Goal: Information Seeking & Learning: Learn about a topic

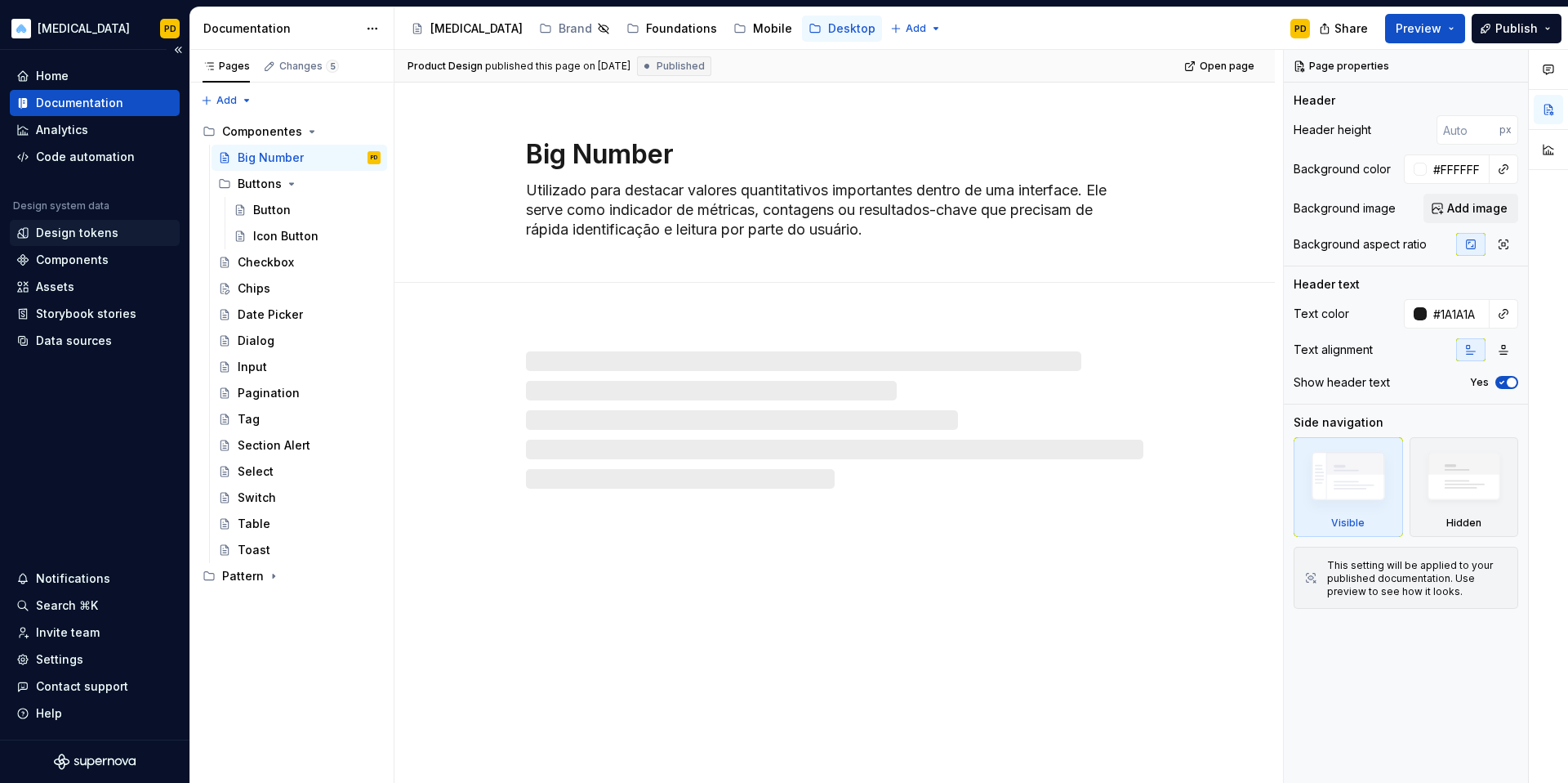
click at [63, 240] on div "Design tokens" at bounding box center [77, 233] width 83 height 17
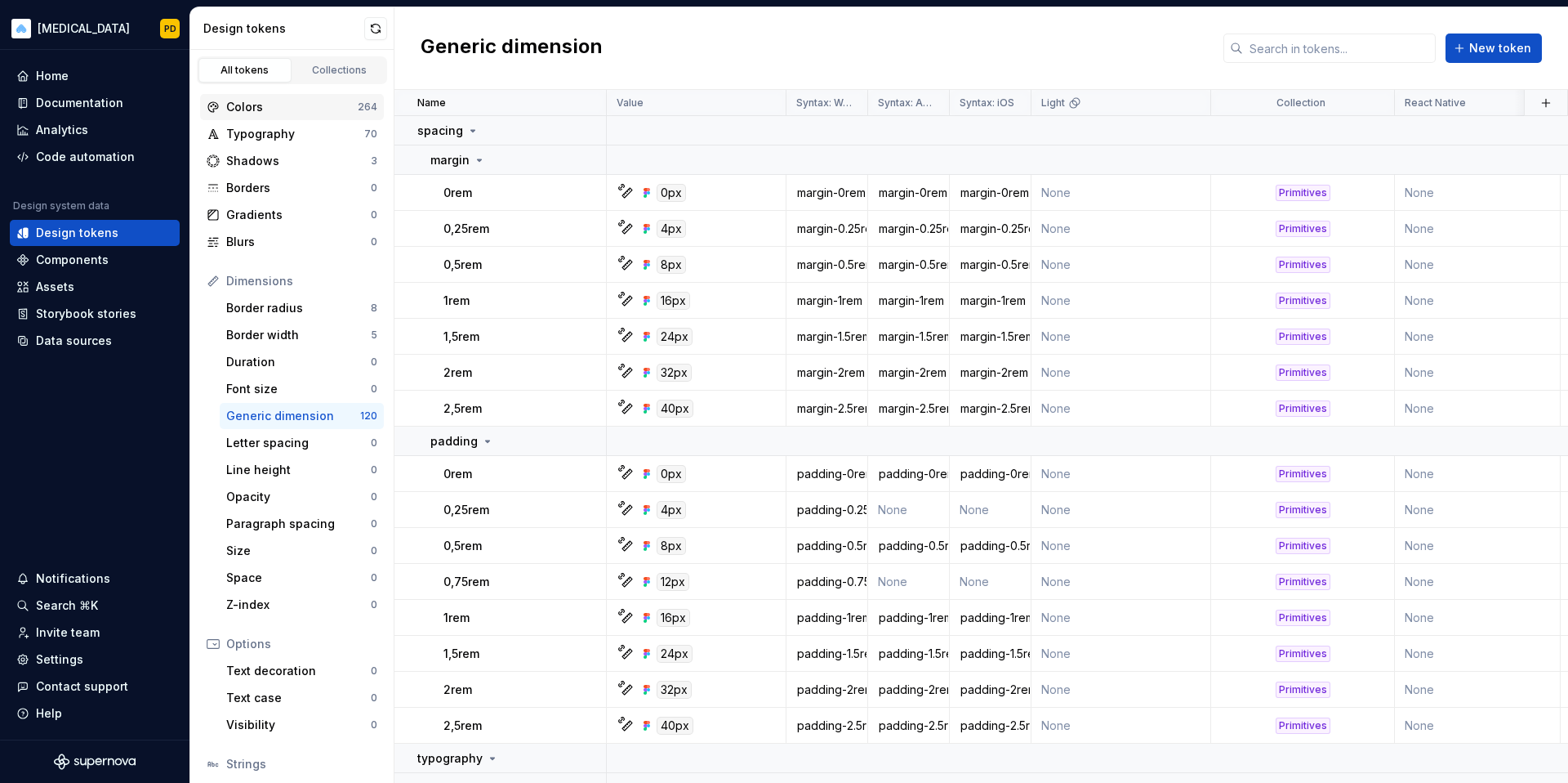
click at [268, 111] on div "Colors" at bounding box center [292, 107] width 131 height 17
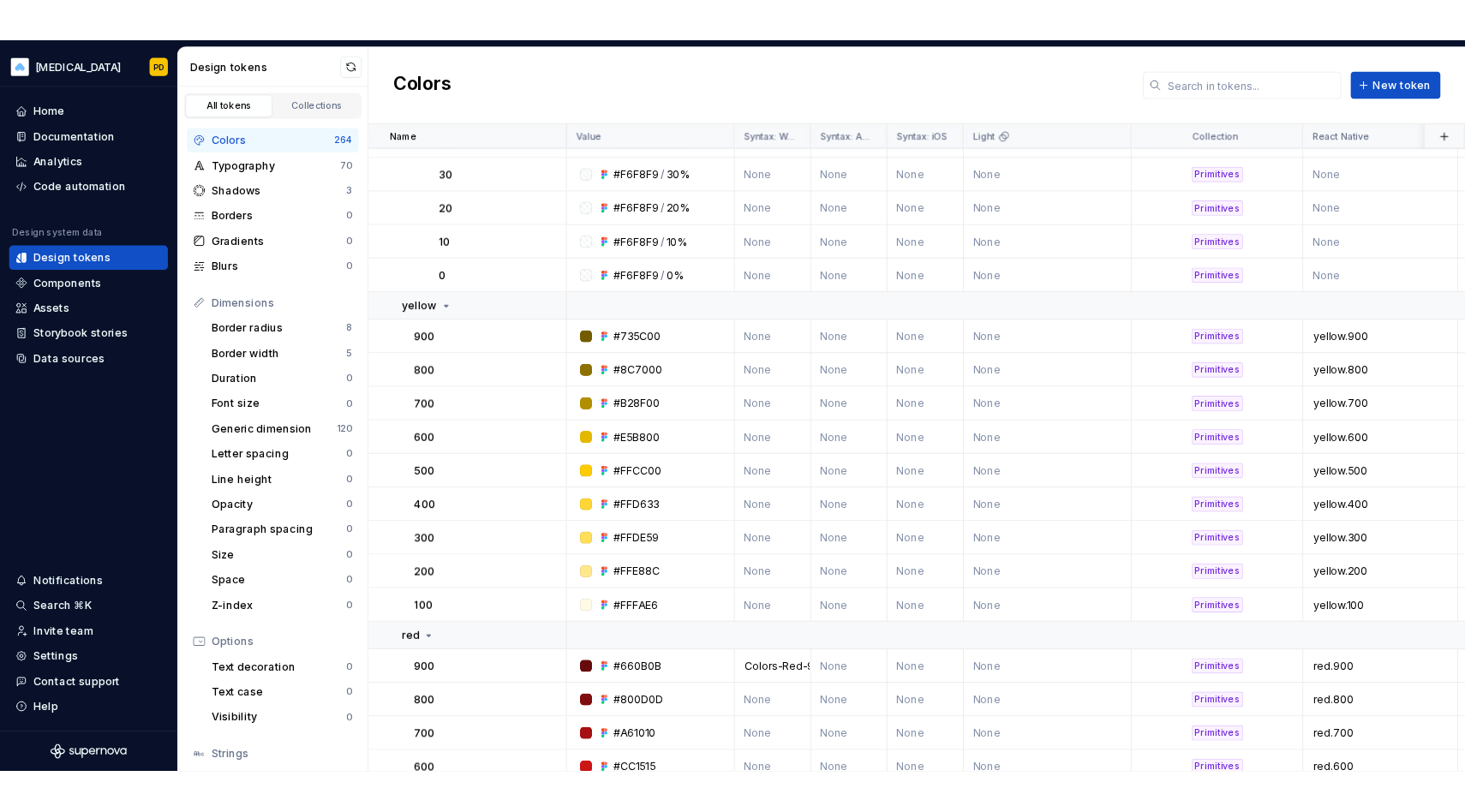
scroll to position [4108, 0]
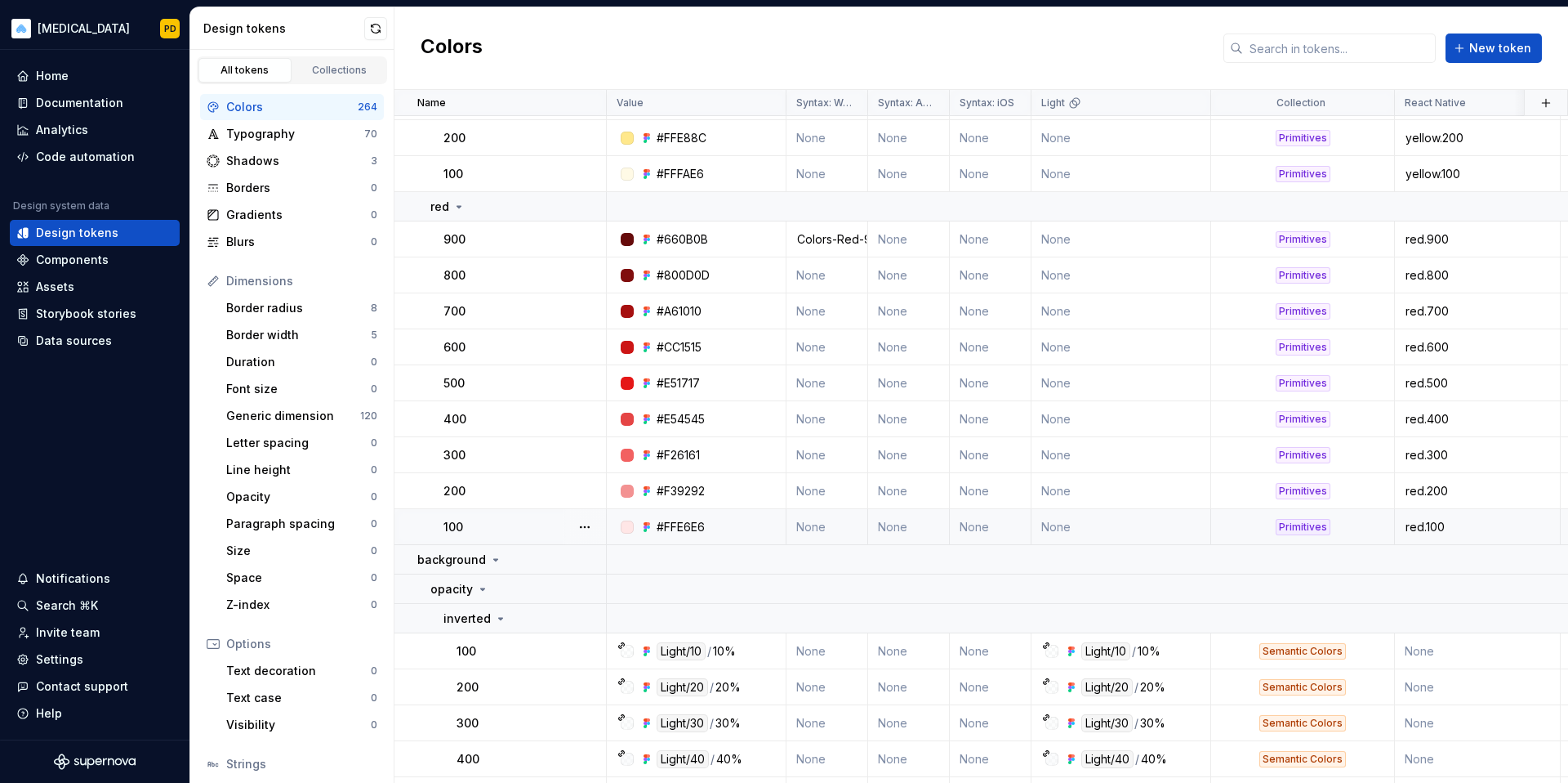
click at [1335, 529] on div "Primitives" at bounding box center [1302, 528] width 182 height 17
click at [1322, 528] on div "Primitives" at bounding box center [1303, 528] width 55 height 17
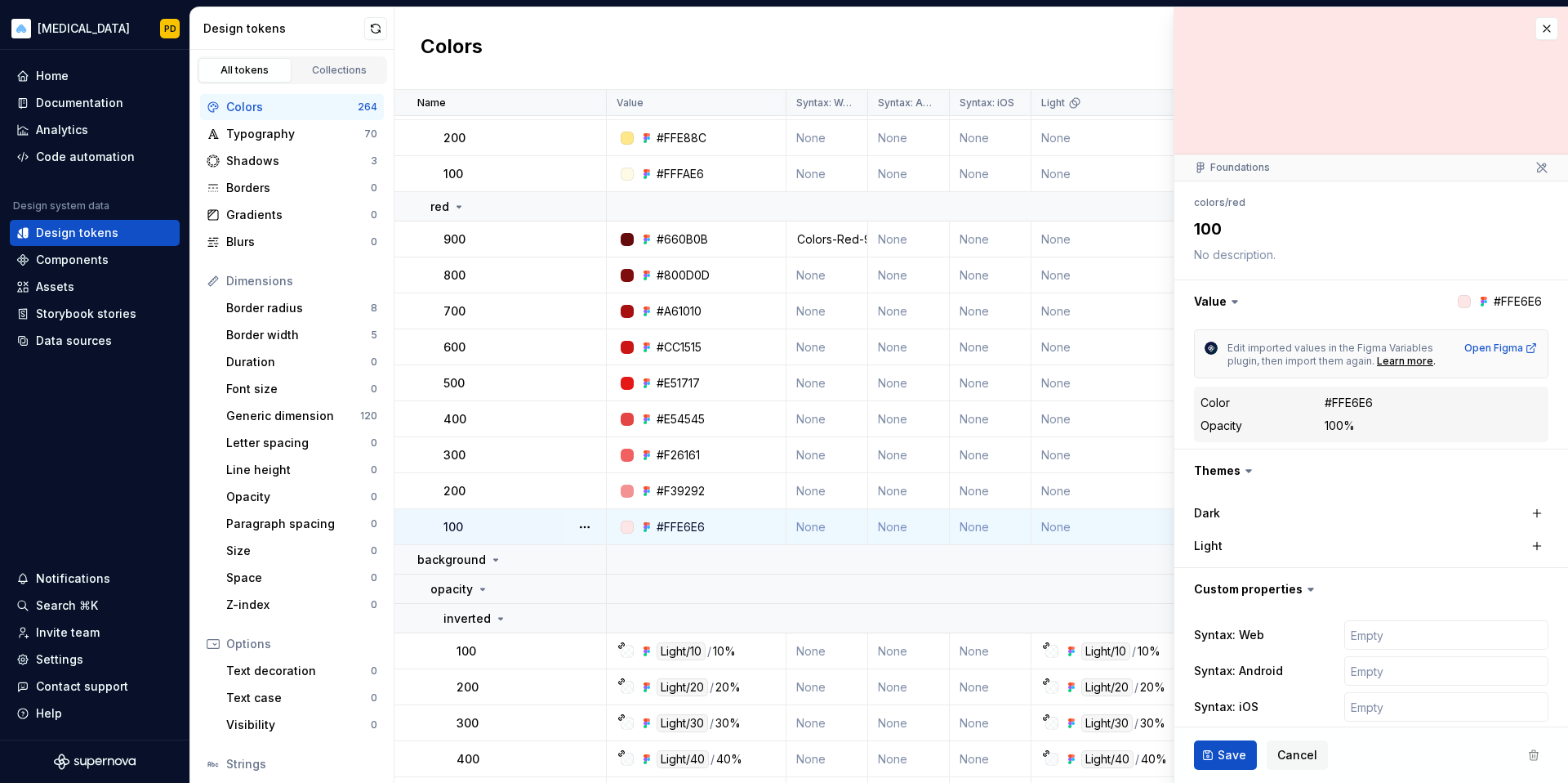
click at [1360, 398] on div "#FFE6E6" at bounding box center [1349, 403] width 48 height 17
copy div "#FFE6E6"
click at [733, 499] on td "#F39292" at bounding box center [696, 491] width 180 height 36
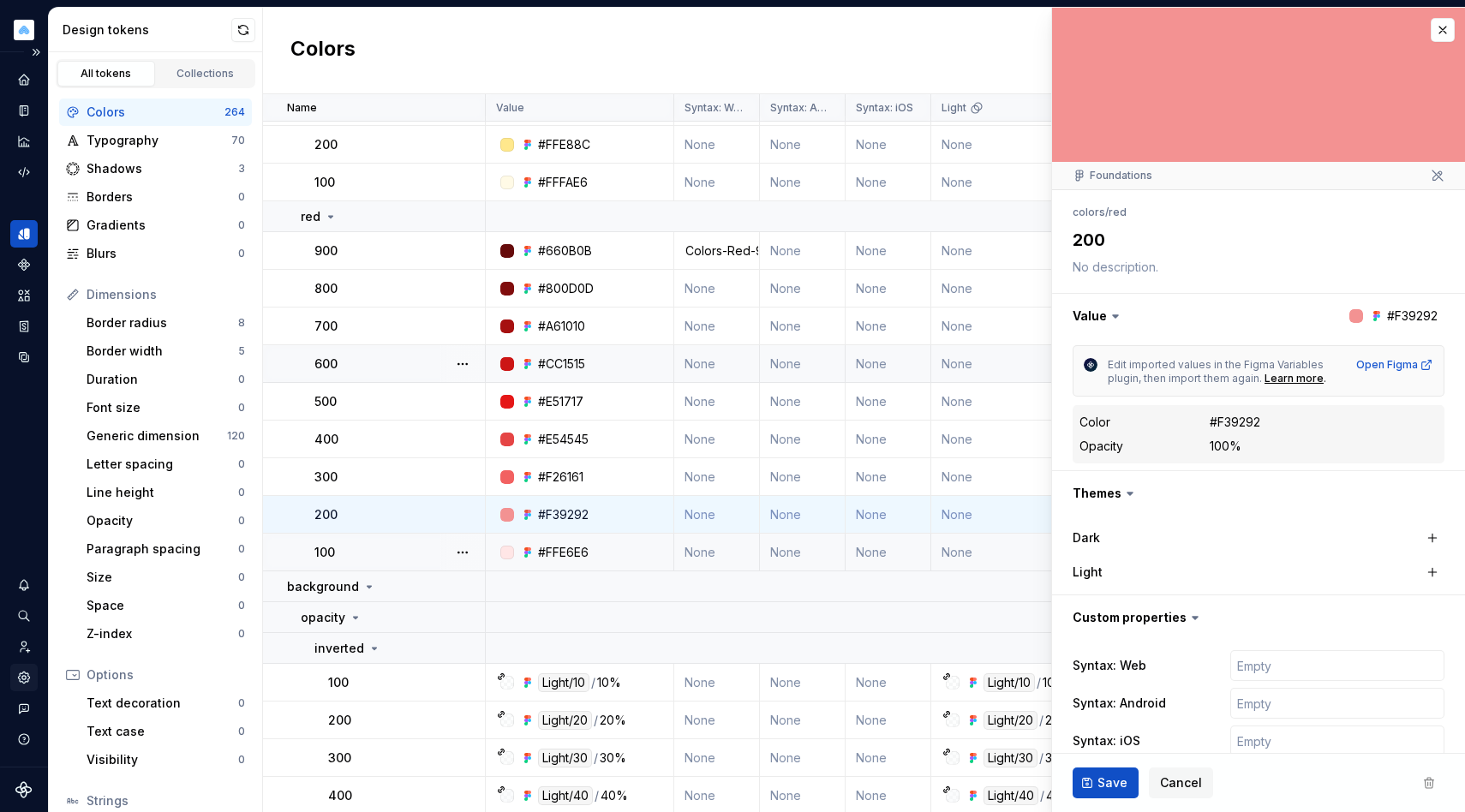
scroll to position [11, 0]
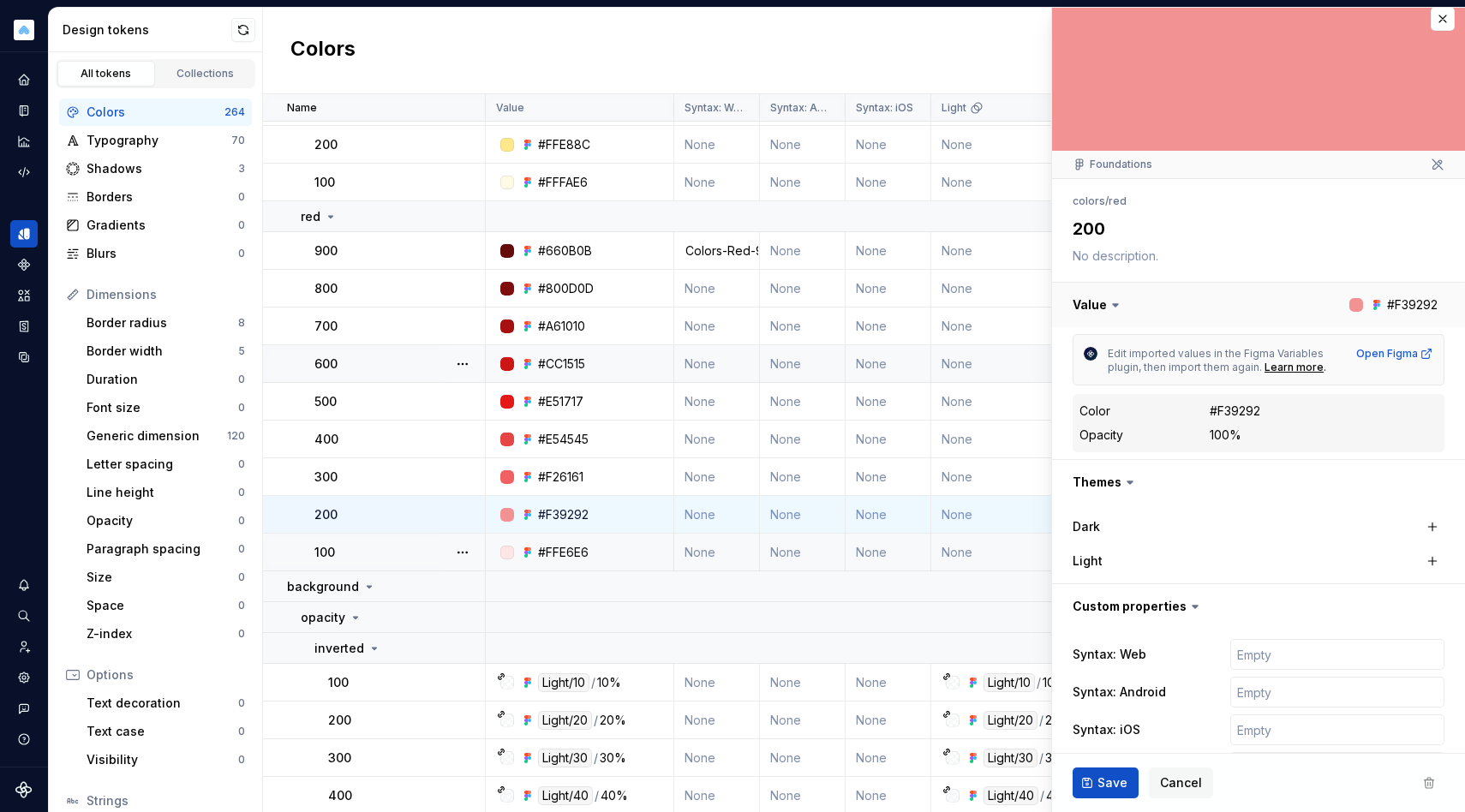
click at [1114, 316] on button "button" at bounding box center [1259, 305] width 413 height 45
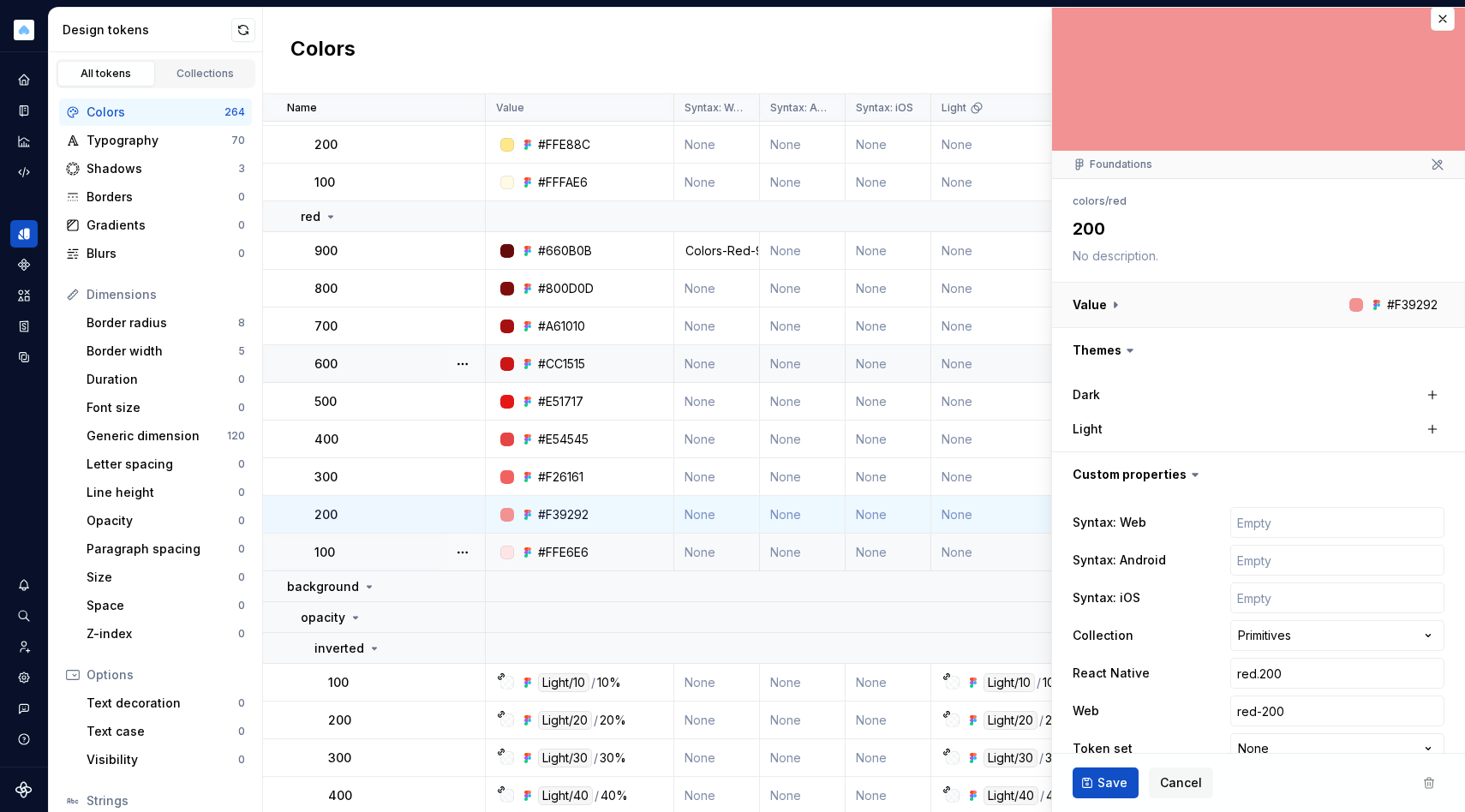
click at [1114, 313] on button "button" at bounding box center [1259, 305] width 413 height 45
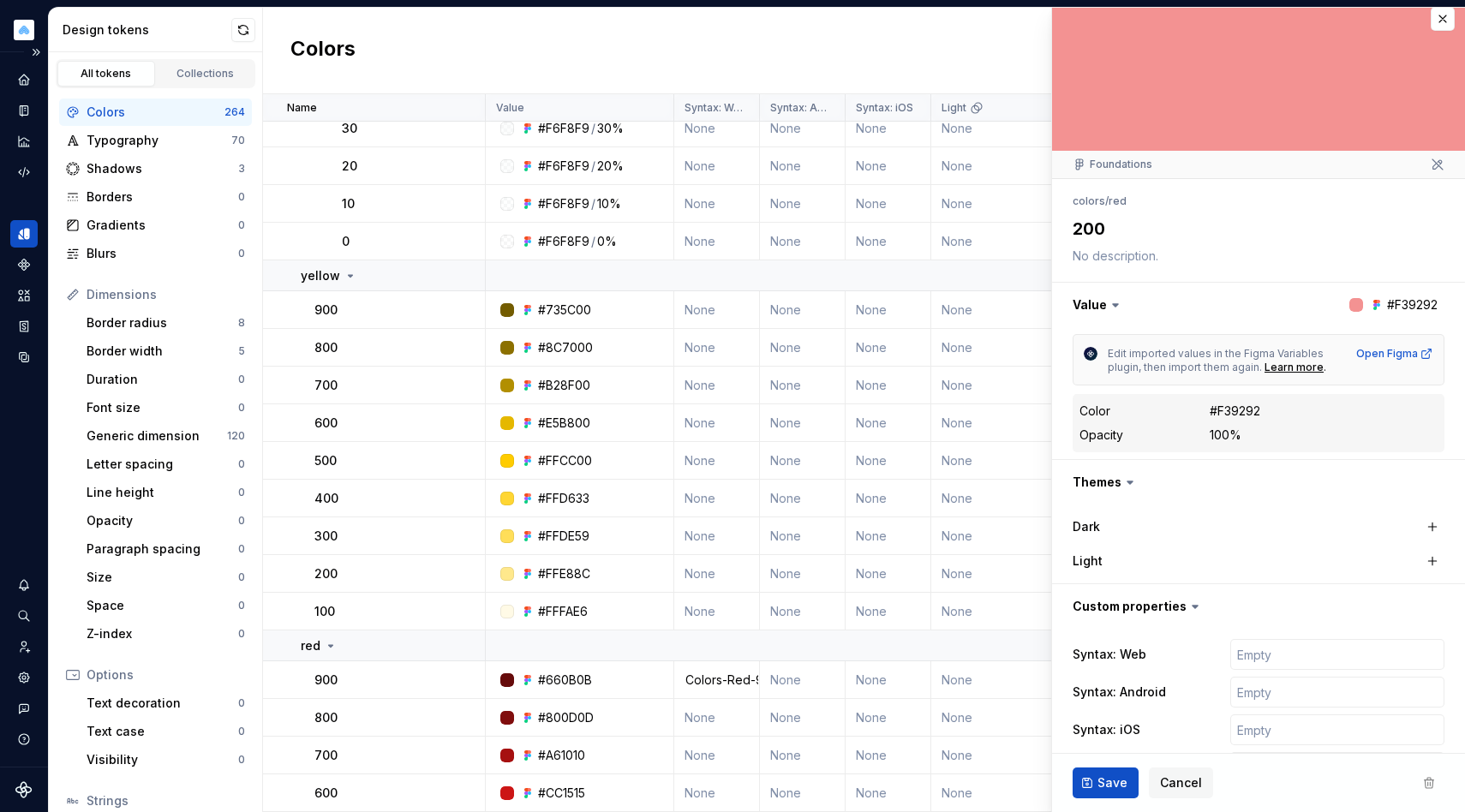
scroll to position [3930, 0]
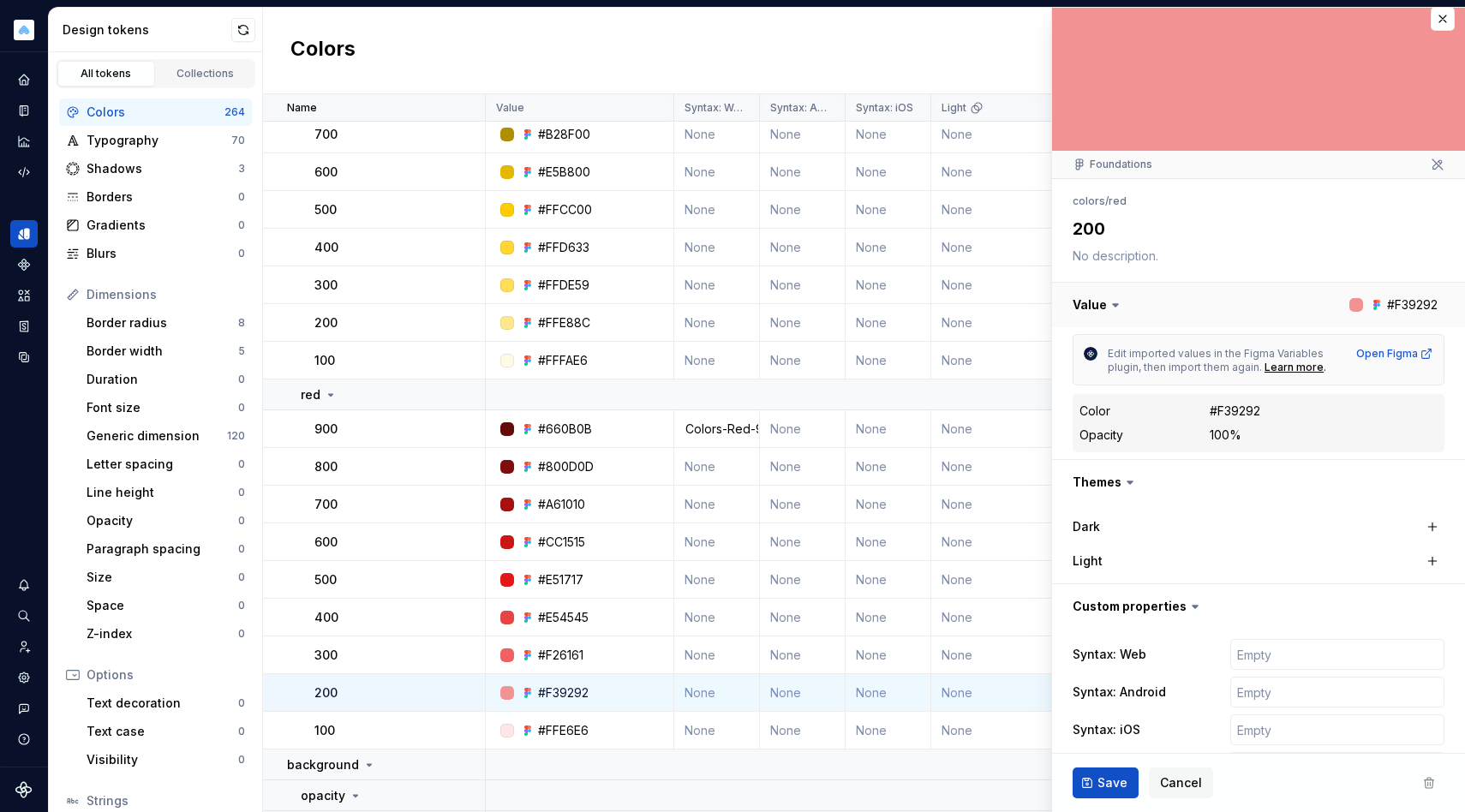
click at [1356, 300] on button "button" at bounding box center [1259, 305] width 413 height 45
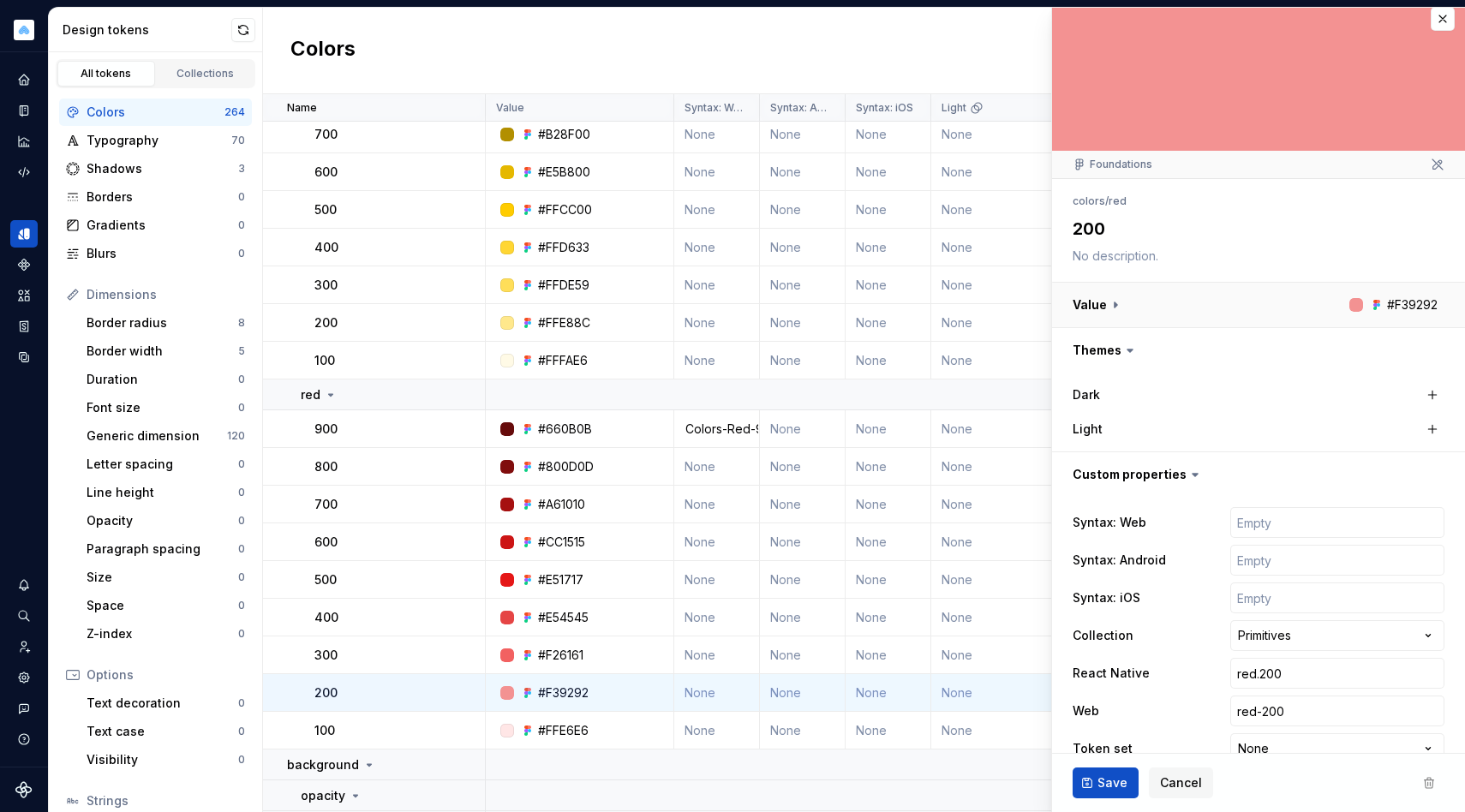
click at [1192, 310] on button "button" at bounding box center [1259, 305] width 413 height 45
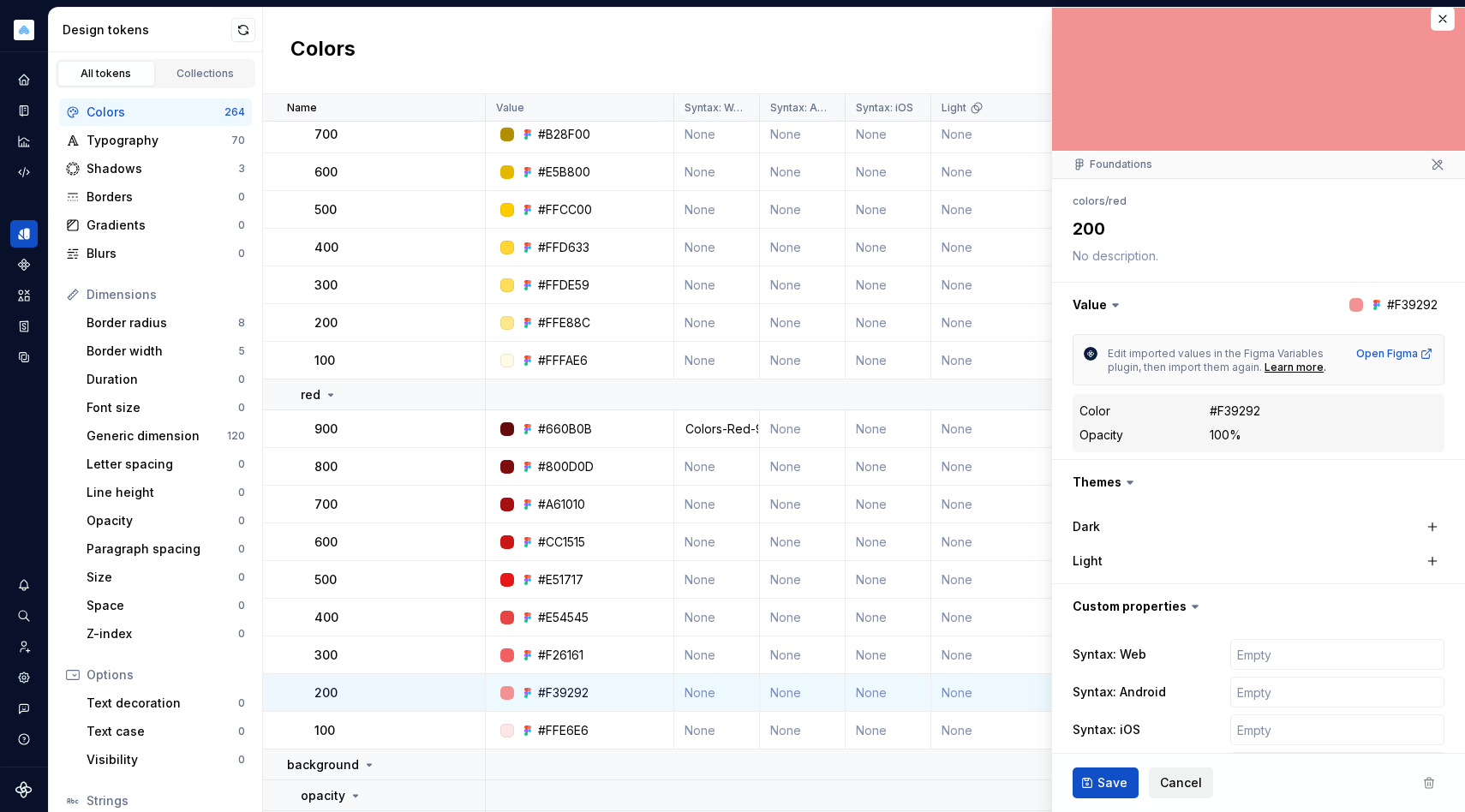
click at [1180, 780] on span "Cancel" at bounding box center [1181, 784] width 42 height 18
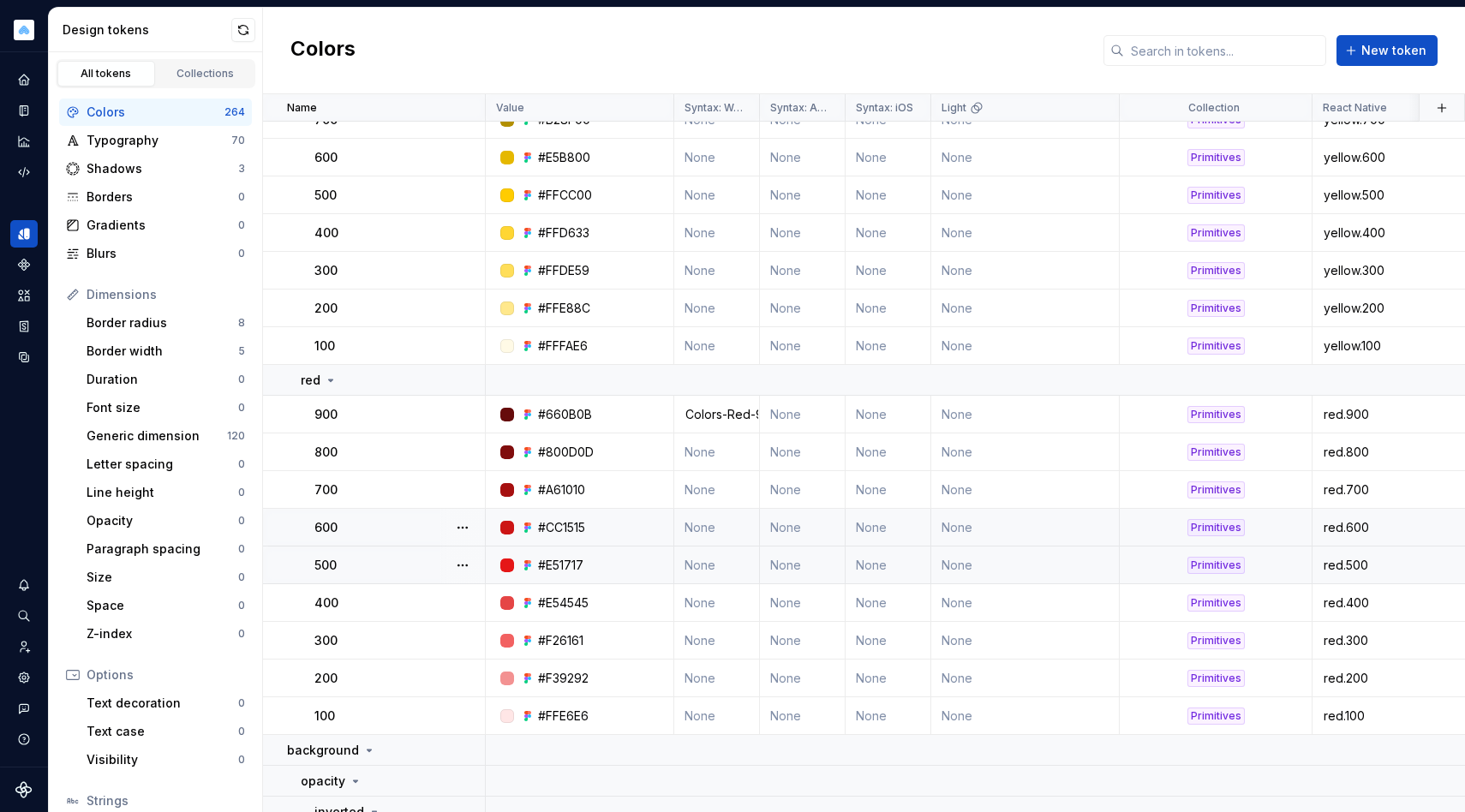
scroll to position [4041, 0]
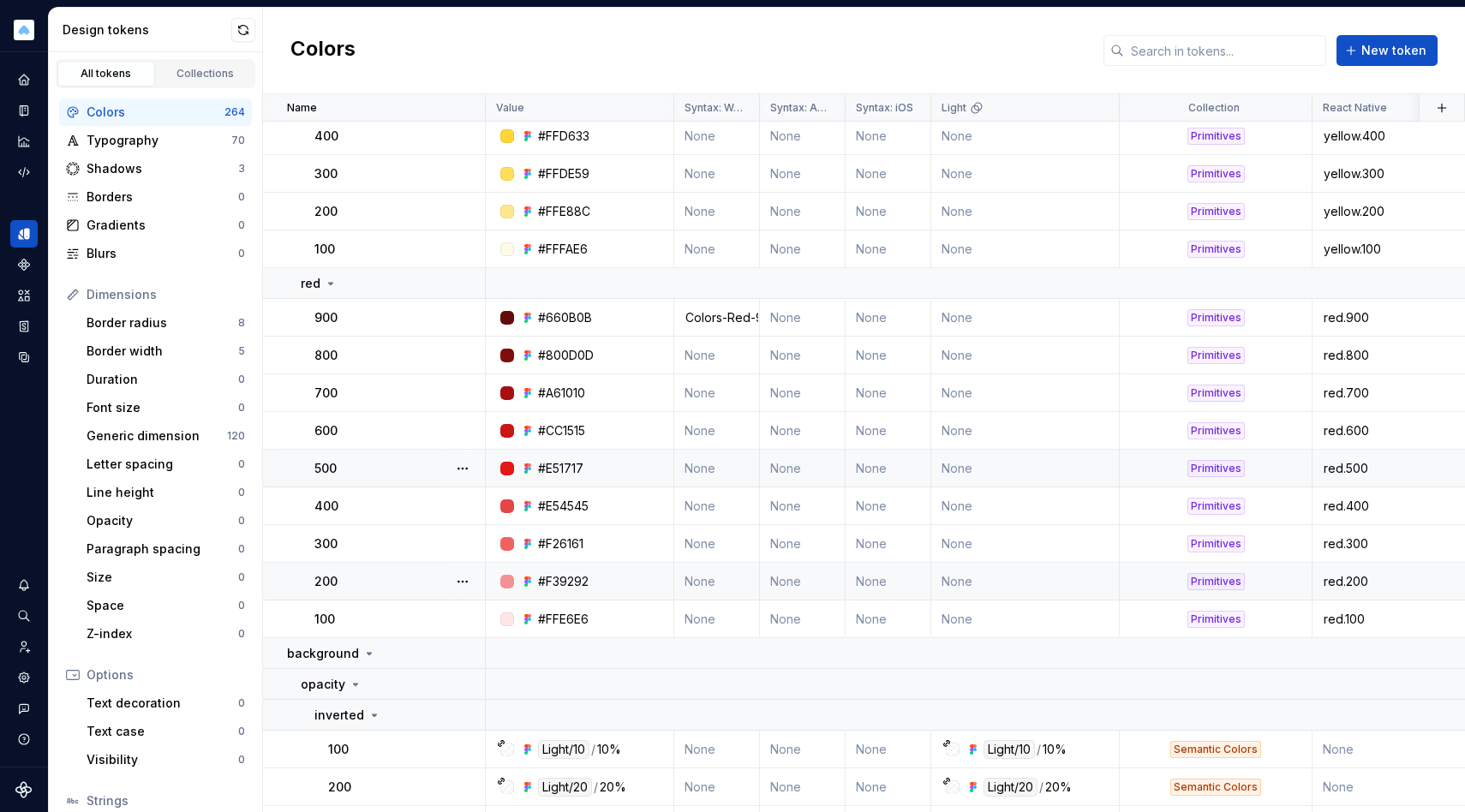
click at [583, 574] on div "#F39292" at bounding box center [564, 582] width 51 height 18
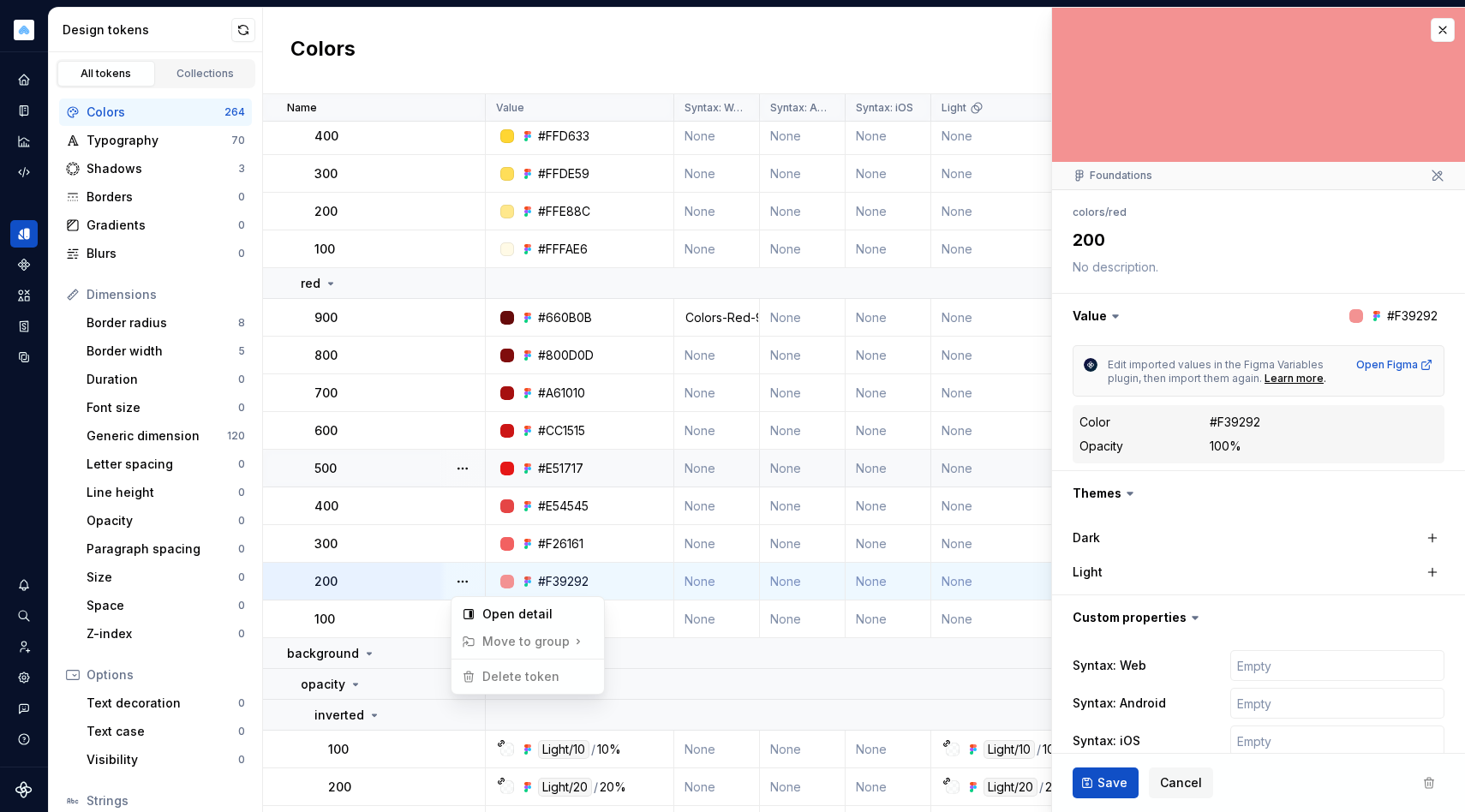
click at [721, 581] on html "[MEDICAL_DATA] PD Design system data Design tokens All tokens Collections Color…" at bounding box center [732, 406] width 1465 height 812
click at [1399, 367] on div "Open Figma" at bounding box center [1395, 364] width 77 height 14
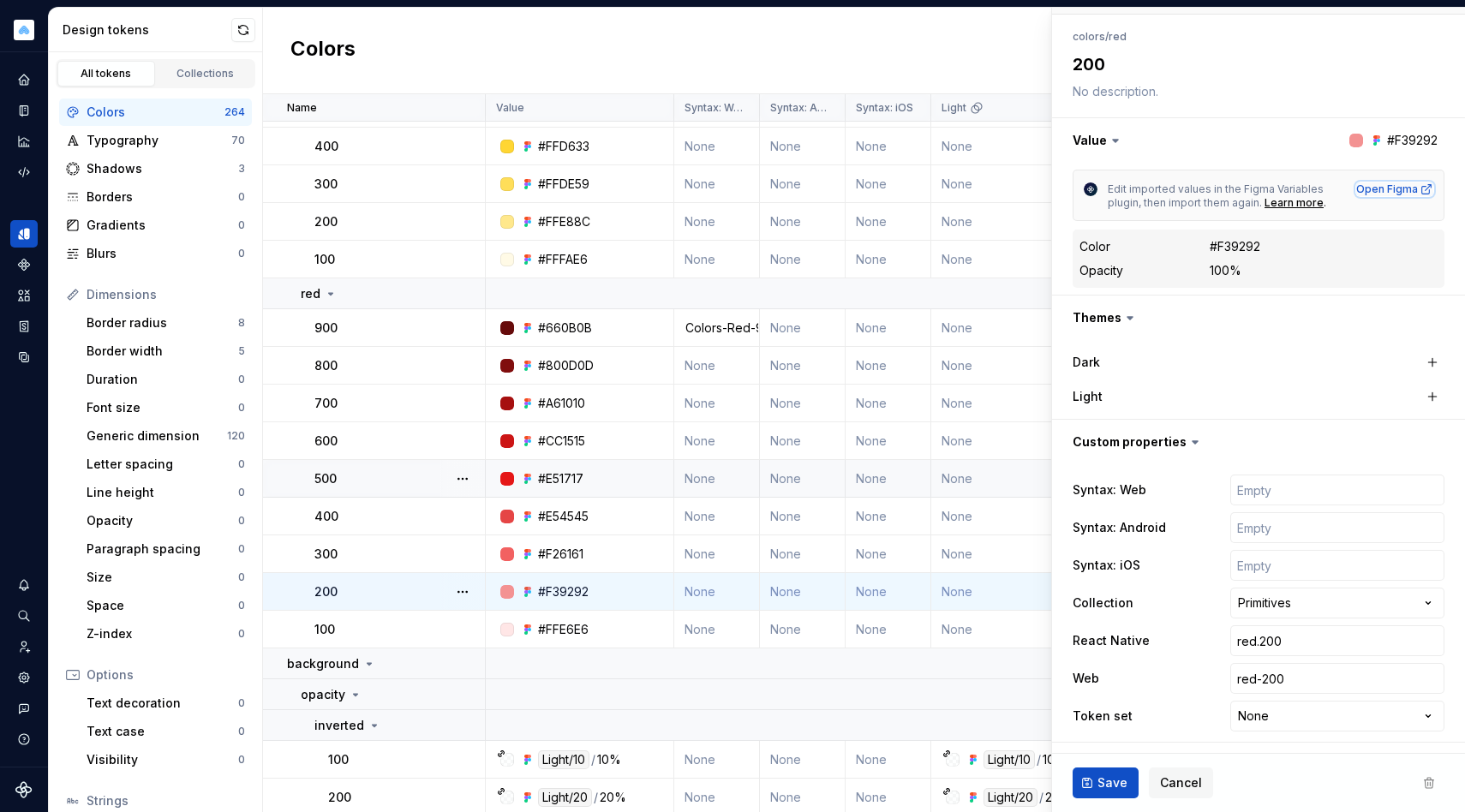
scroll to position [3906, 0]
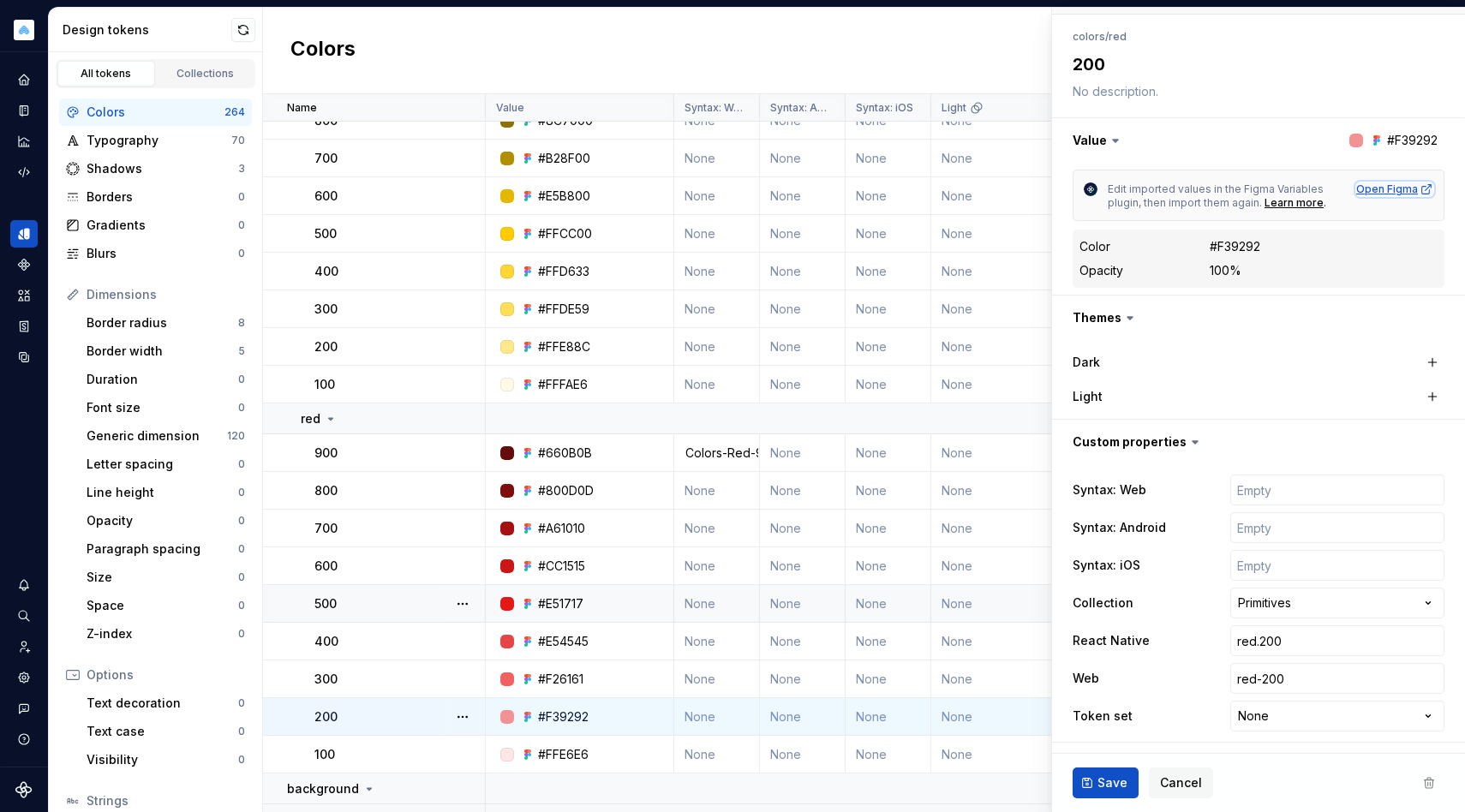
click at [1382, 186] on div "Open Figma" at bounding box center [1395, 190] width 77 height 14
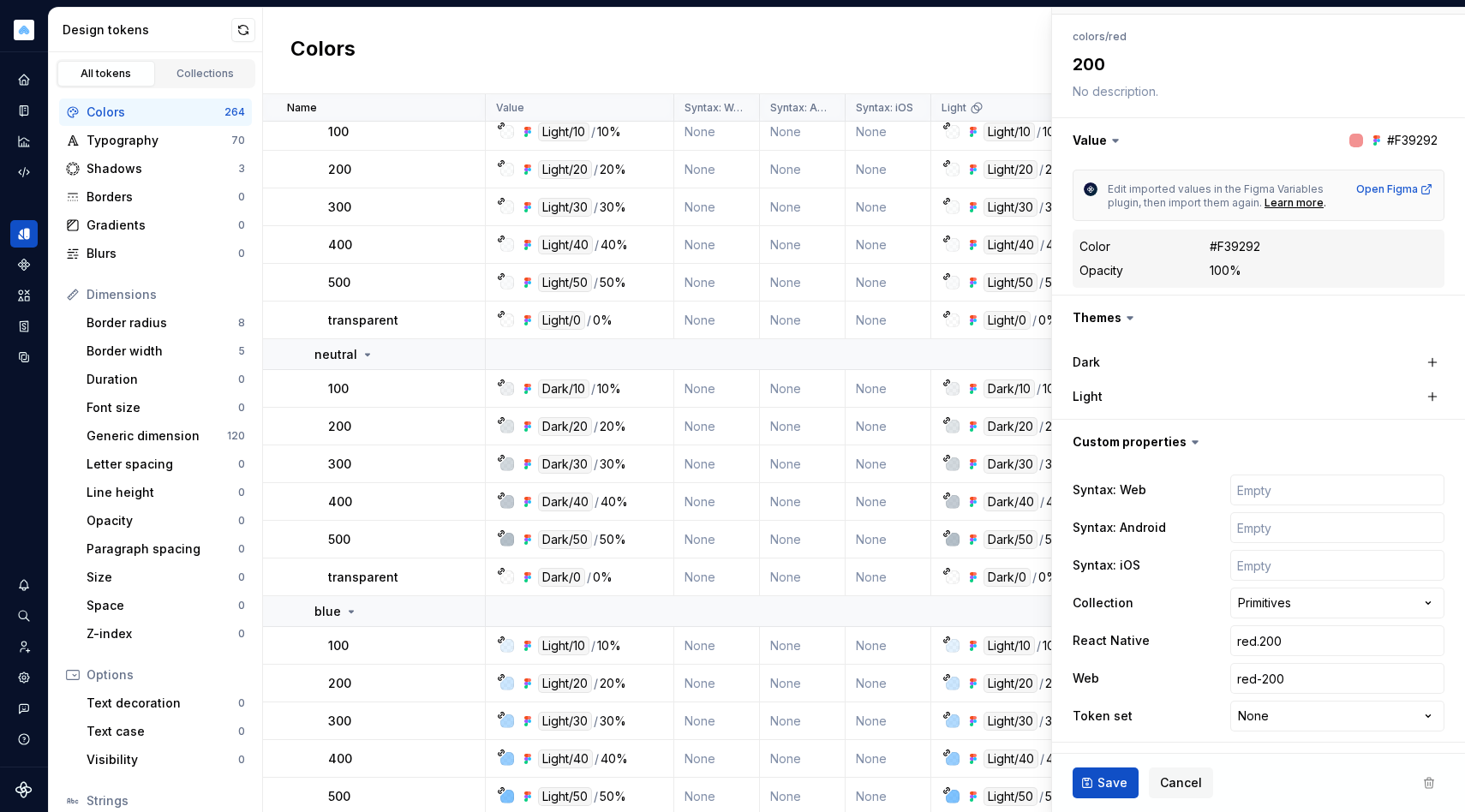
click at [681, 61] on div "Colors New token" at bounding box center [864, 51] width 1202 height 87
click at [1196, 786] on span "Cancel" at bounding box center [1181, 784] width 42 height 18
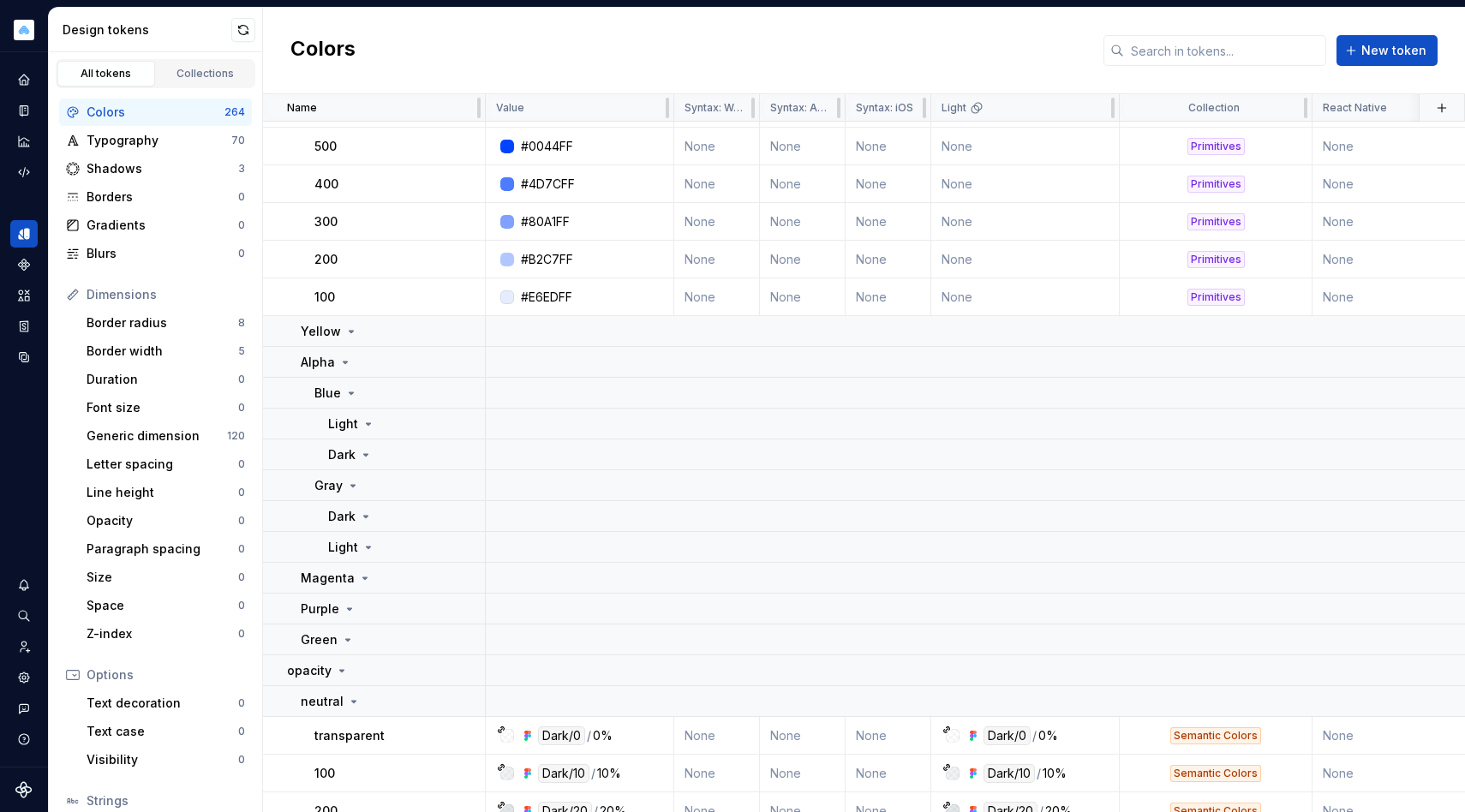
scroll to position [10264, 0]
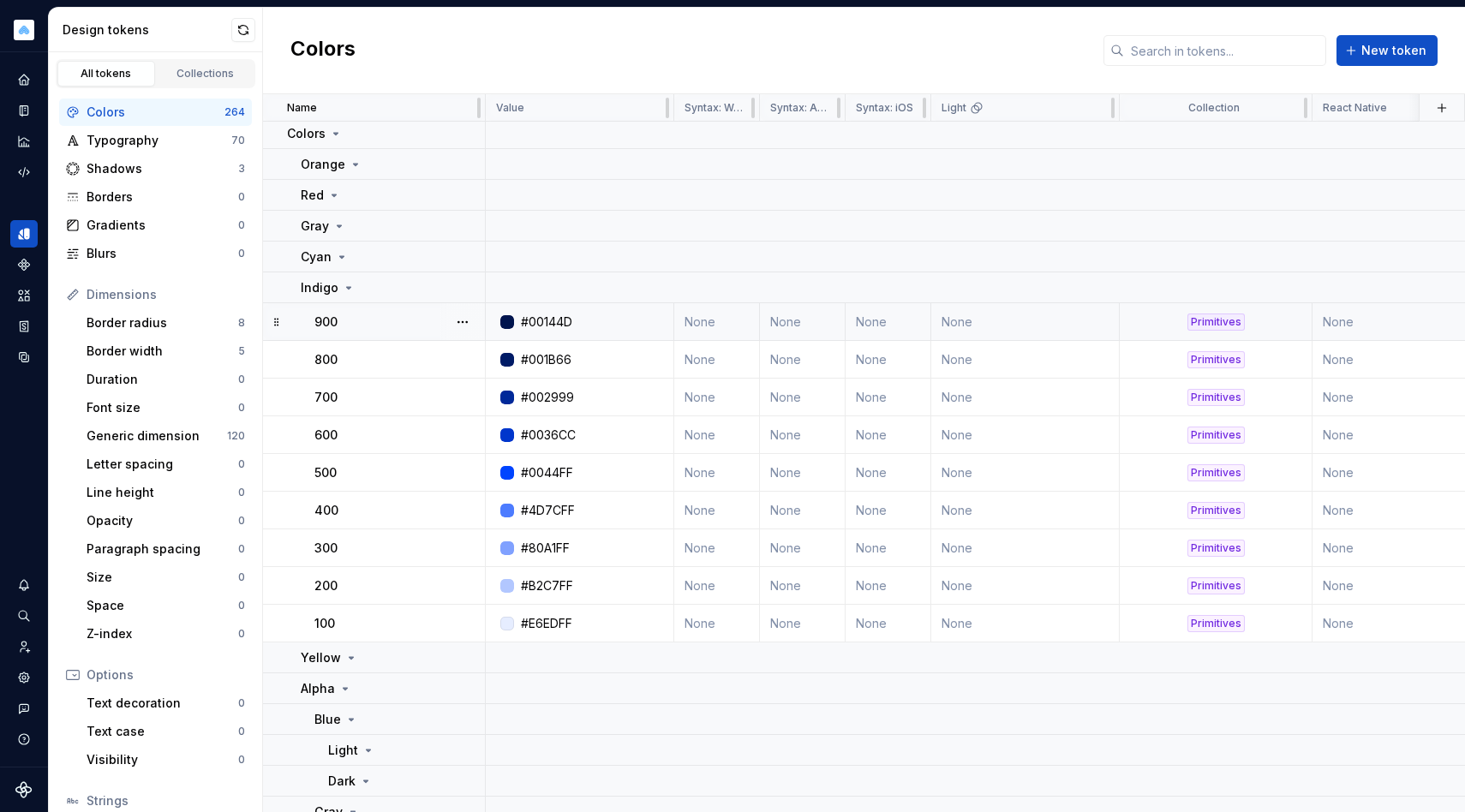
click at [1230, 338] on td "Primitives" at bounding box center [1216, 321] width 193 height 38
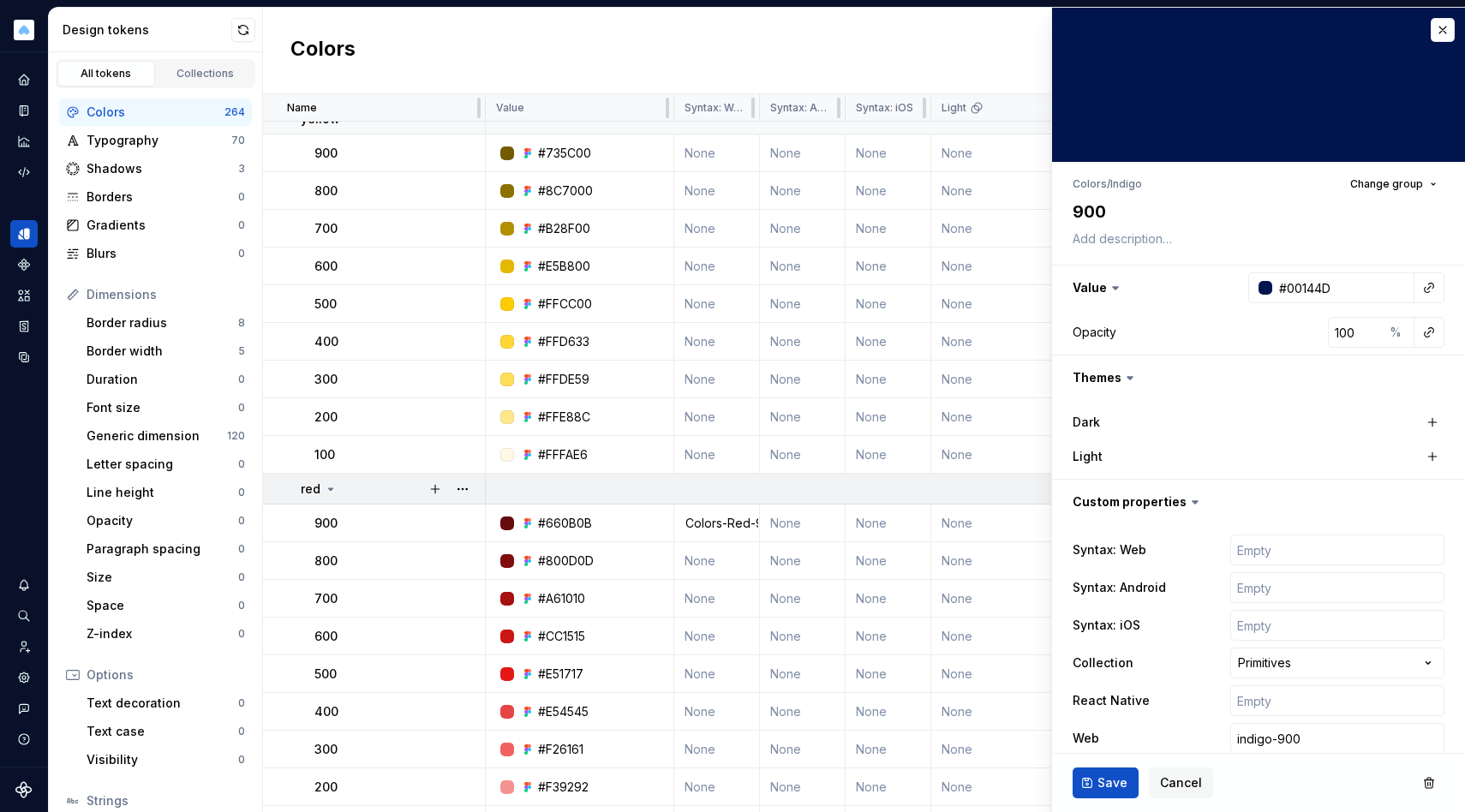
scroll to position [3970, 0]
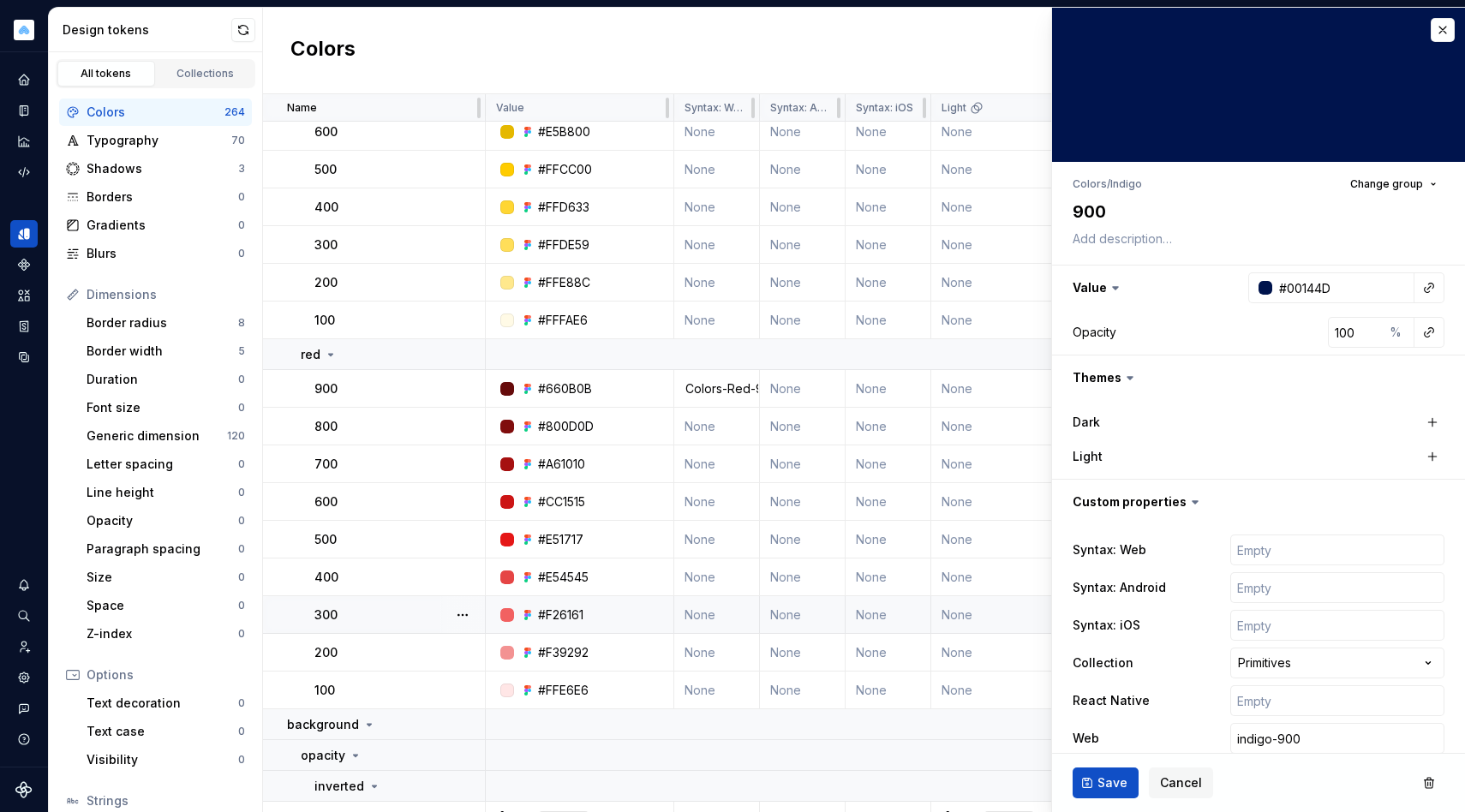
click at [885, 616] on td "None" at bounding box center [888, 615] width 86 height 38
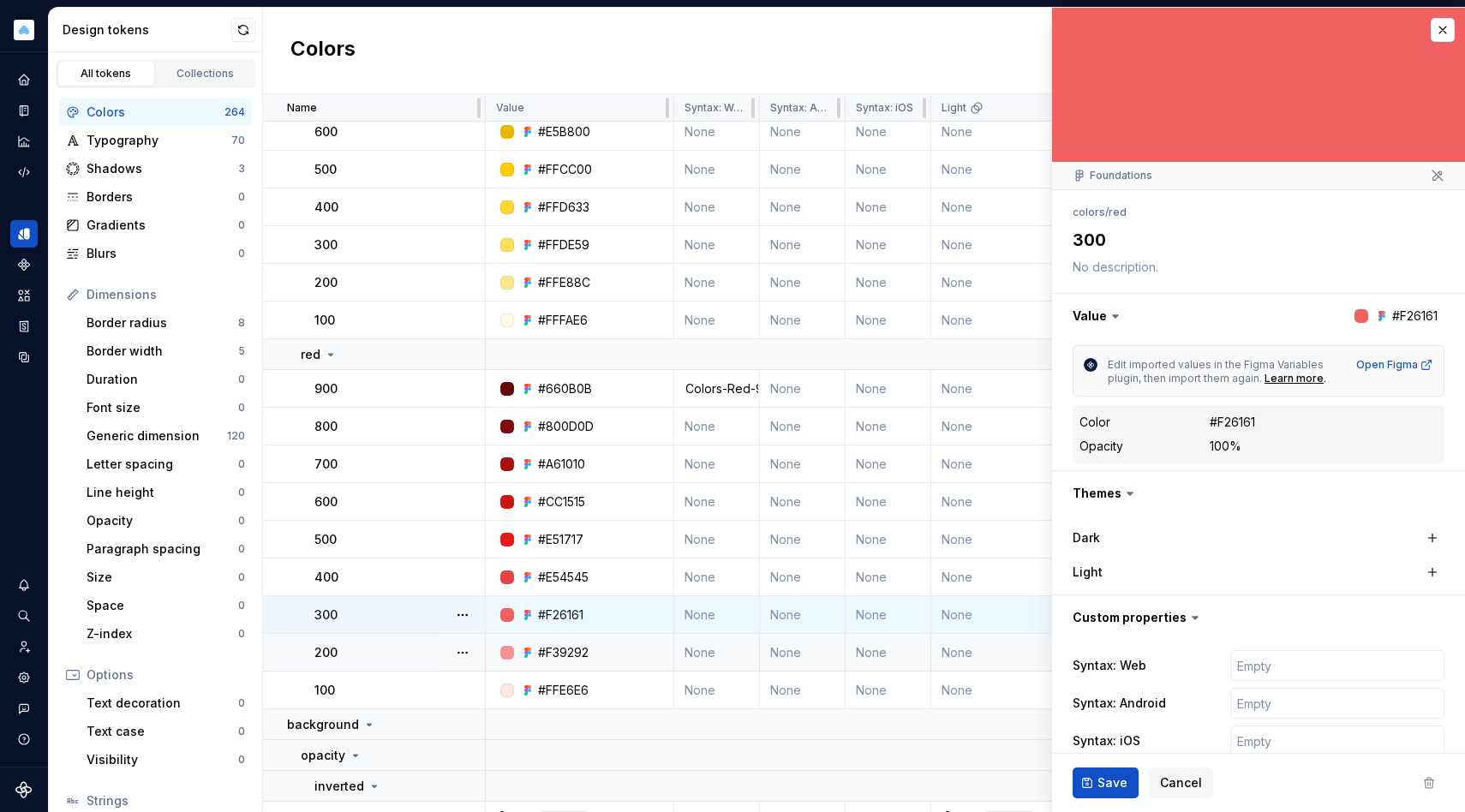
click at [634, 662] on td "#F39292" at bounding box center [580, 653] width 189 height 38
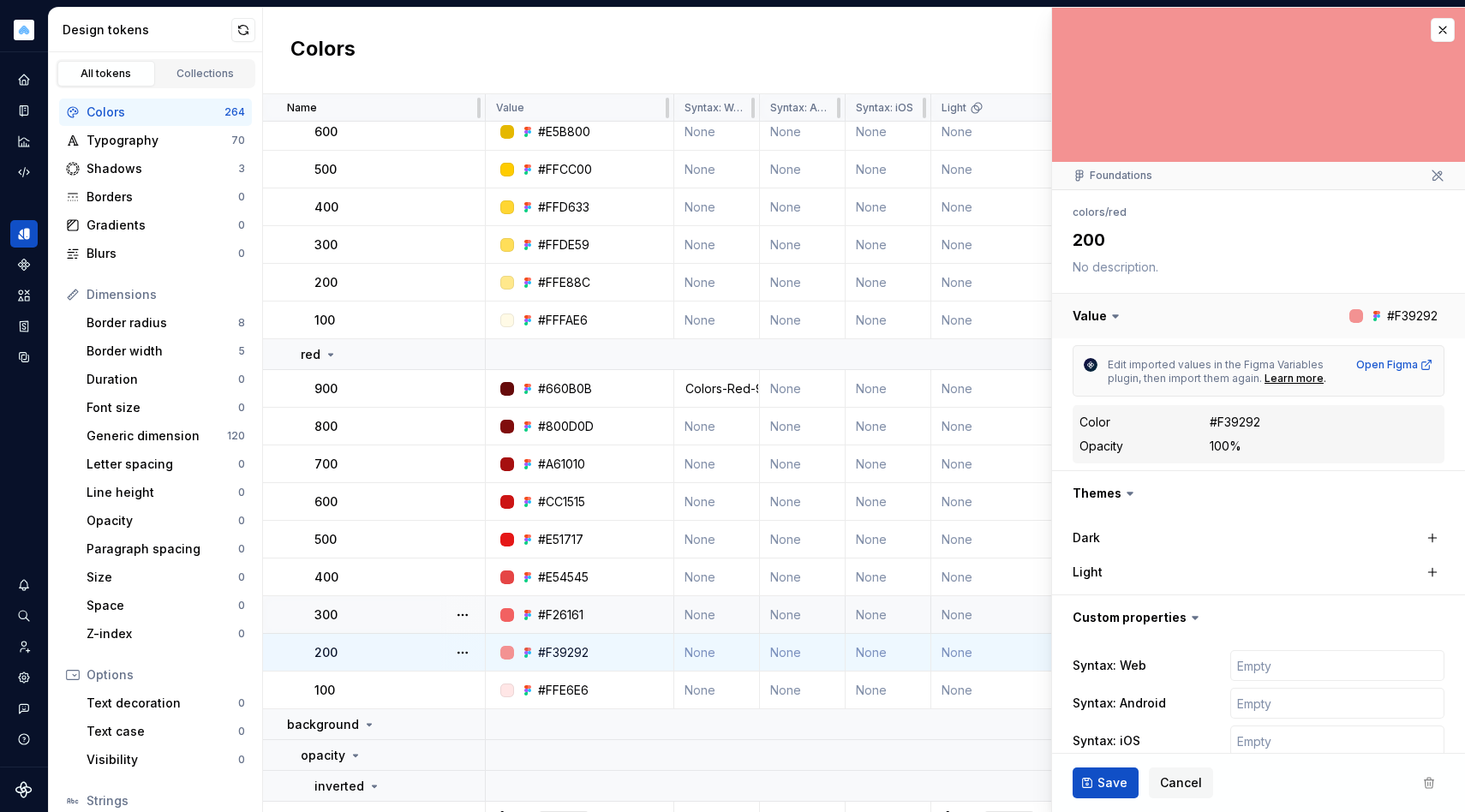
click at [1386, 321] on button "button" at bounding box center [1259, 317] width 413 height 45
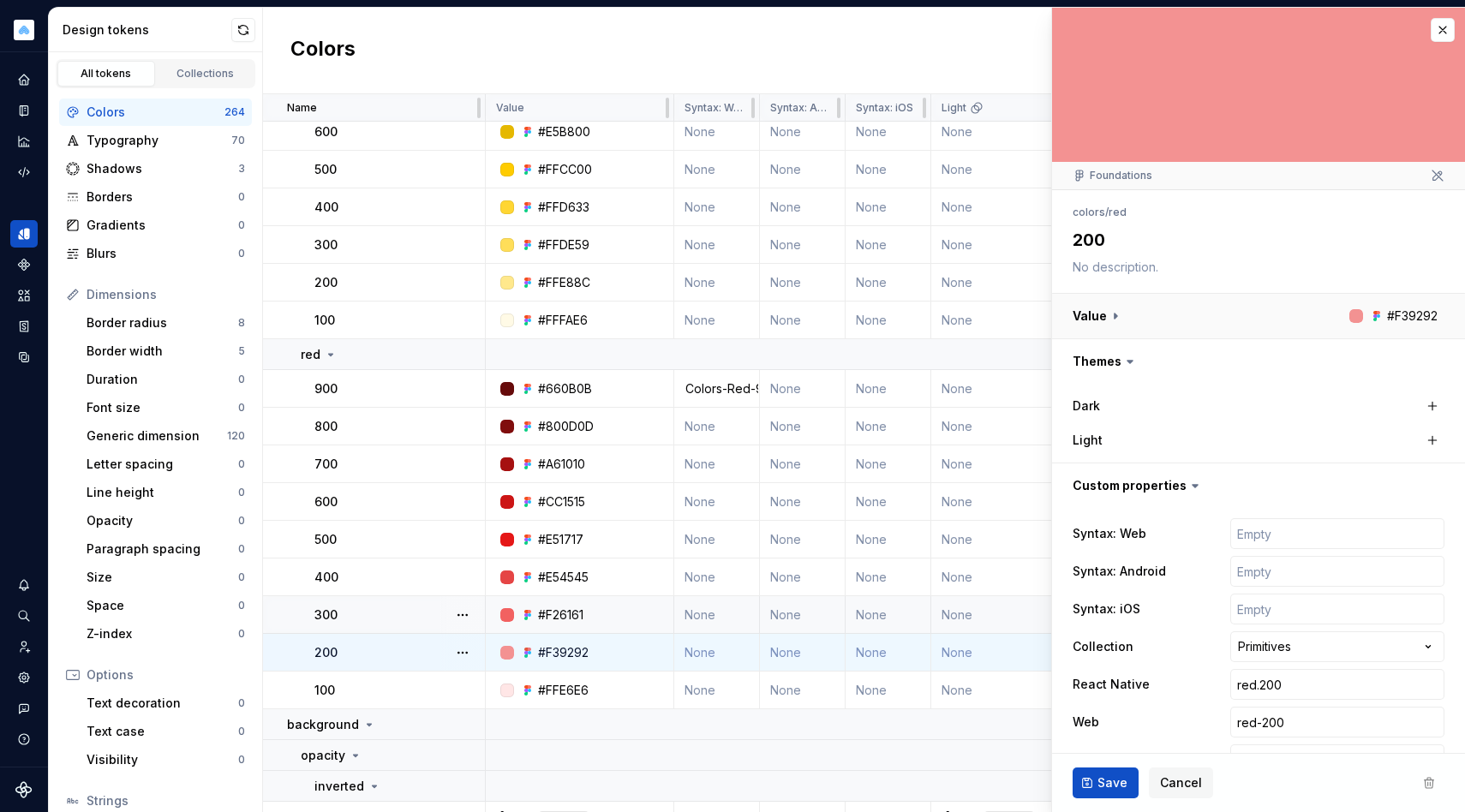
click at [1386, 321] on button "button" at bounding box center [1259, 317] width 413 height 45
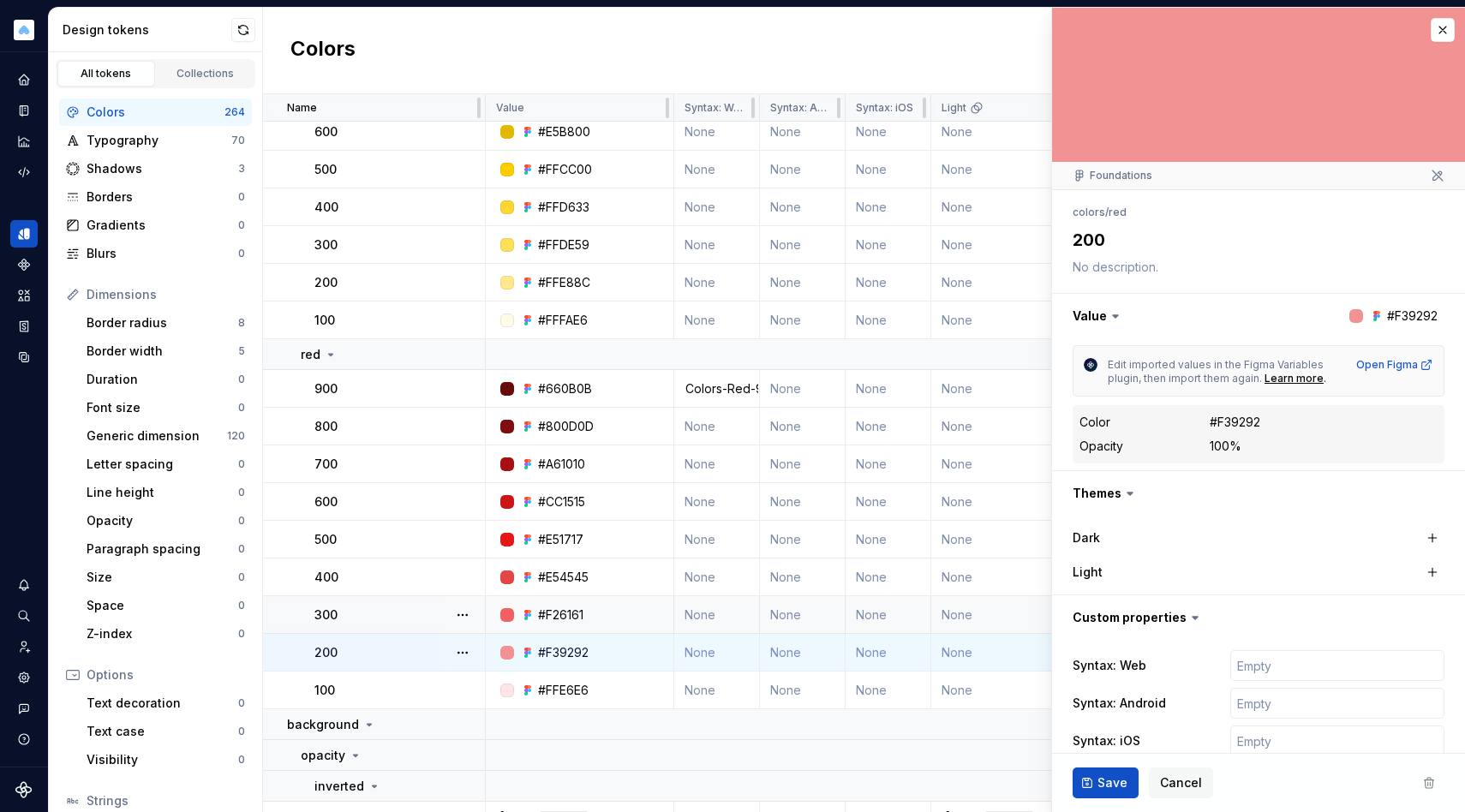
click at [1237, 420] on div "#F39292" at bounding box center [1235, 422] width 51 height 18
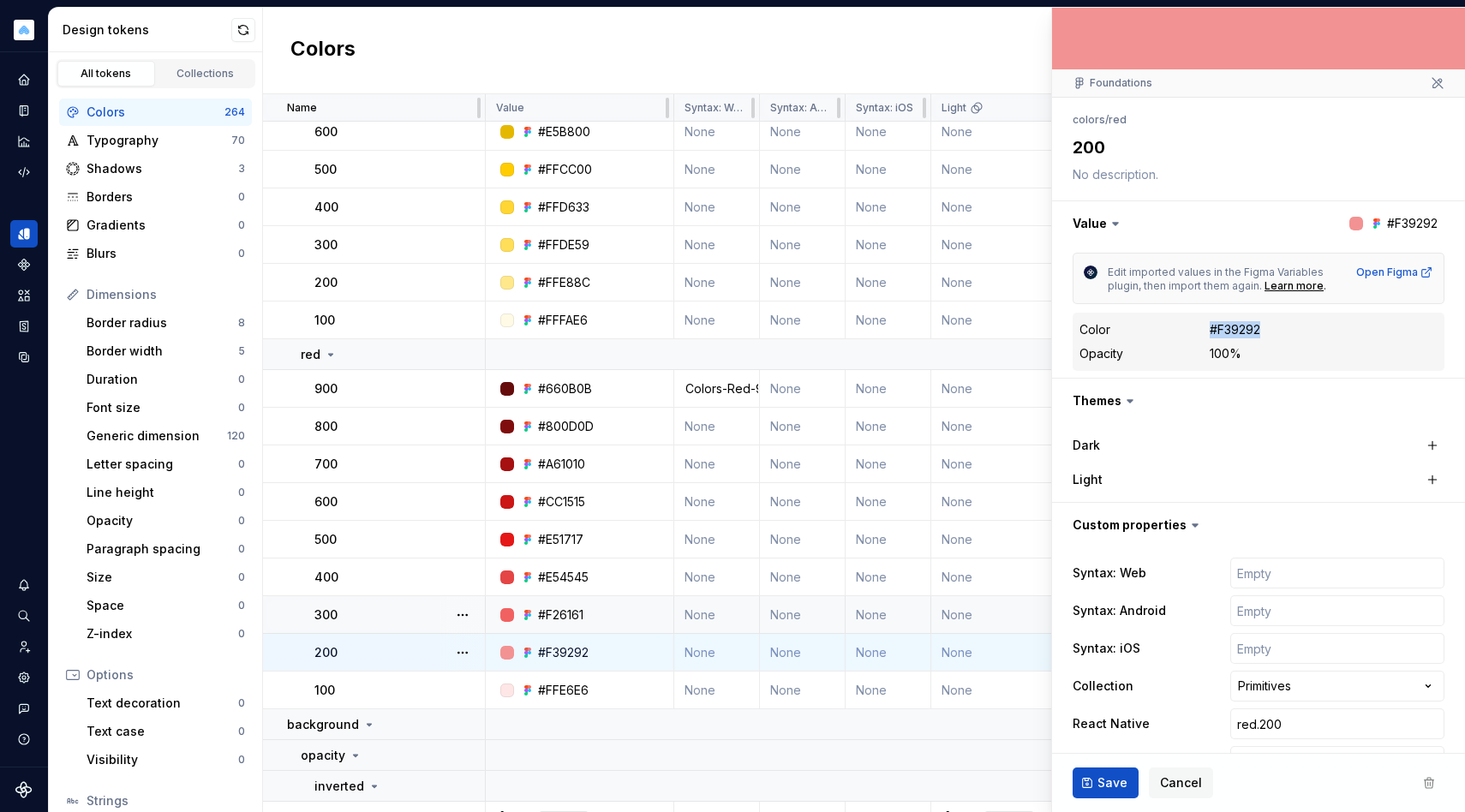
scroll to position [176, 0]
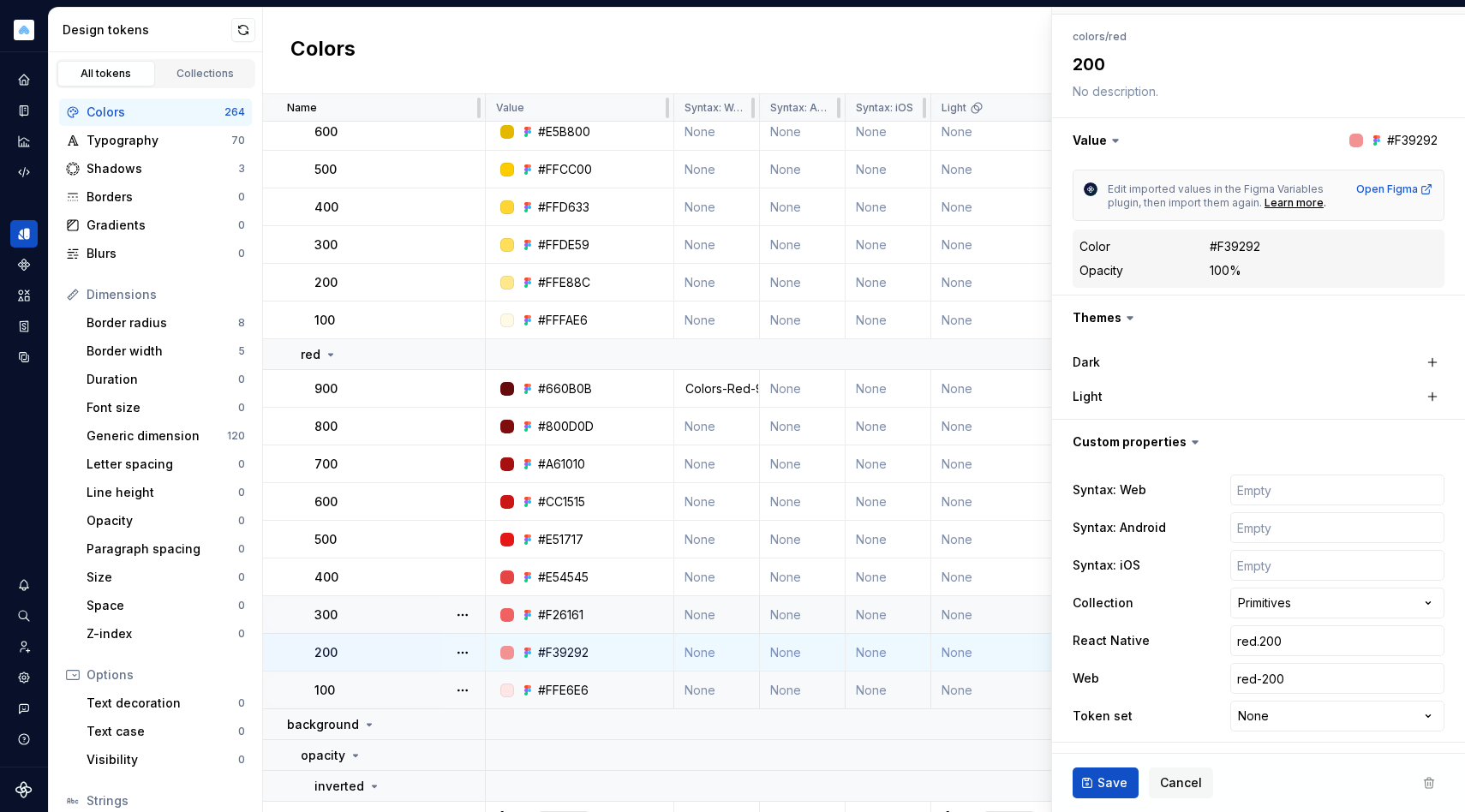
click at [620, 685] on div "#FFE6E6" at bounding box center [585, 691] width 176 height 18
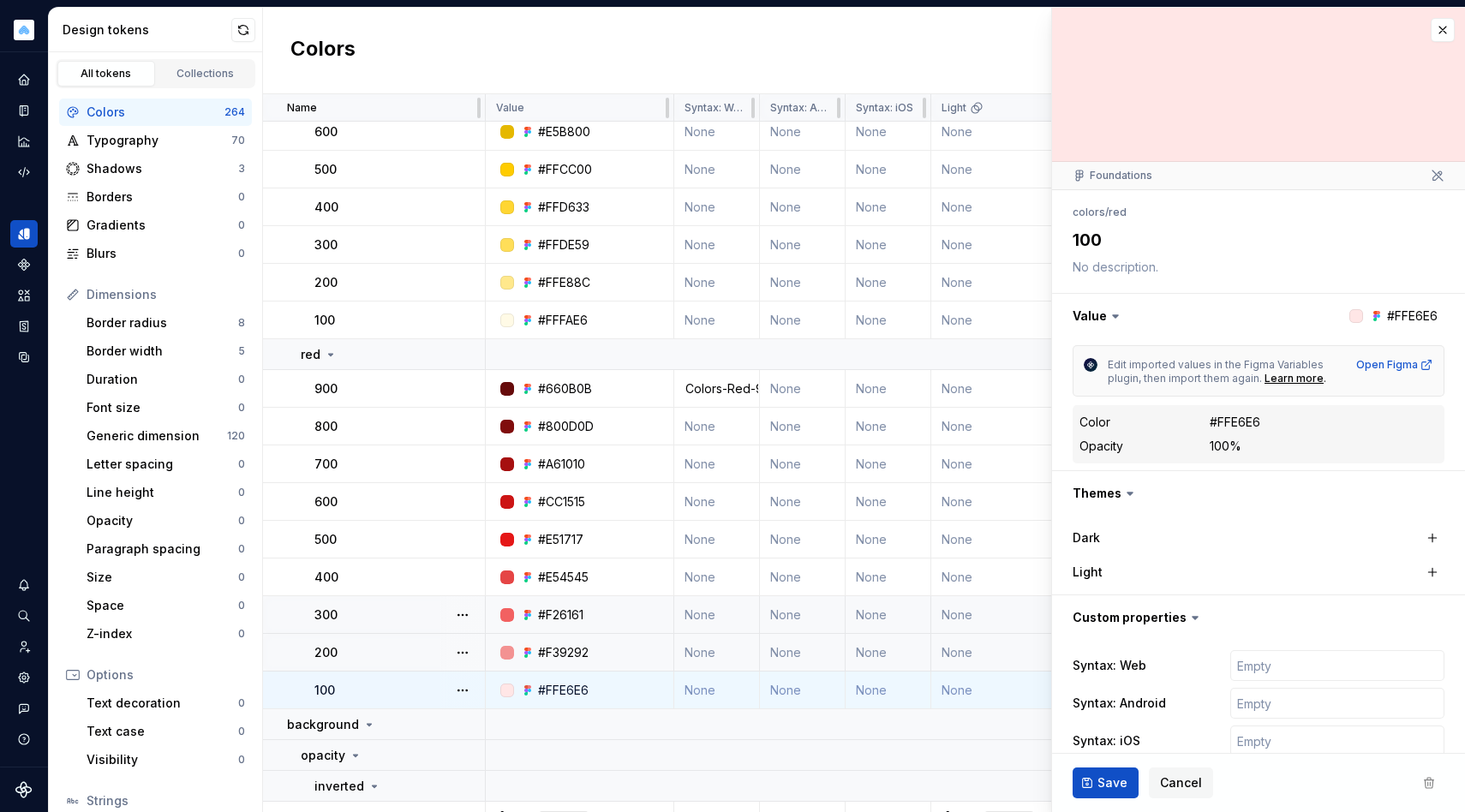
click at [620, 652] on div "#F39292" at bounding box center [585, 653] width 176 height 18
click at [620, 611] on div "#F26161" at bounding box center [585, 616] width 176 height 18
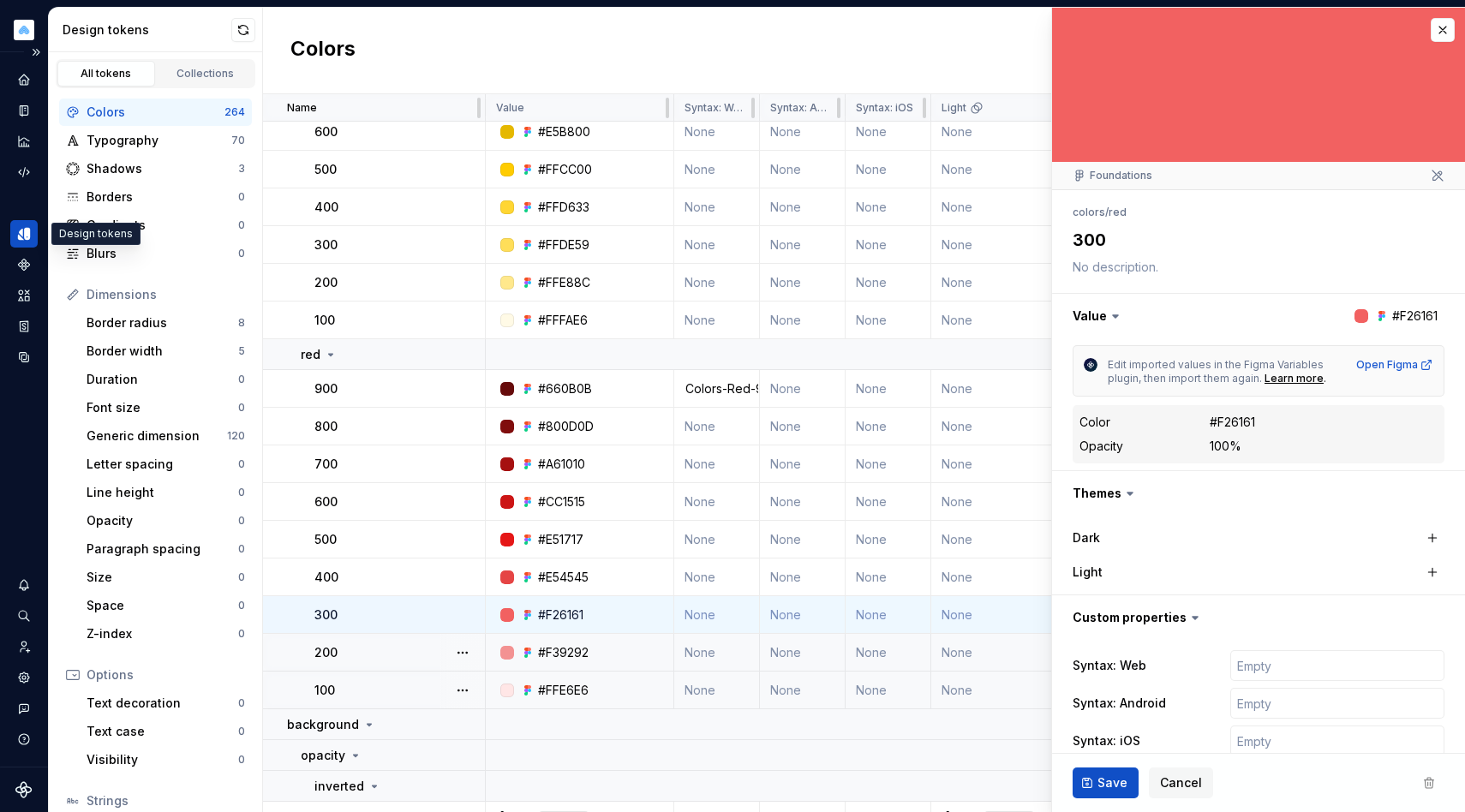
click at [18, 232] on icon "Design tokens" at bounding box center [24, 234] width 16 height 16
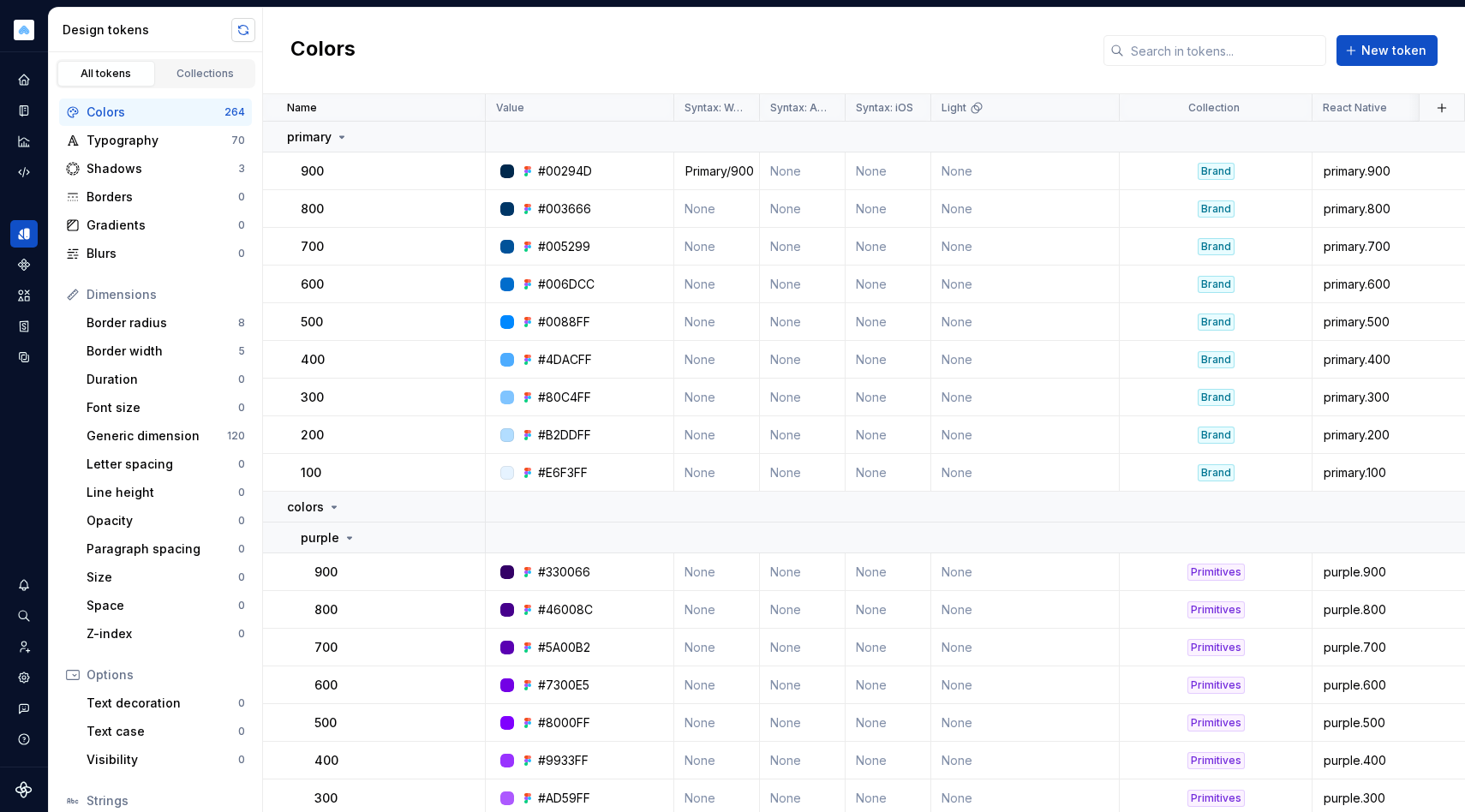
click at [237, 38] on button "button" at bounding box center [243, 29] width 24 height 24
click at [351, 505] on div "colors" at bounding box center [386, 507] width 197 height 18
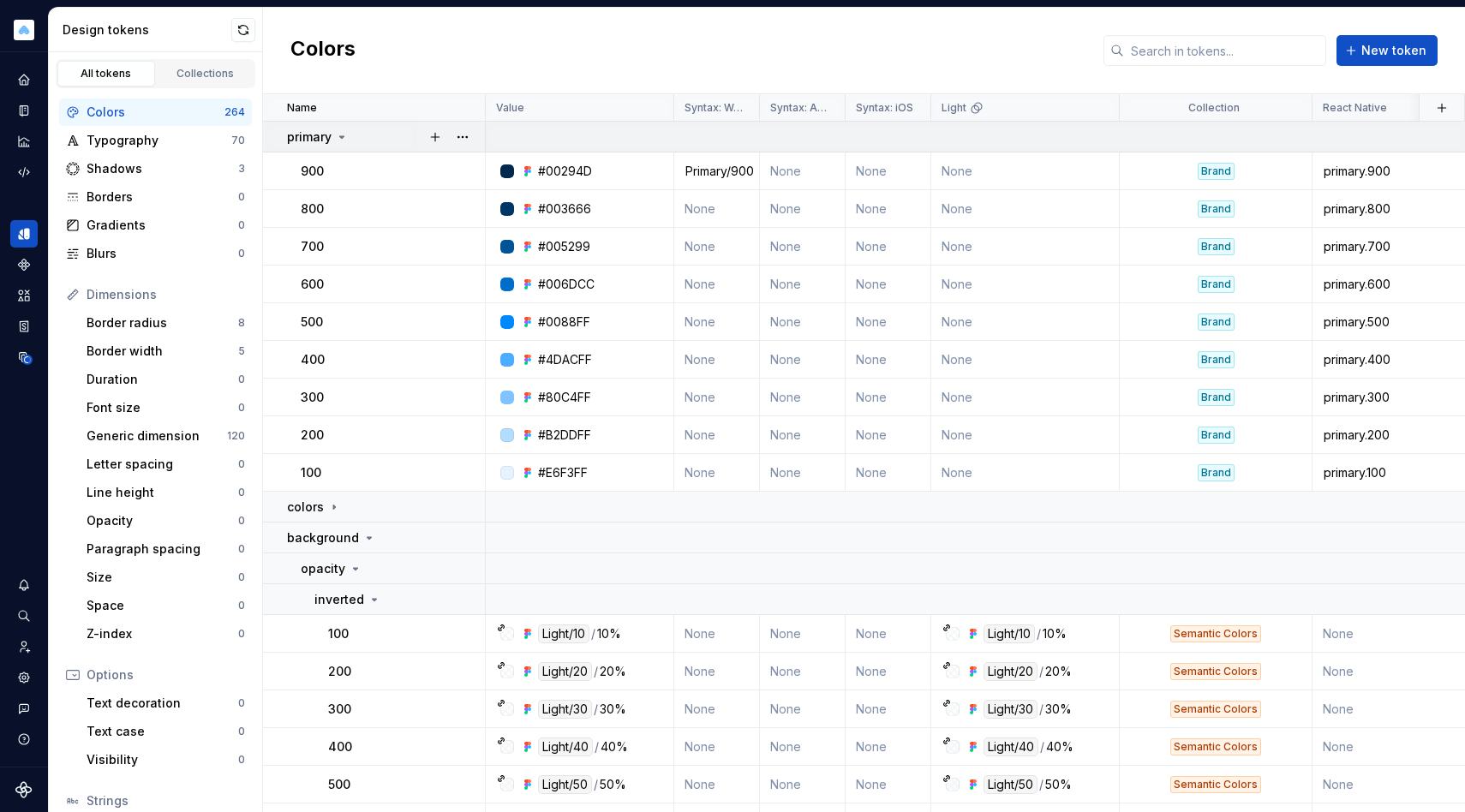
click at [353, 129] on div "primary" at bounding box center [386, 138] width 197 height 18
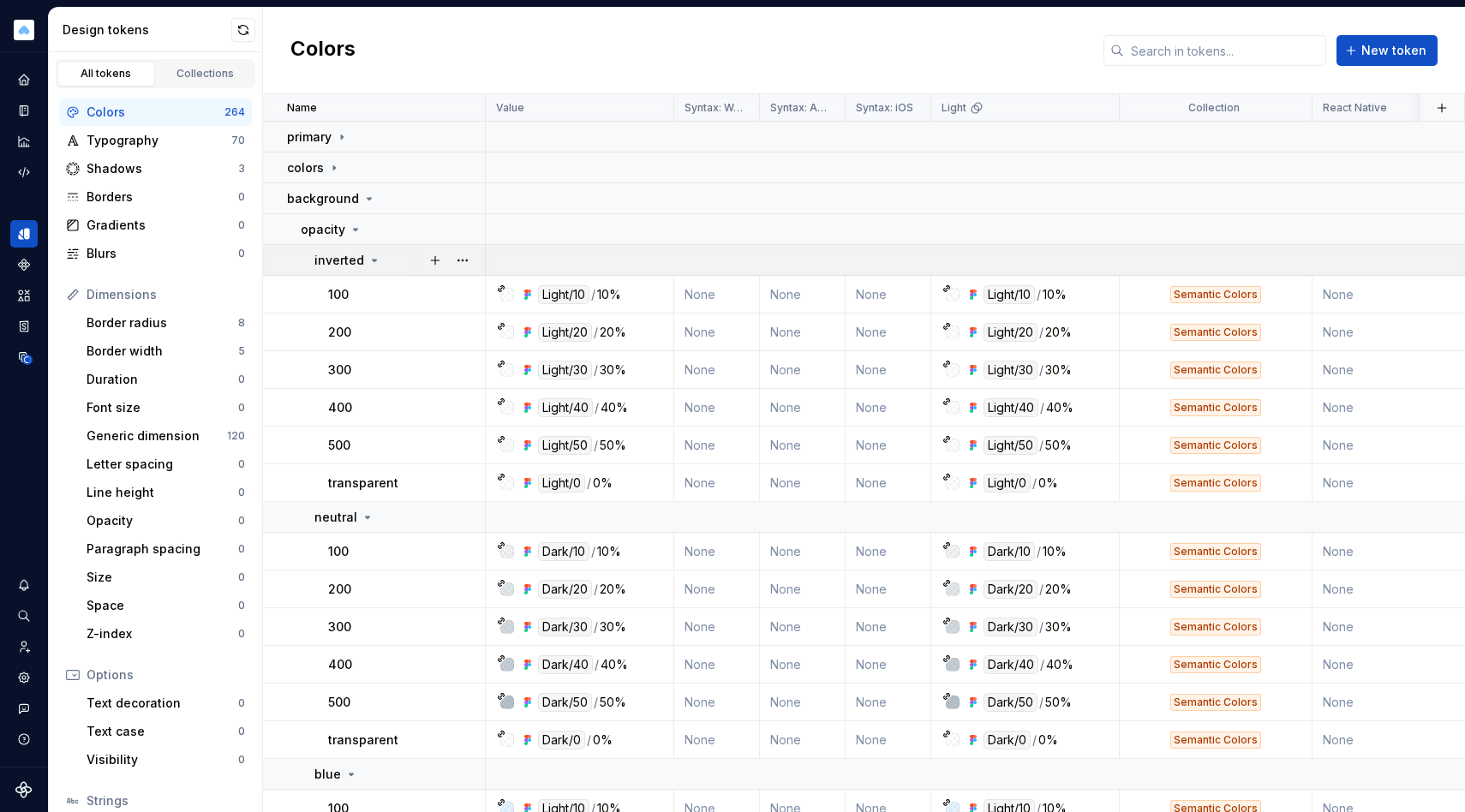
click at [380, 269] on td "inverted" at bounding box center [374, 261] width 223 height 31
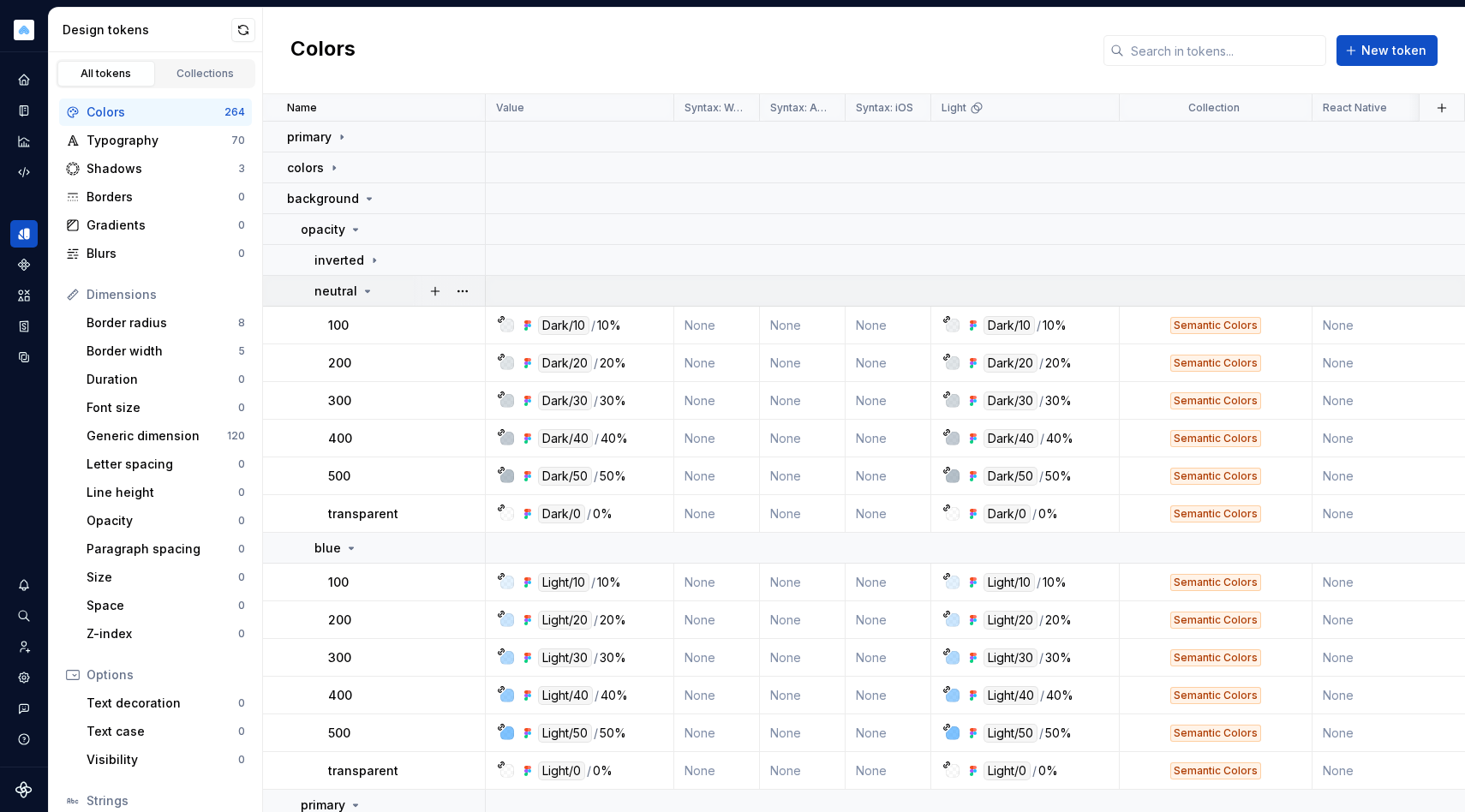
click at [366, 284] on icon at bounding box center [367, 291] width 14 height 14
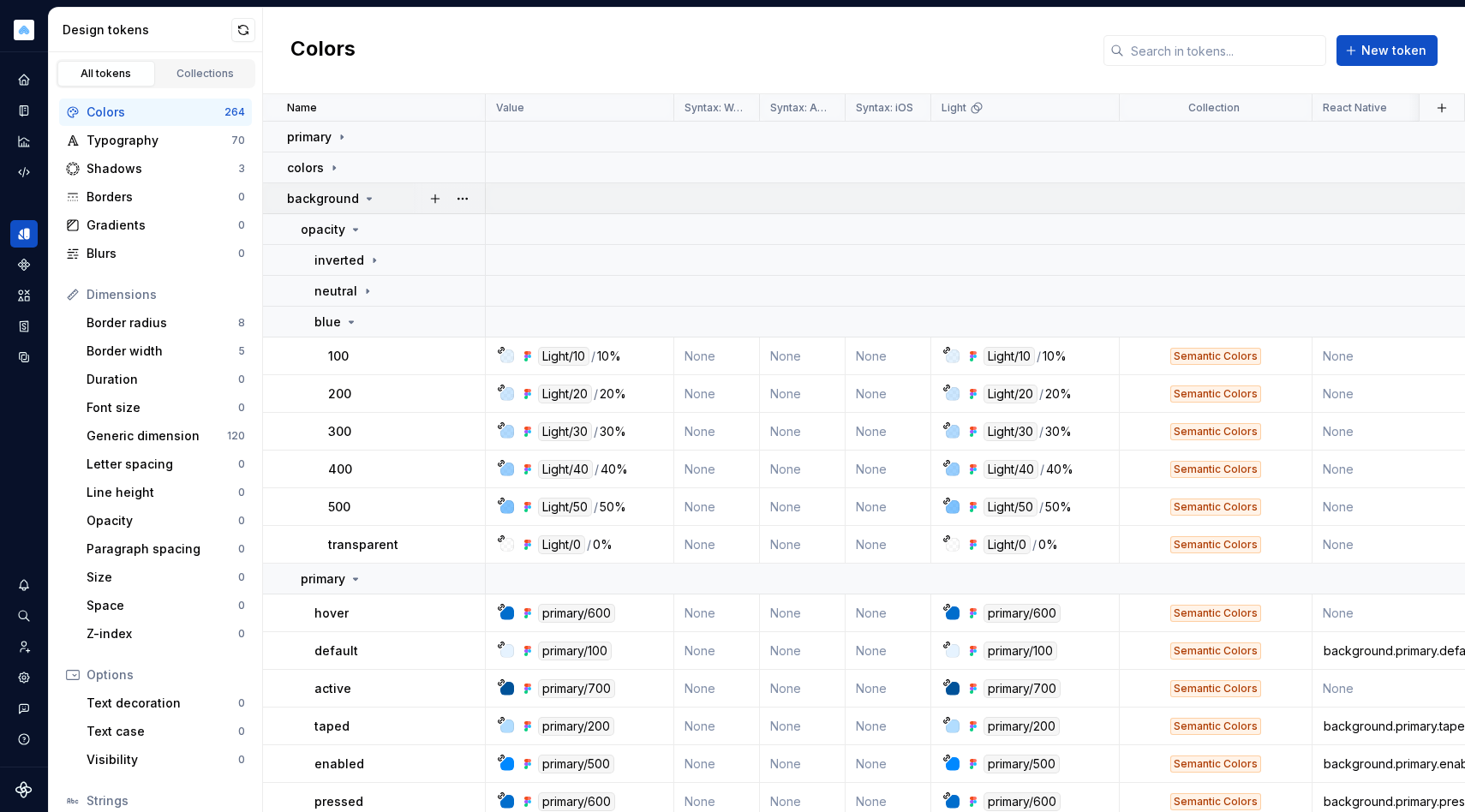
click at [363, 199] on icon at bounding box center [369, 198] width 14 height 14
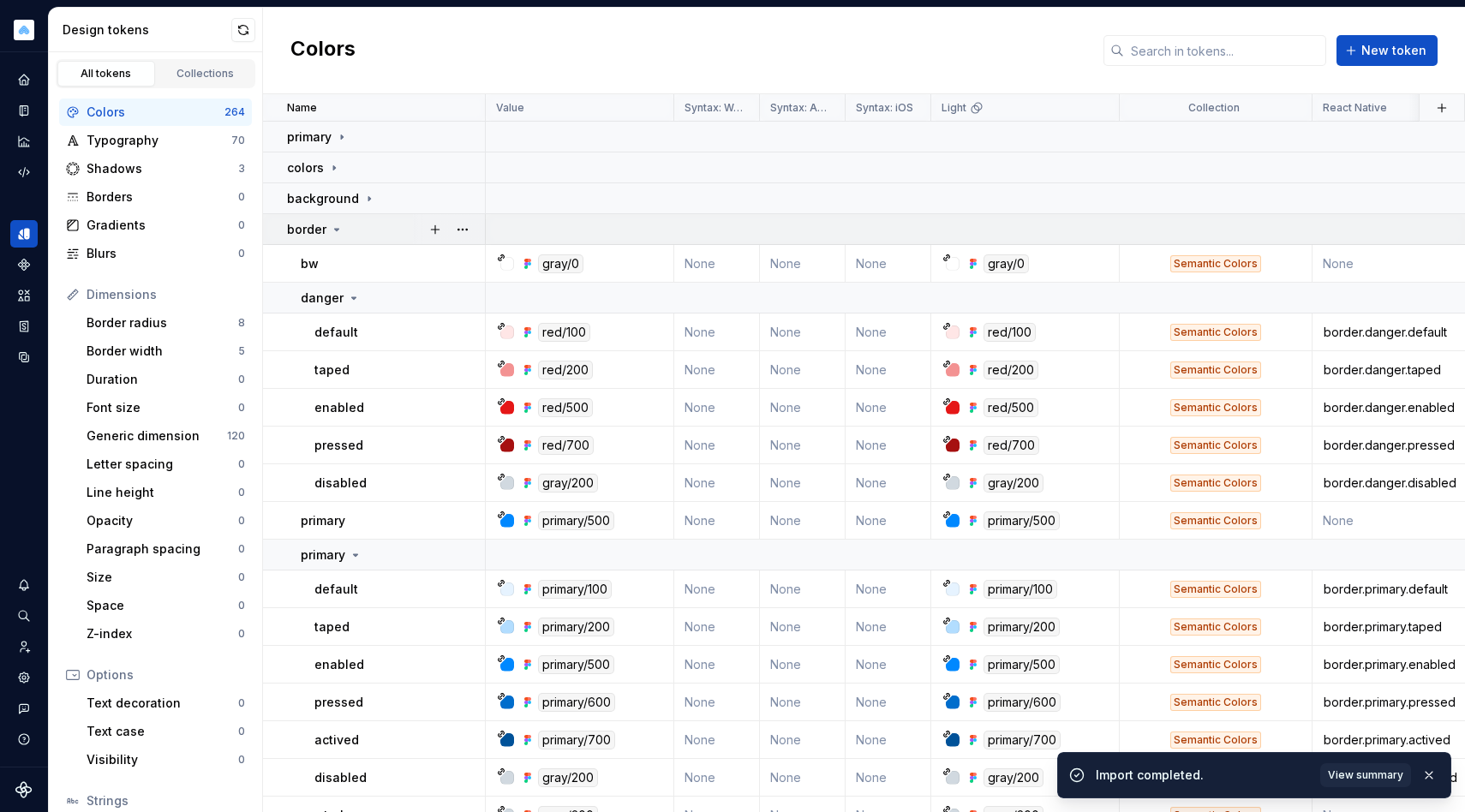
click at [358, 238] on td "border" at bounding box center [374, 230] width 223 height 31
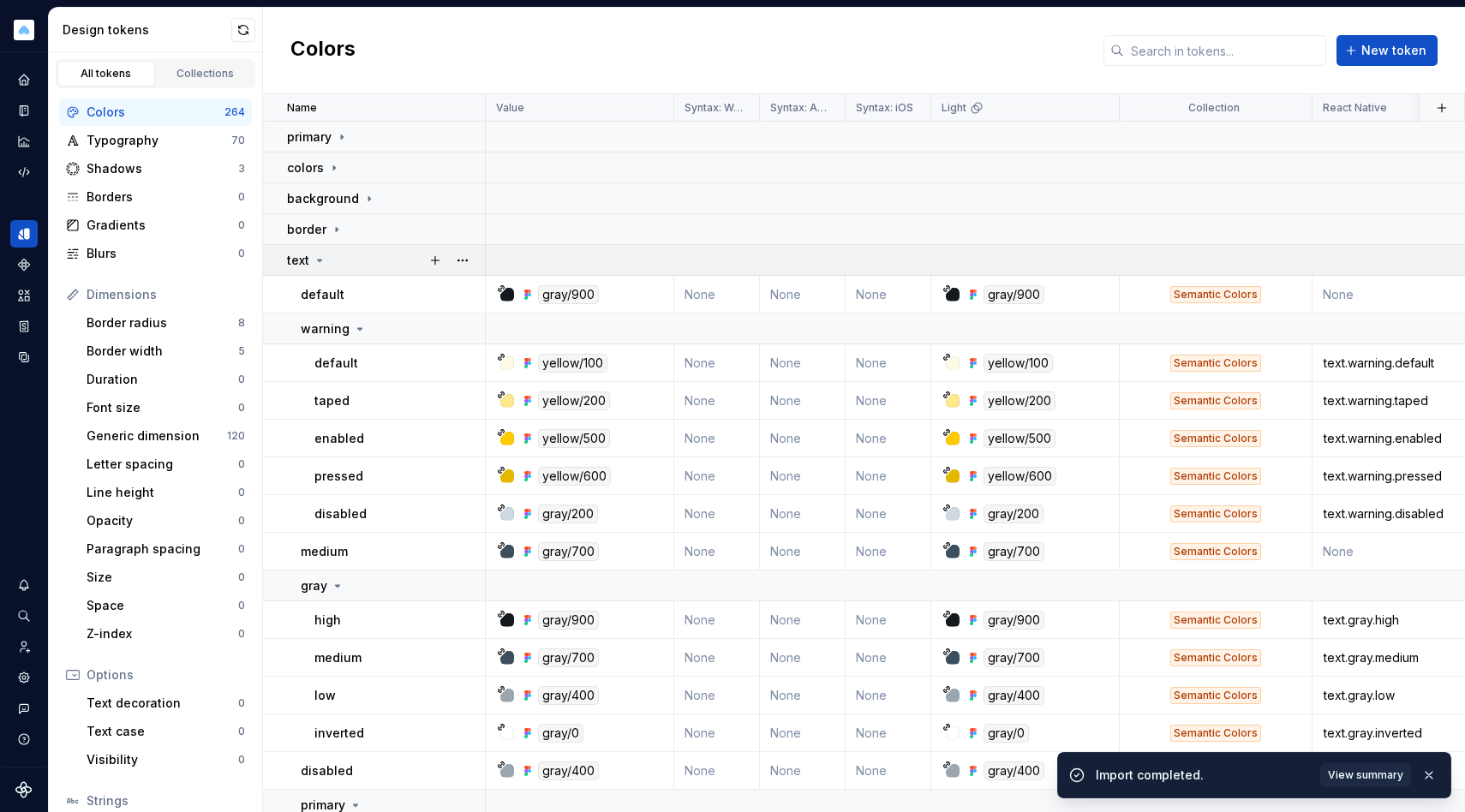
click at [358, 255] on div "text" at bounding box center [386, 261] width 197 height 18
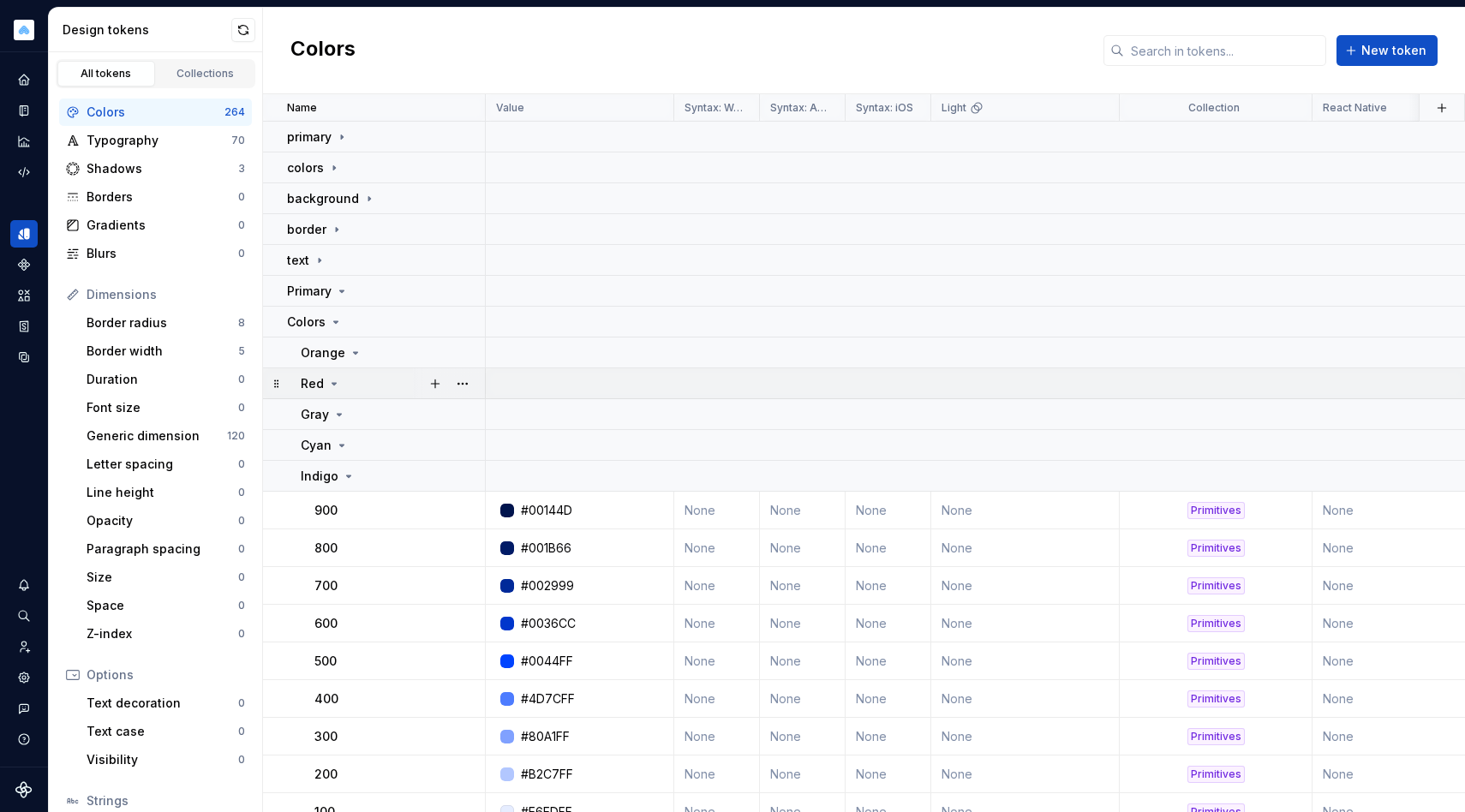
click at [360, 375] on div "Red" at bounding box center [393, 384] width 184 height 18
click at [337, 387] on icon at bounding box center [334, 384] width 14 height 14
click at [344, 472] on icon at bounding box center [349, 476] width 14 height 14
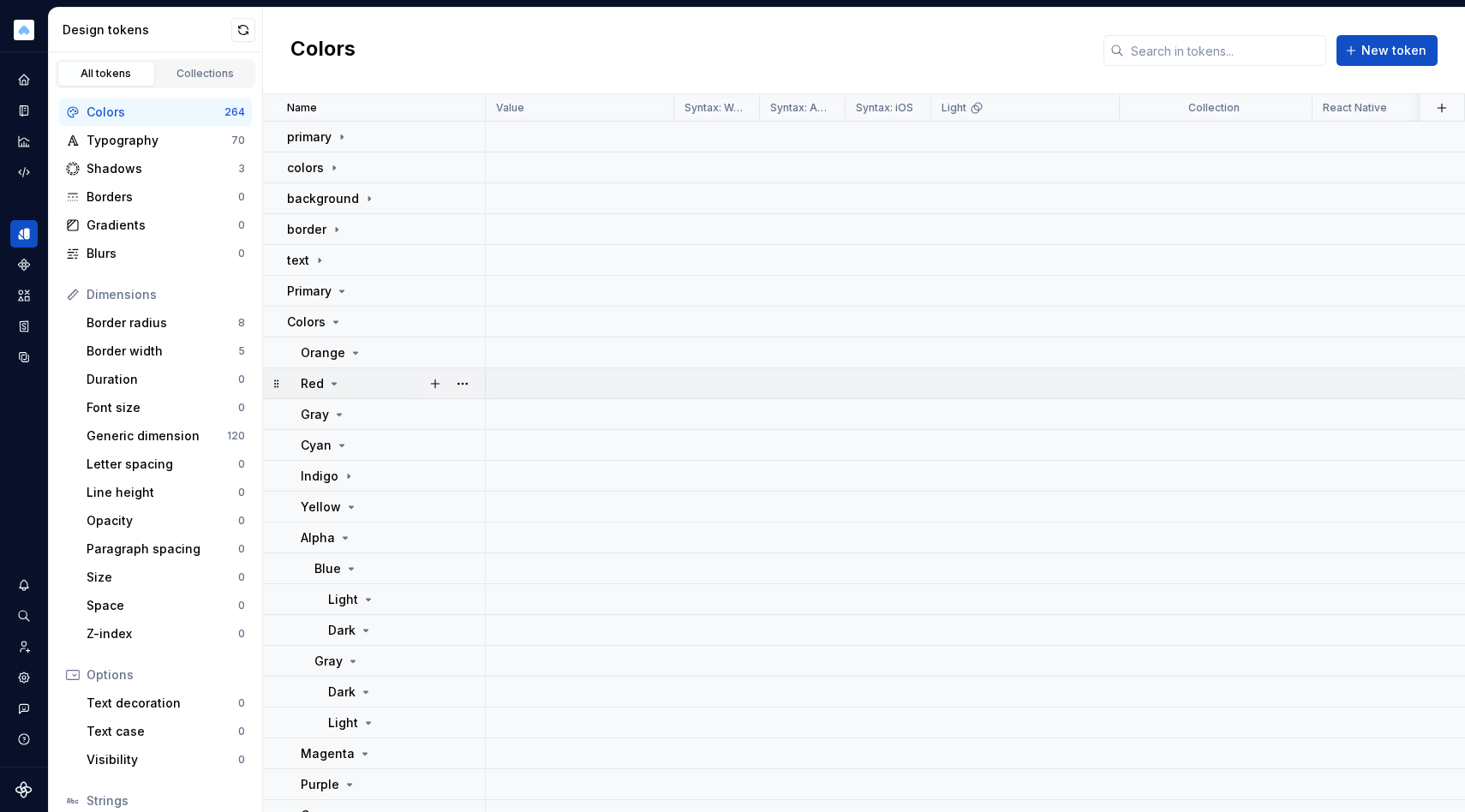
click at [354, 383] on div "Red" at bounding box center [393, 384] width 184 height 18
click at [354, 352] on icon at bounding box center [356, 353] width 4 height 2
click at [355, 351] on icon at bounding box center [356, 353] width 2 height 4
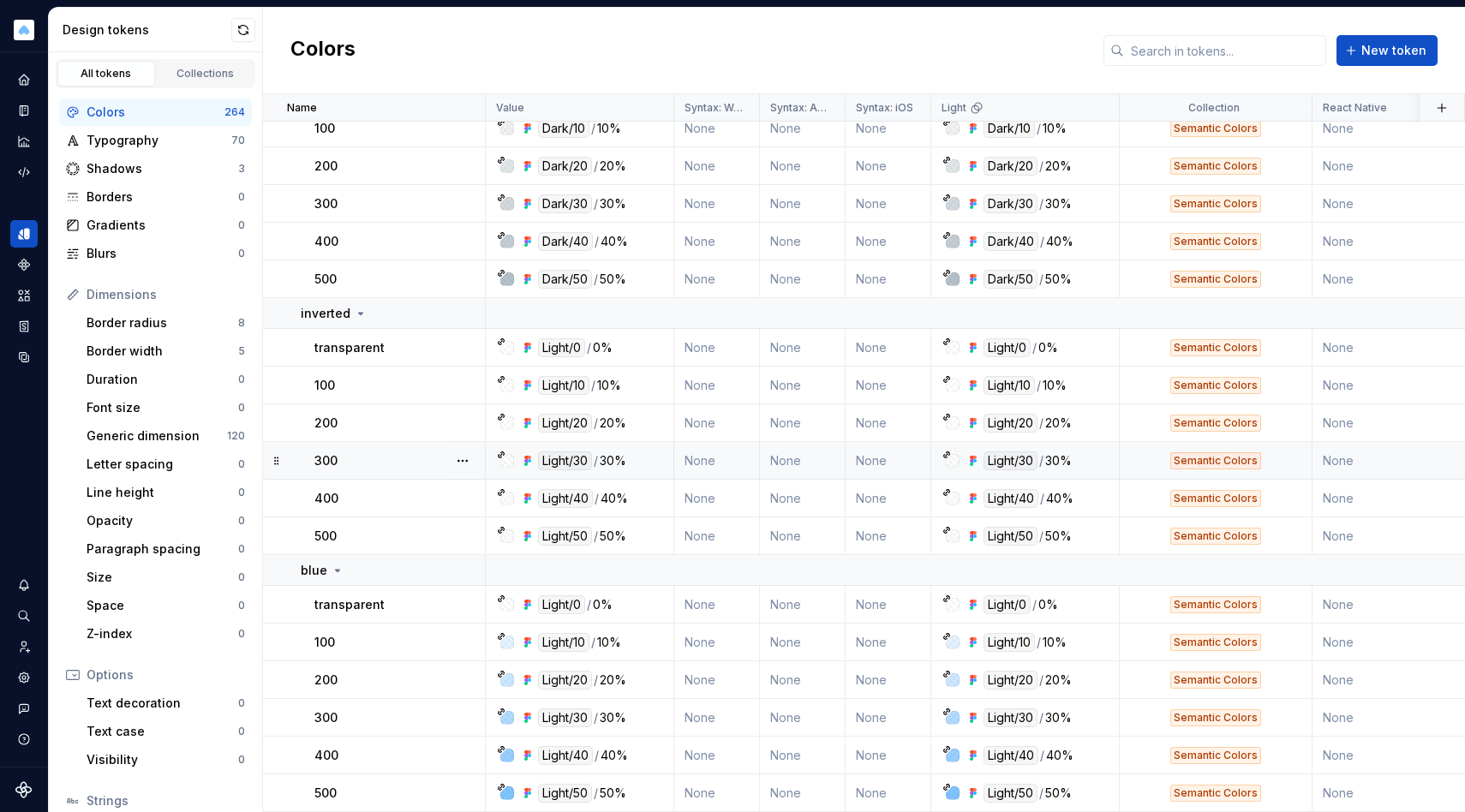
scroll to position [78, 0]
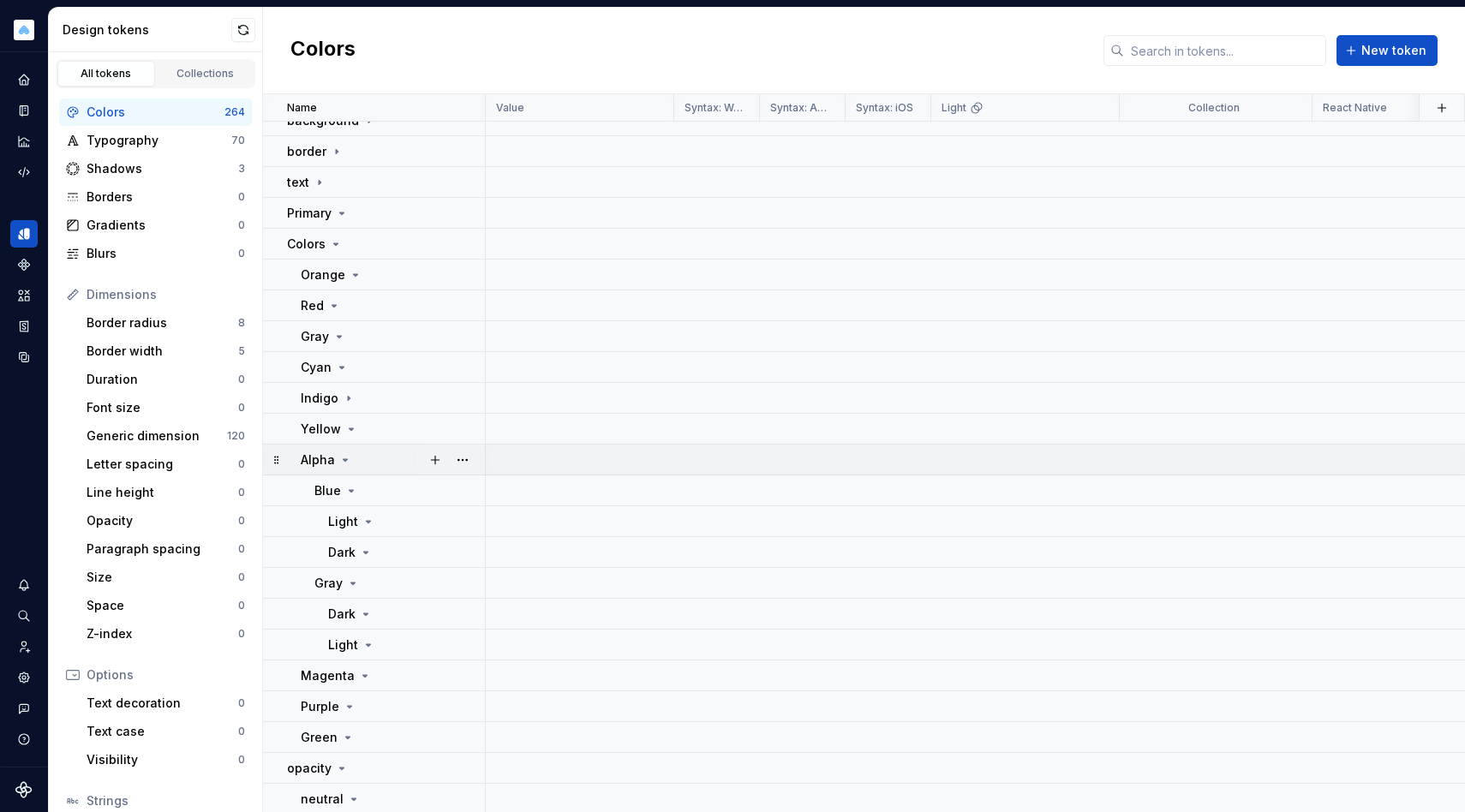
click at [353, 463] on div "Alpha" at bounding box center [393, 460] width 184 height 18
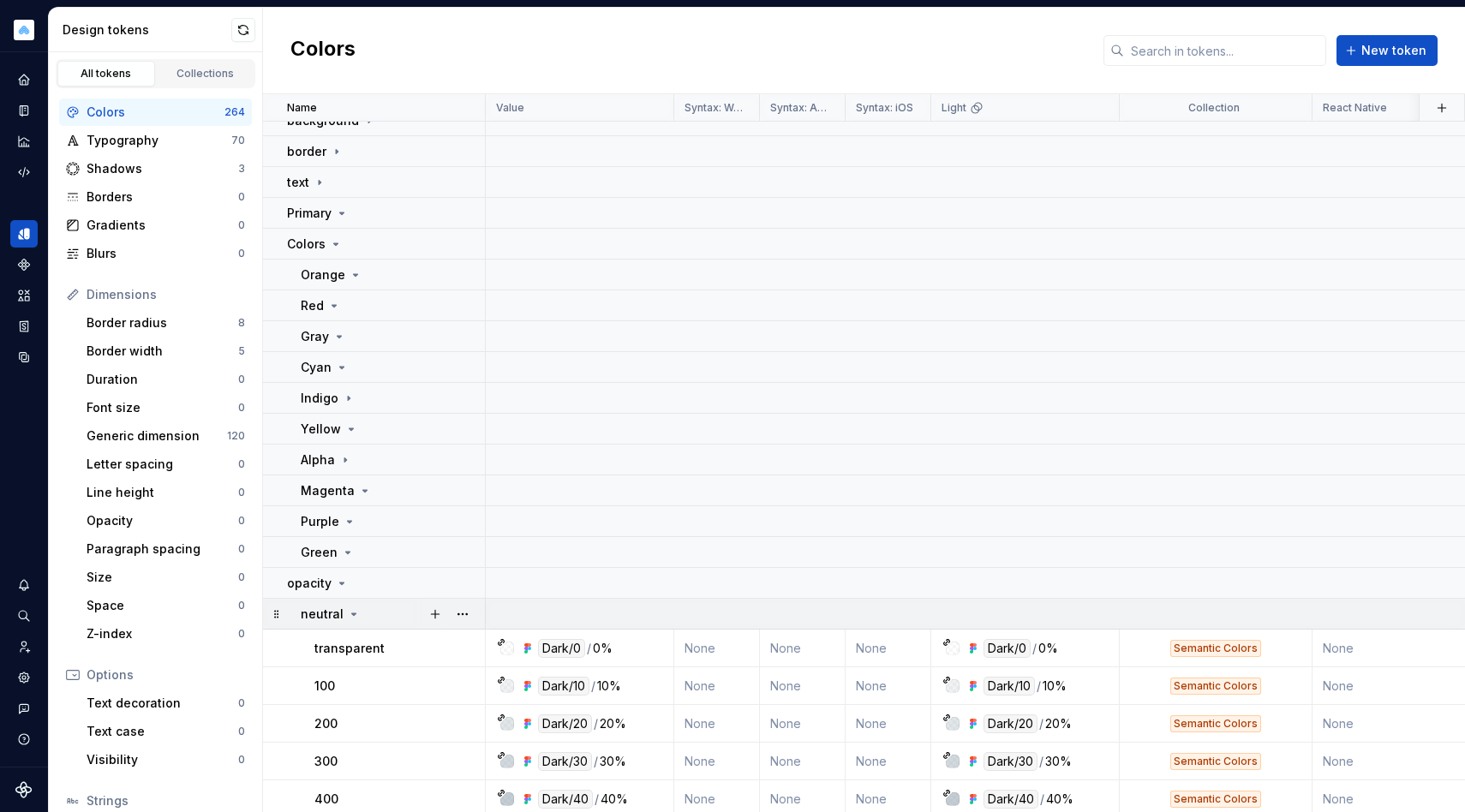
click at [371, 620] on div "neutral" at bounding box center [393, 615] width 184 height 18
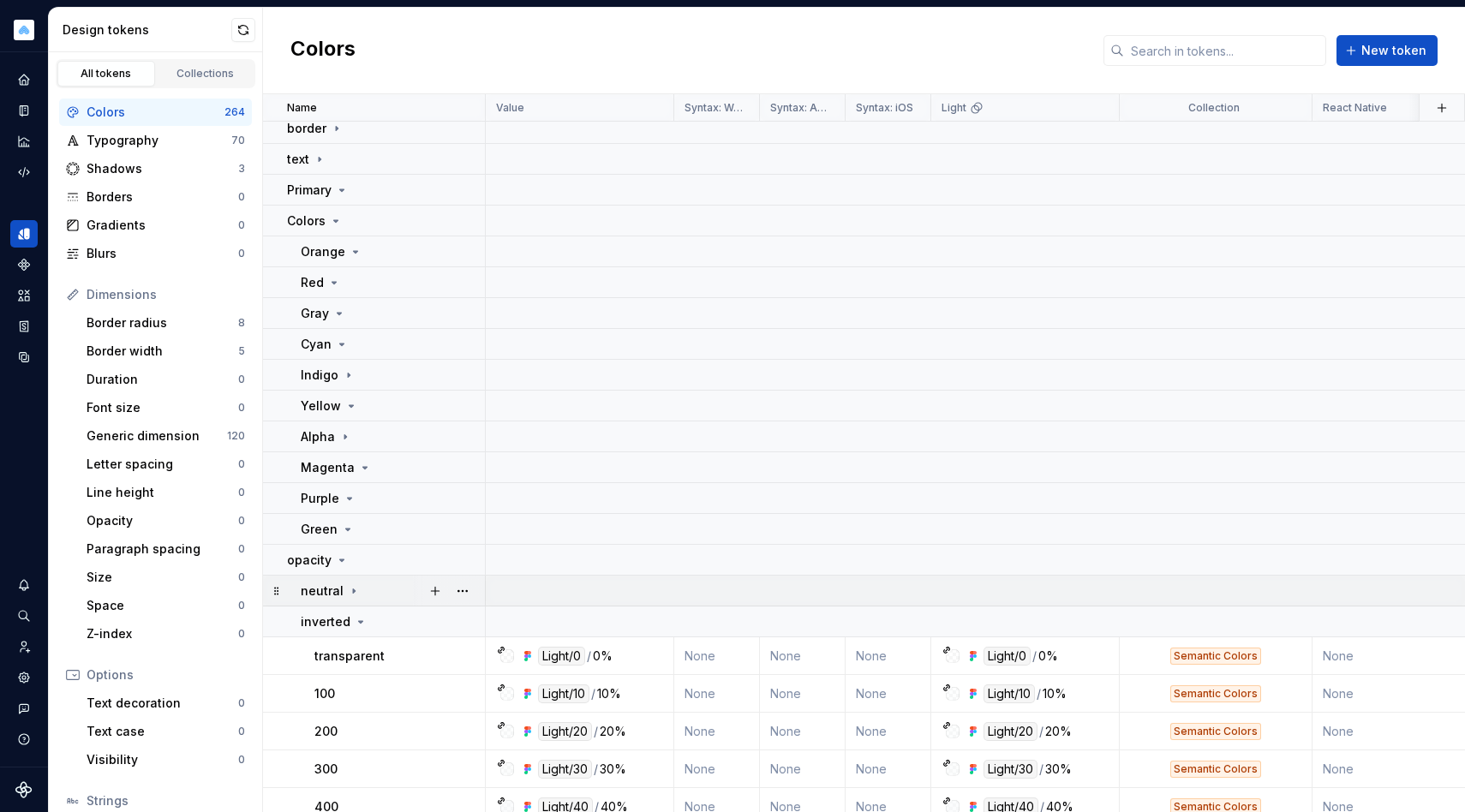
scroll to position [101, 0]
click at [371, 614] on div "inverted" at bounding box center [393, 622] width 184 height 18
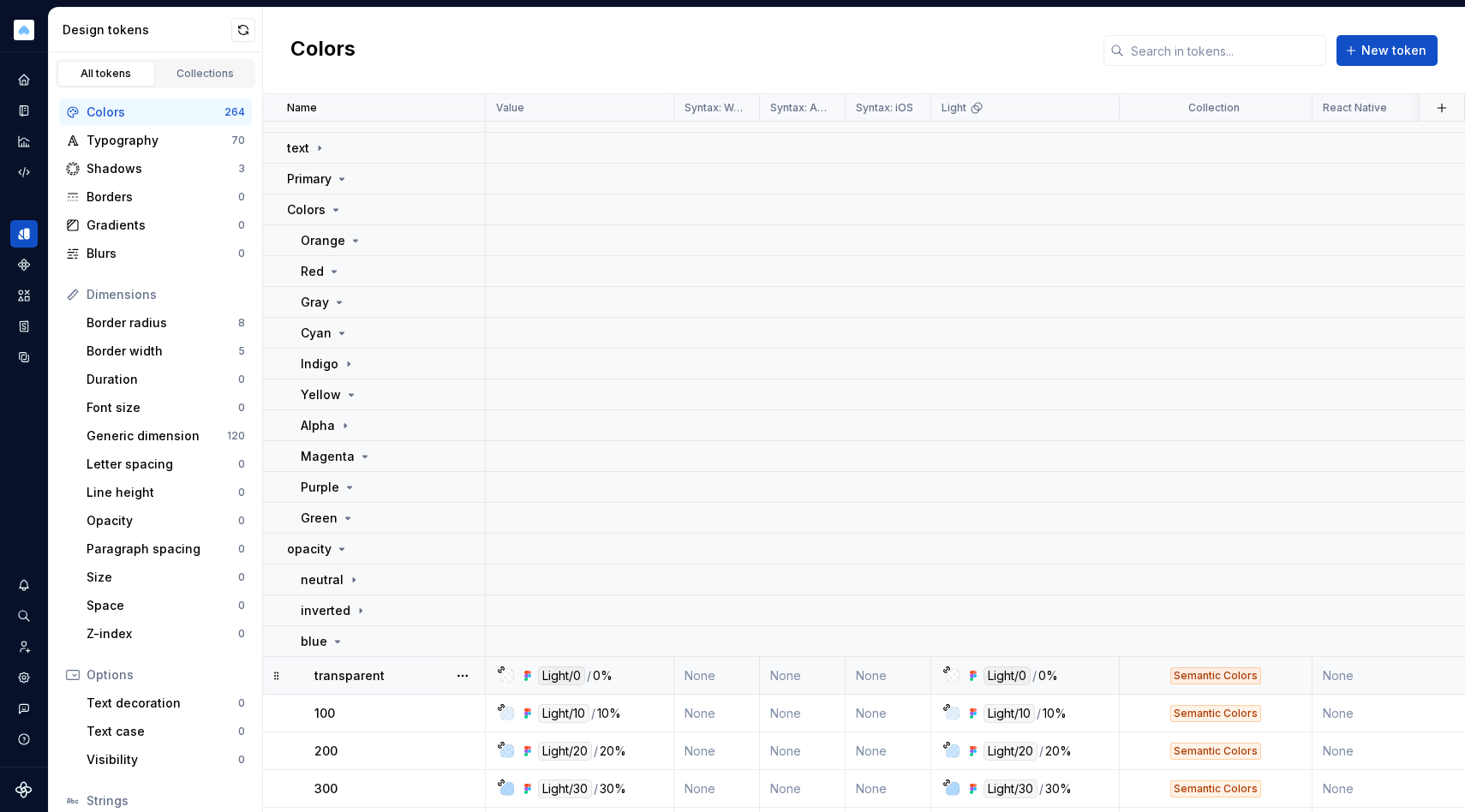
scroll to position [175, 0]
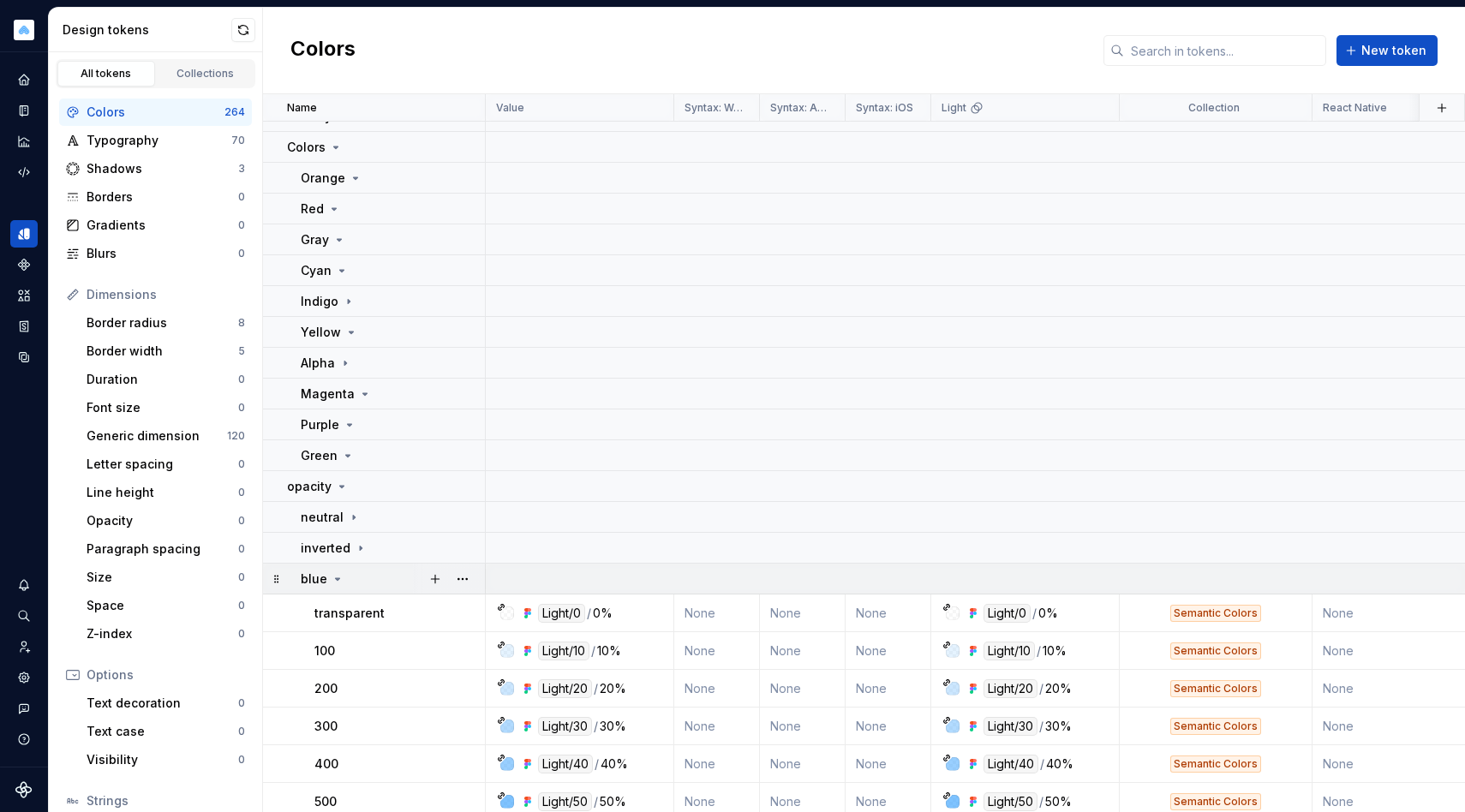
click at [375, 588] on td "blue" at bounding box center [374, 579] width 223 height 31
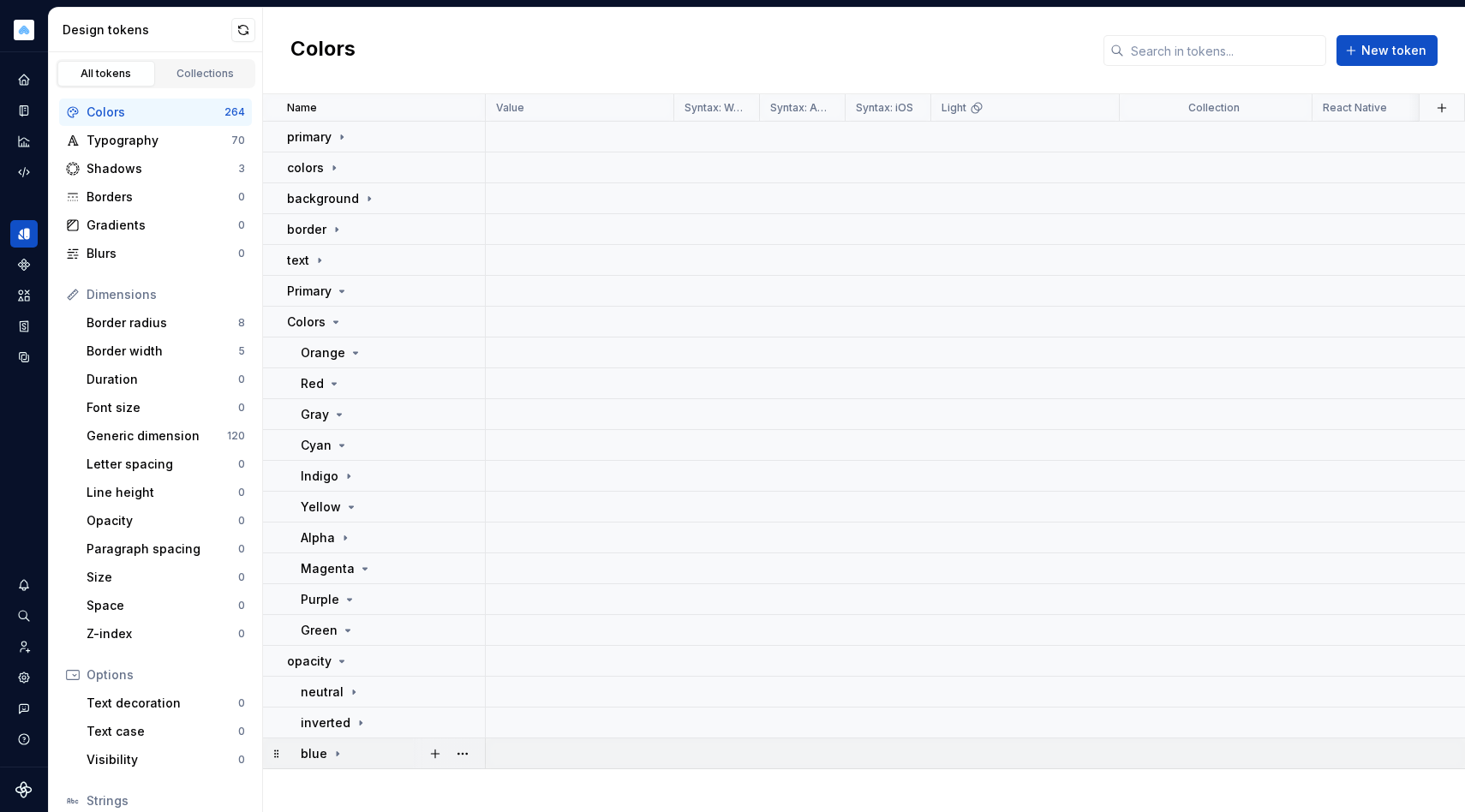
scroll to position [0, 0]
click at [355, 359] on div "Orange" at bounding box center [331, 353] width 62 height 18
click at [355, 375] on div "Red" at bounding box center [393, 384] width 184 height 18
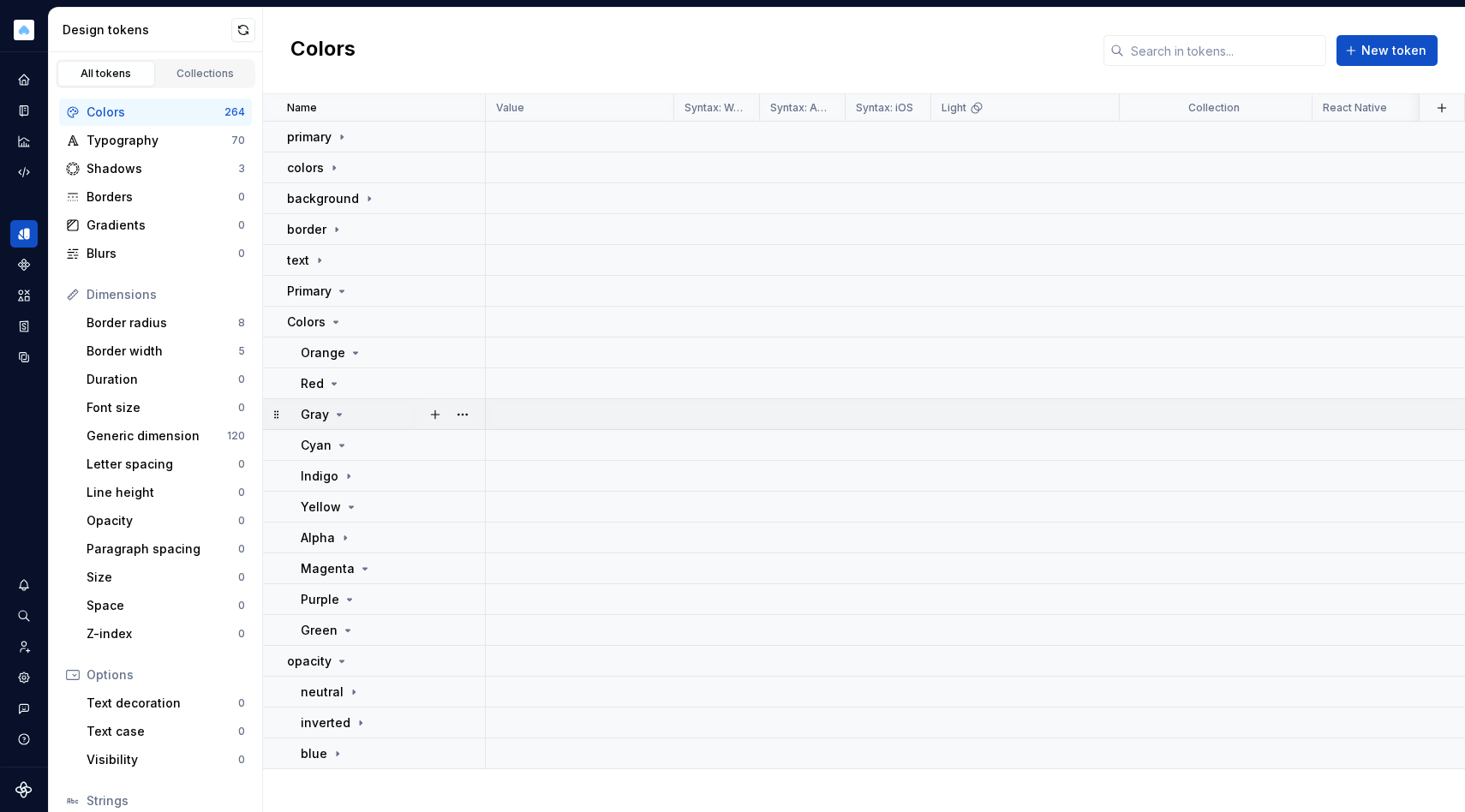
click at [336, 418] on icon at bounding box center [339, 414] width 14 height 14
click at [180, 127] on div "Typography 70" at bounding box center [154, 141] width 193 height 27
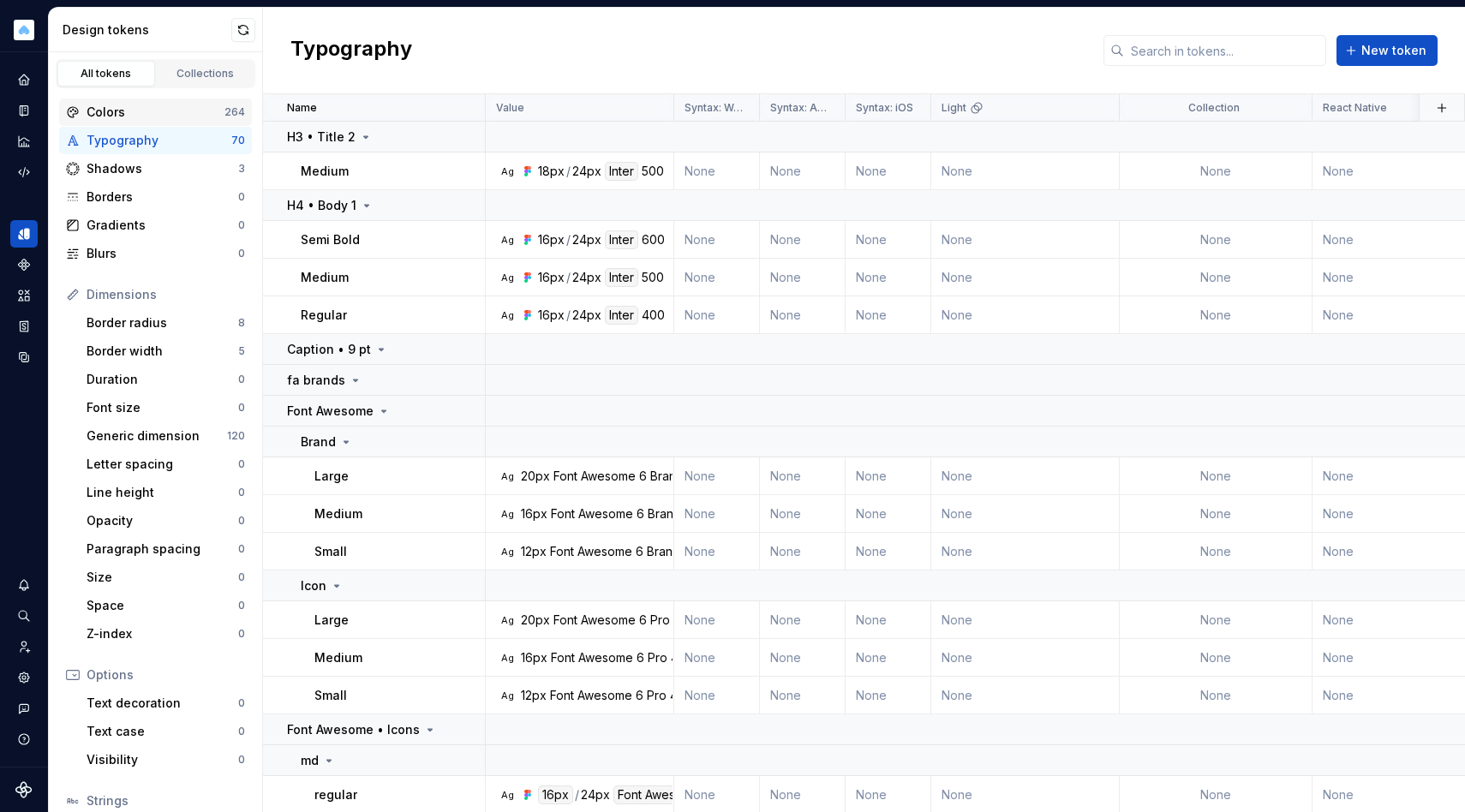
click at [179, 110] on div "Colors" at bounding box center [155, 112] width 138 height 18
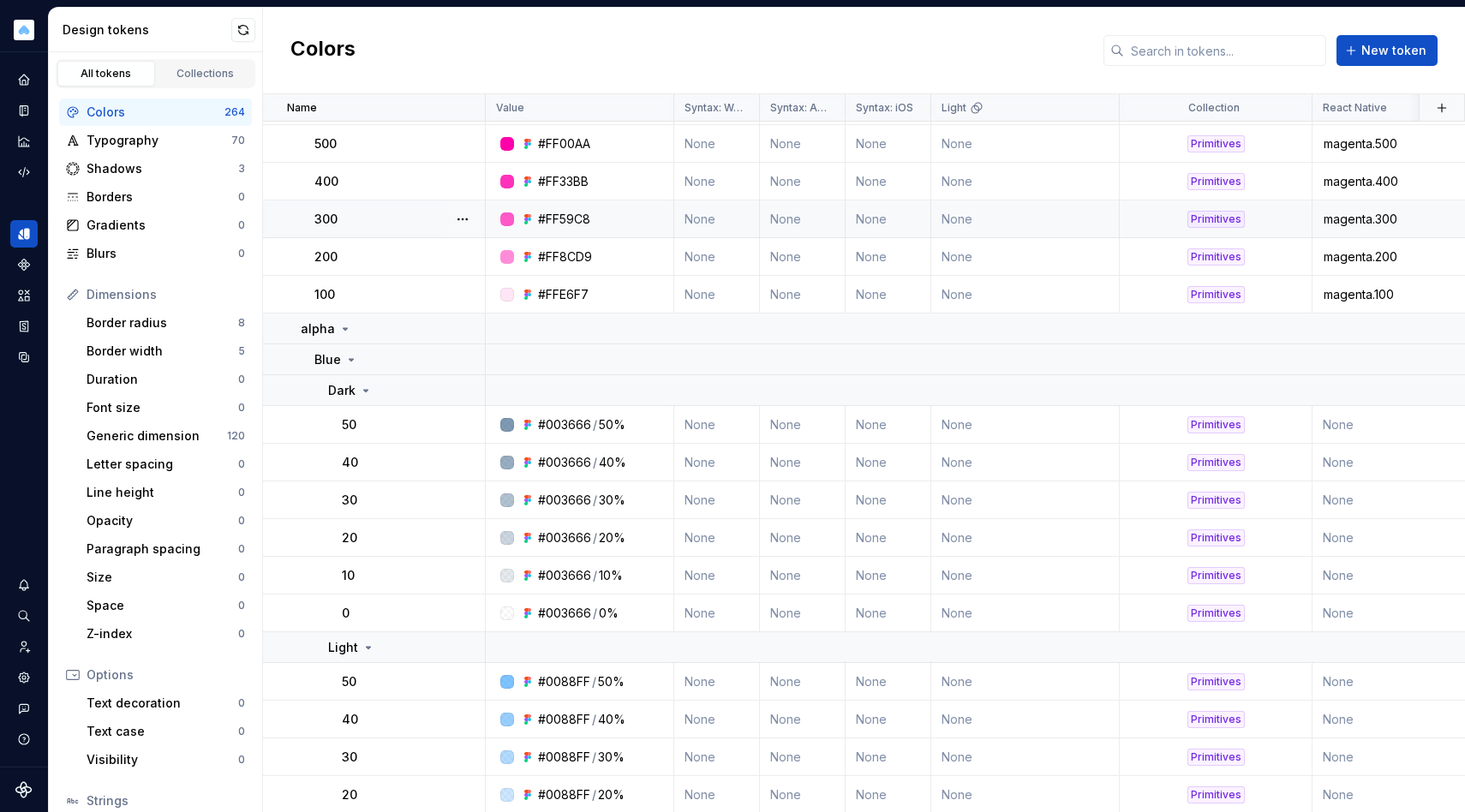
scroll to position [2425, 0]
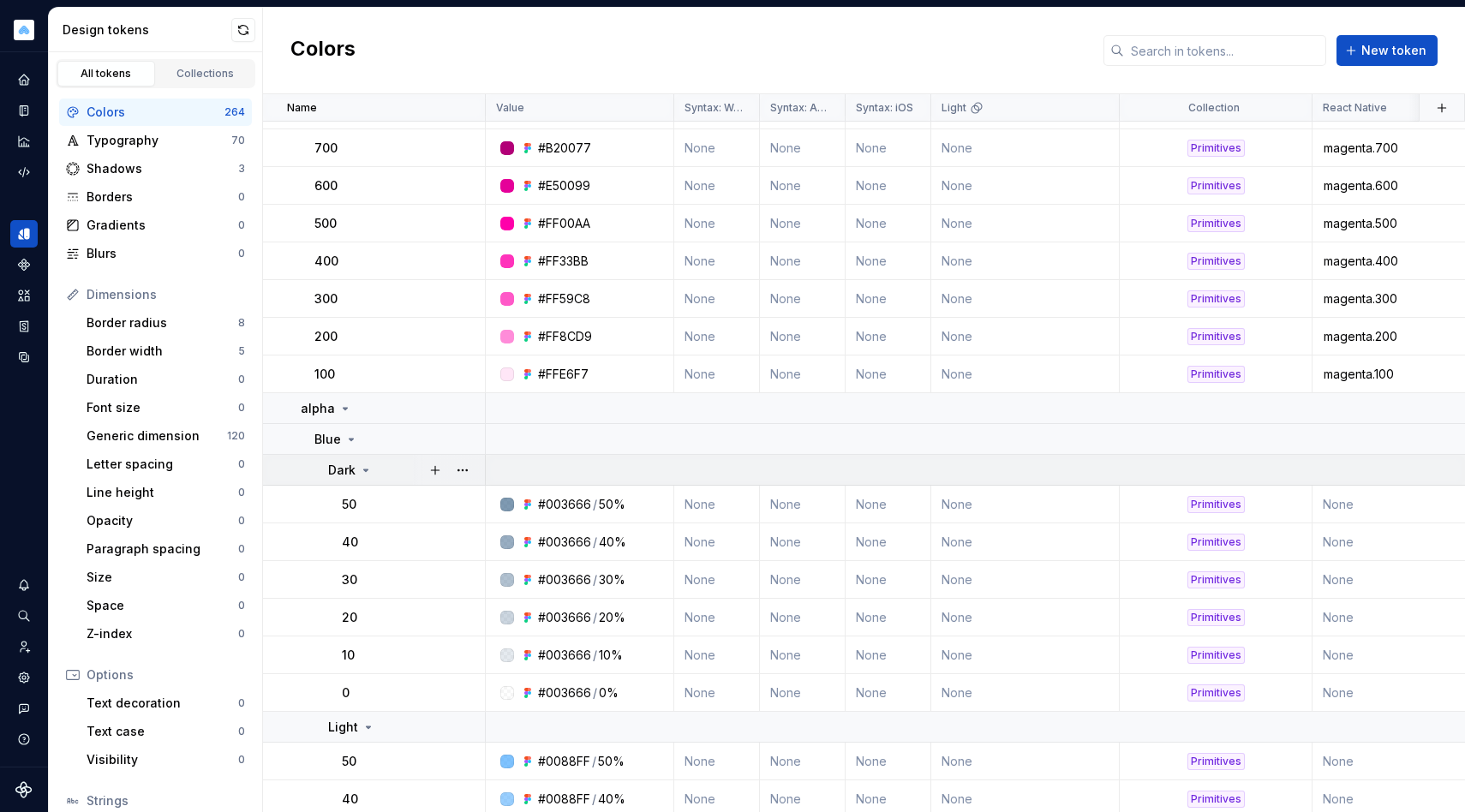
click at [366, 464] on icon at bounding box center [366, 470] width 14 height 14
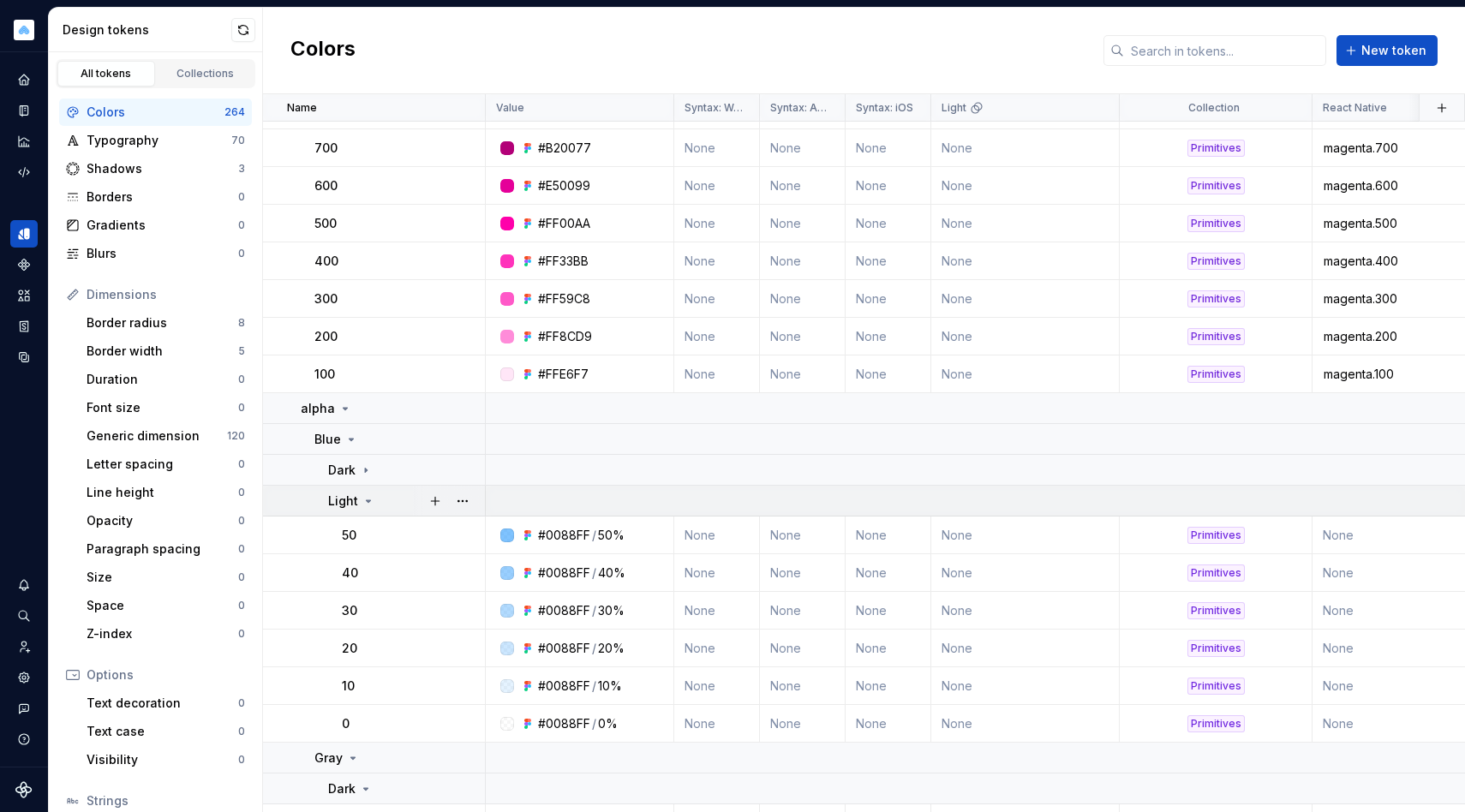
click at [376, 501] on div "Light" at bounding box center [407, 501] width 156 height 18
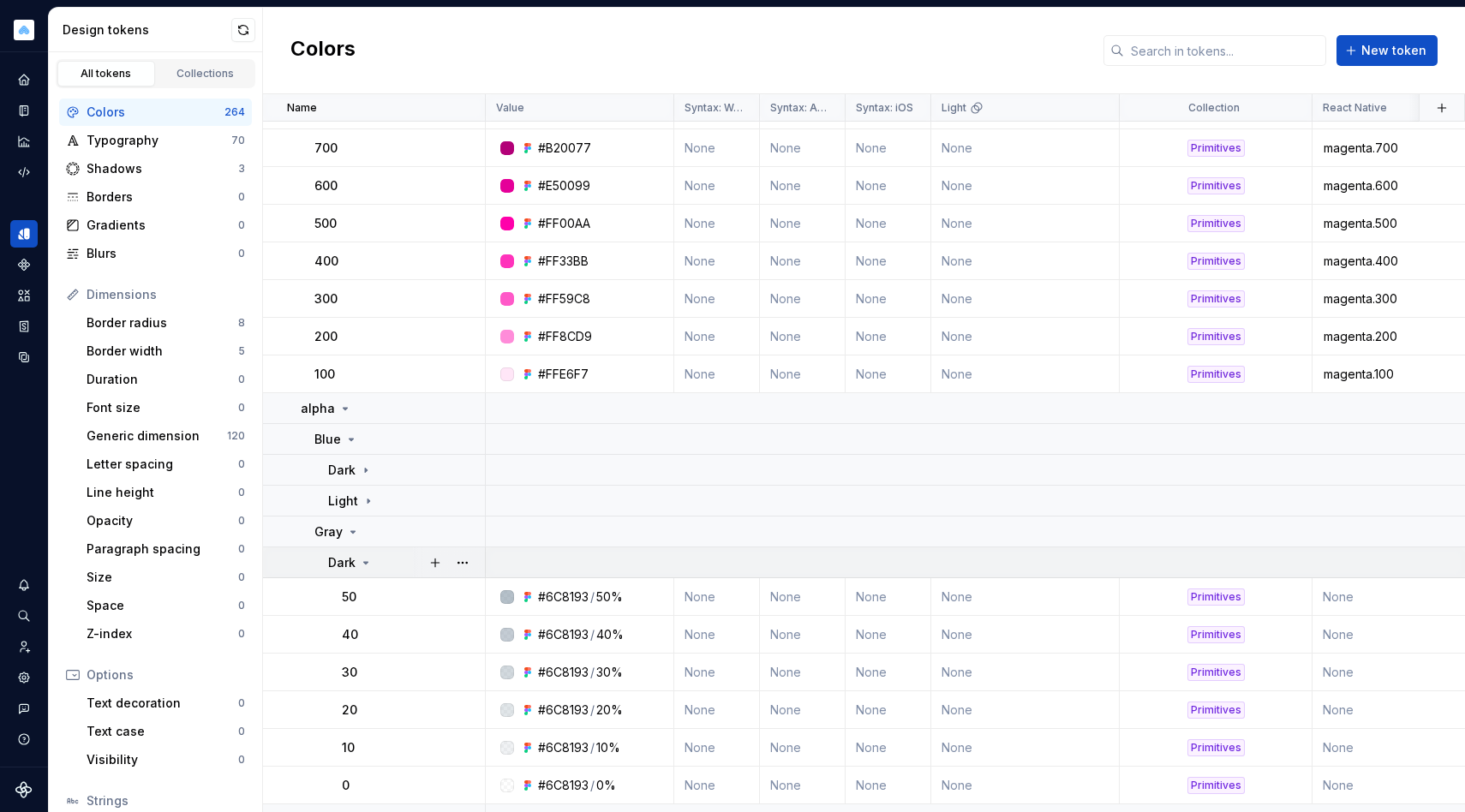
click at [372, 565] on div "Dark" at bounding box center [407, 563] width 156 height 18
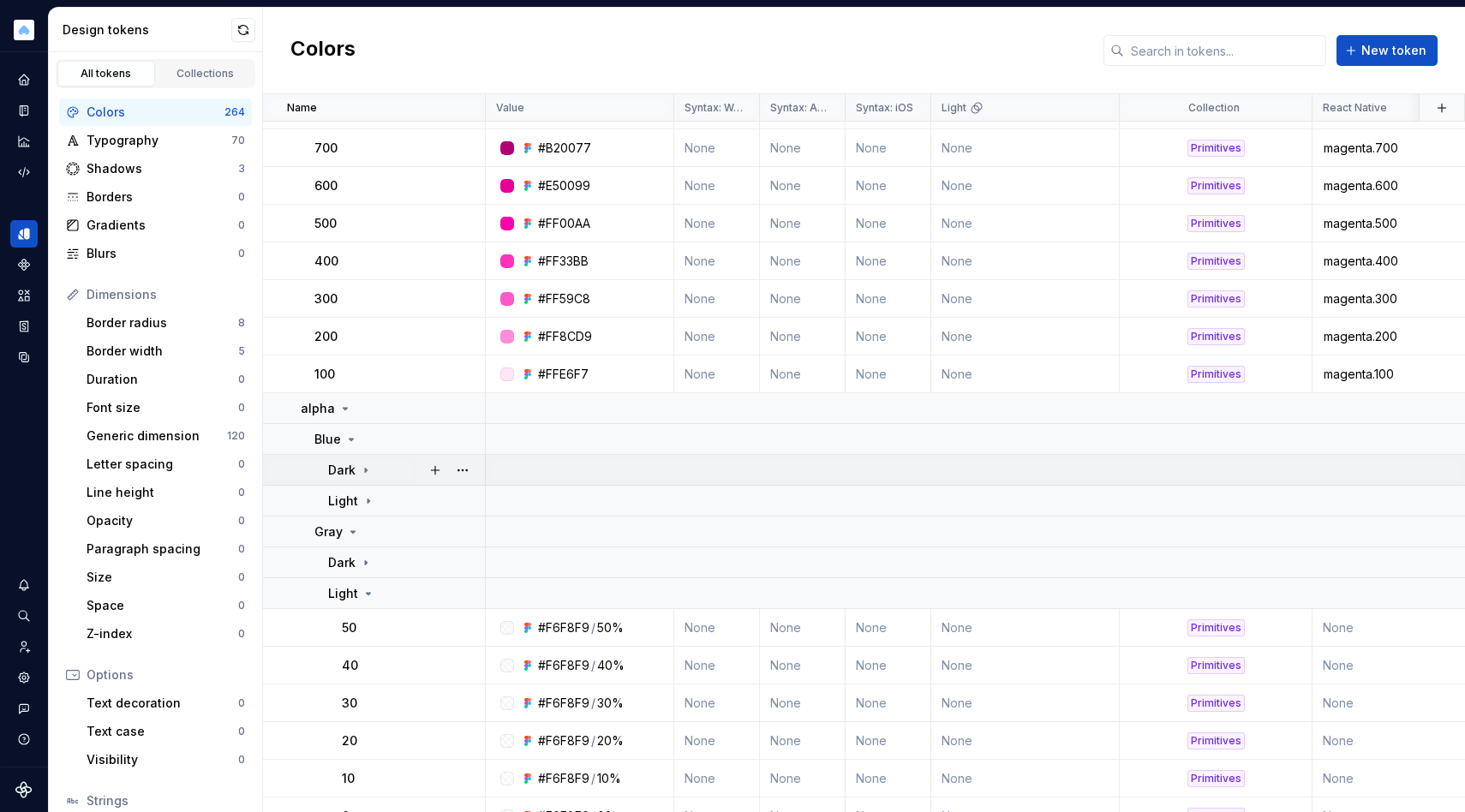
click at [380, 467] on div "Dark" at bounding box center [407, 471] width 156 height 18
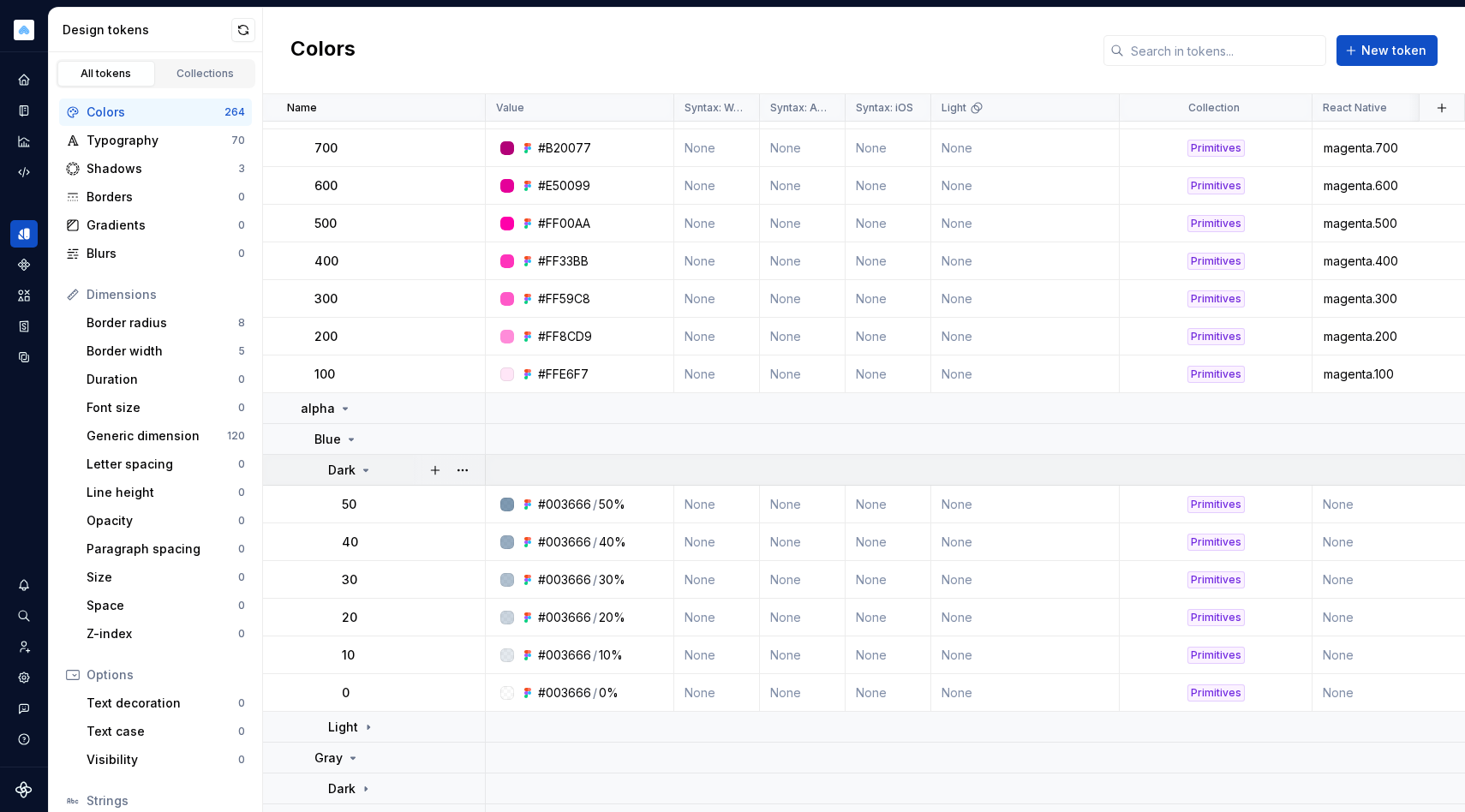
click at [380, 467] on div "Dark" at bounding box center [407, 471] width 156 height 18
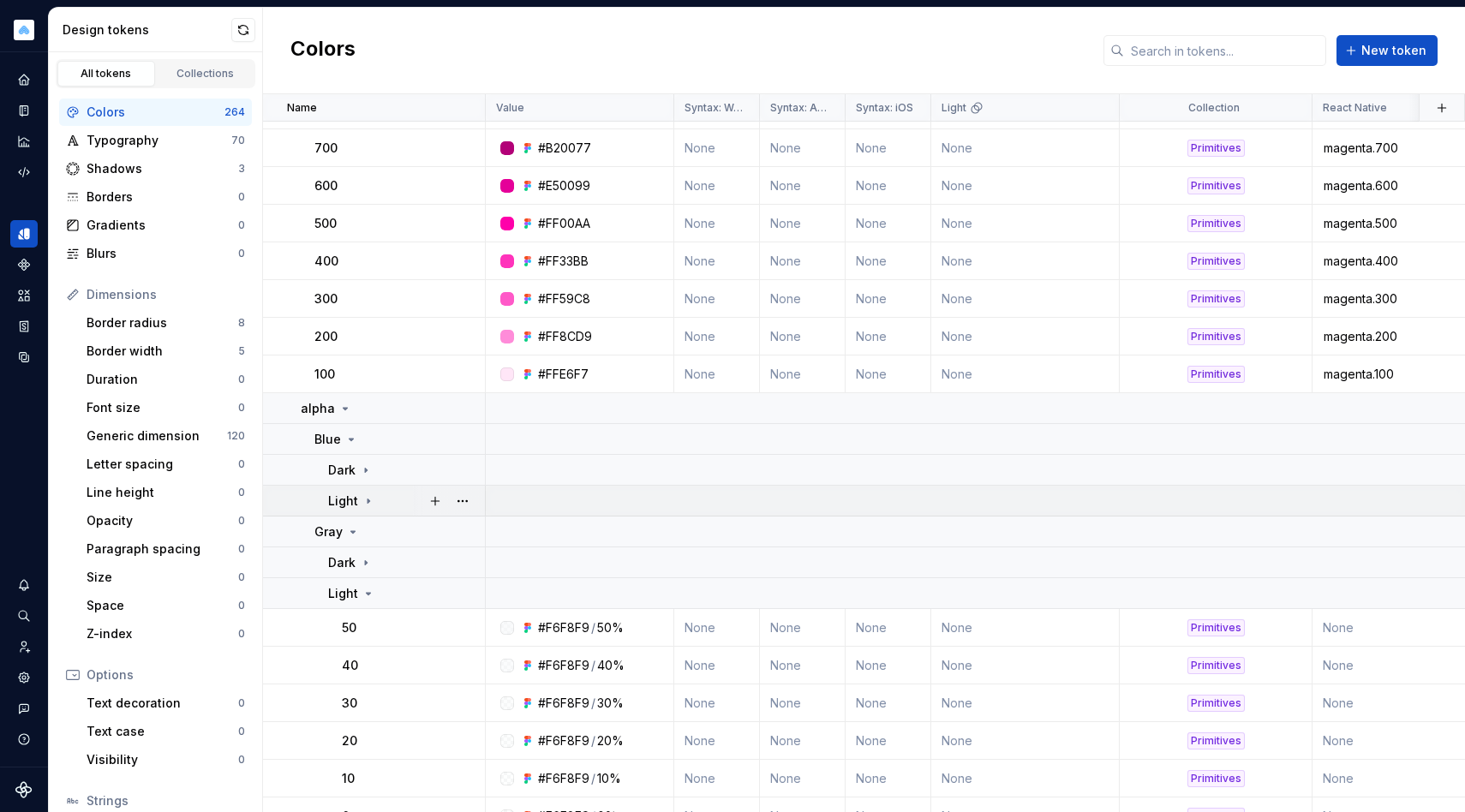
click at [365, 495] on icon at bounding box center [368, 501] width 14 height 14
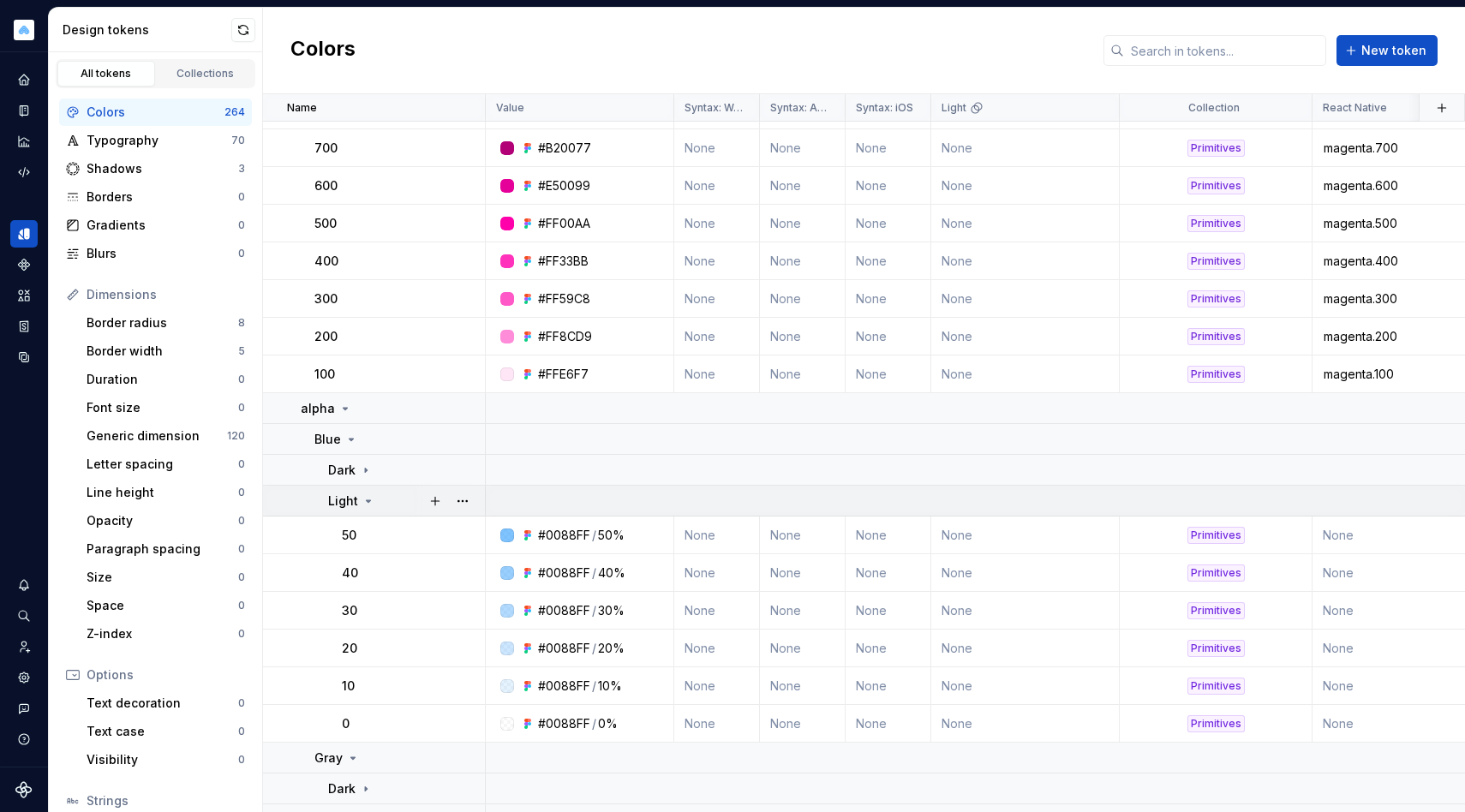
click at [365, 495] on icon at bounding box center [368, 501] width 14 height 14
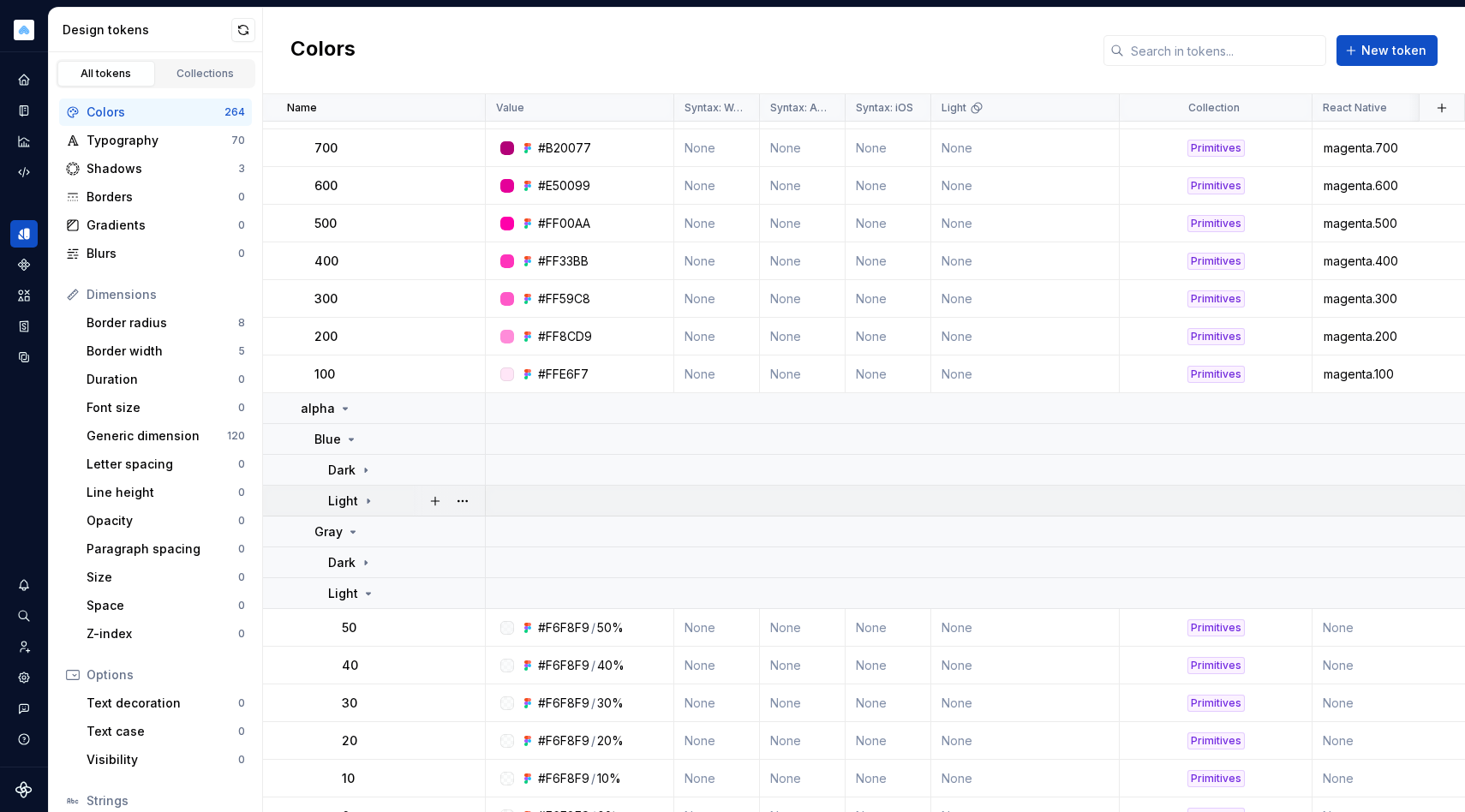
click at [372, 499] on icon at bounding box center [368, 501] width 14 height 14
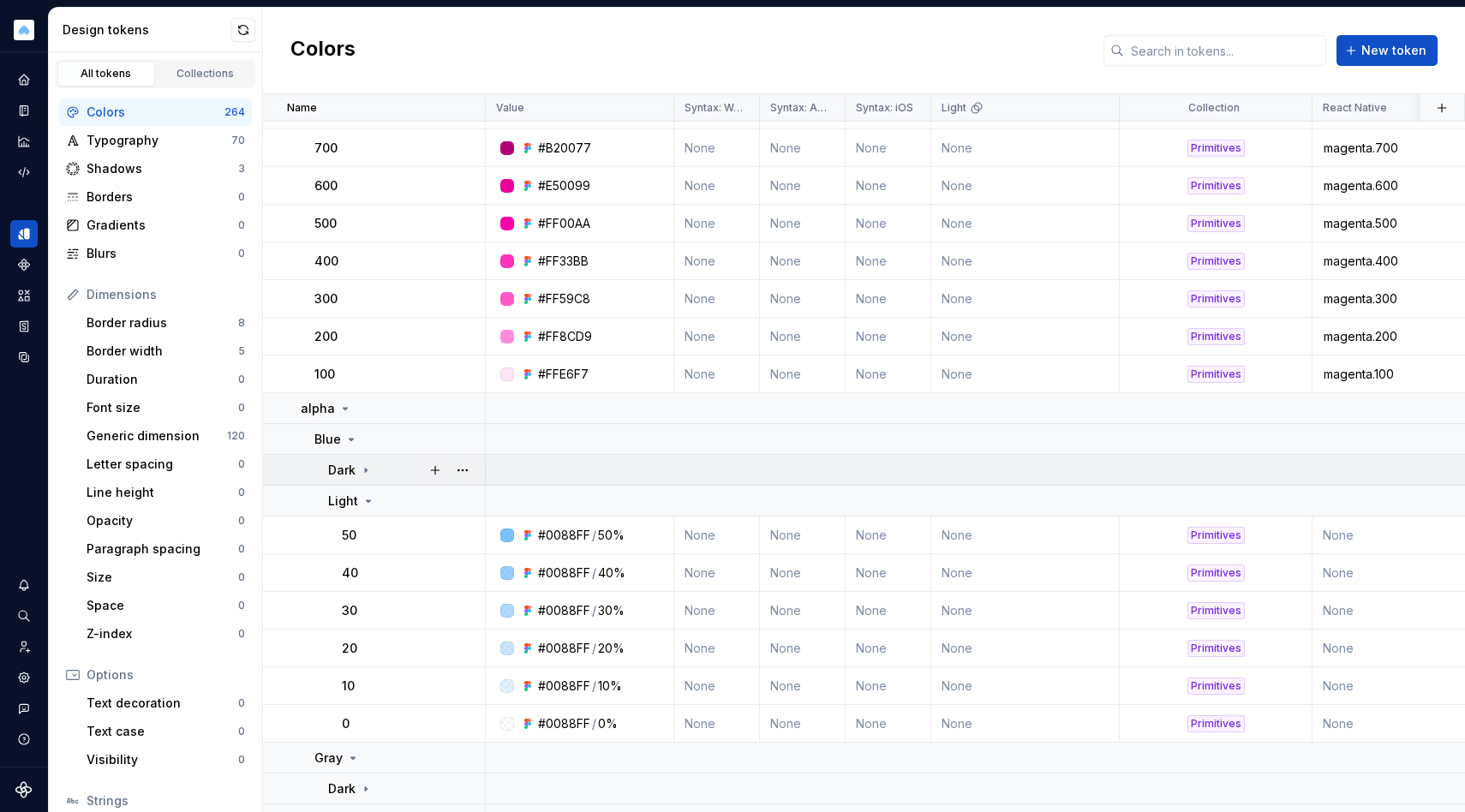
click at [372, 464] on div "Dark" at bounding box center [407, 471] width 156 height 18
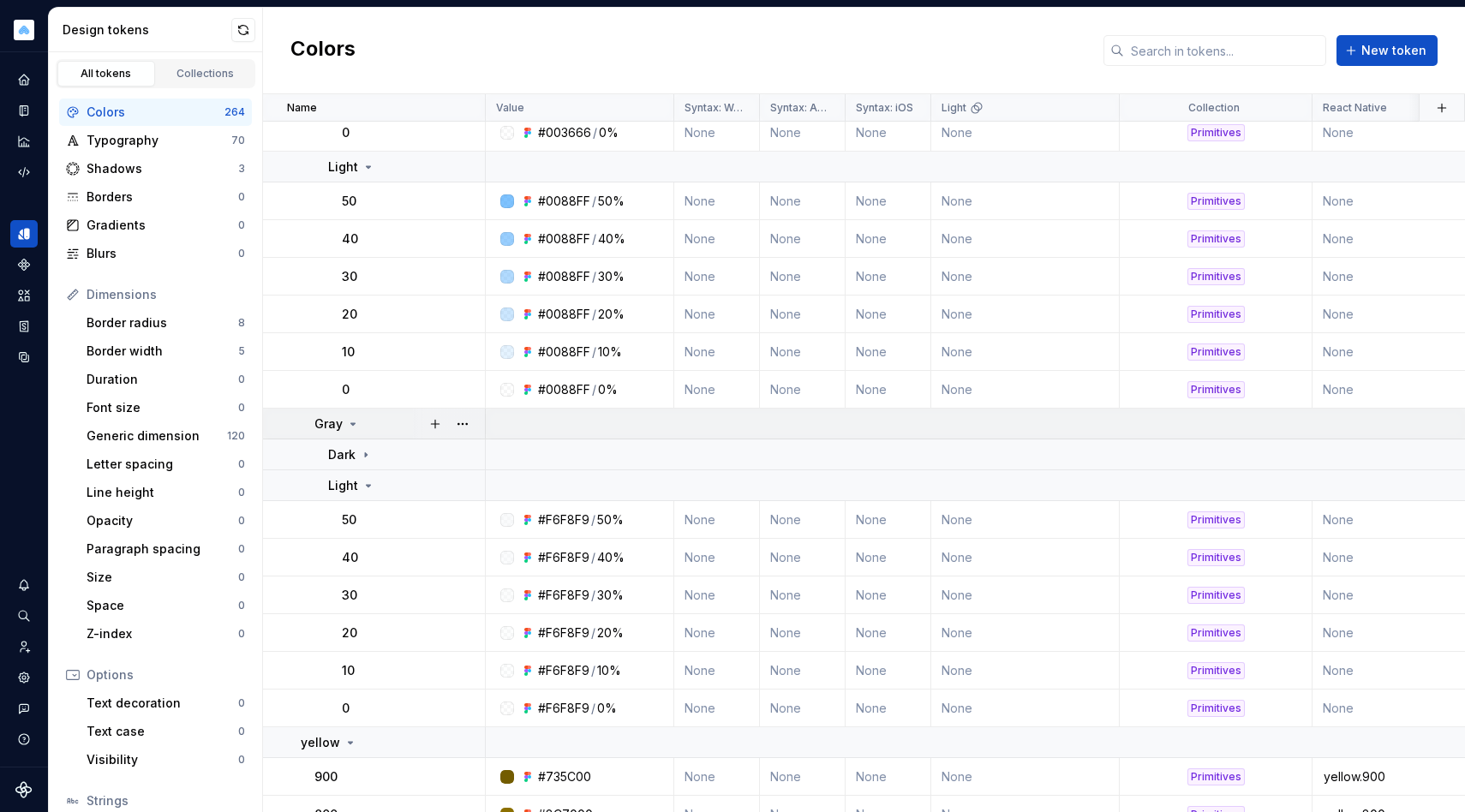
scroll to position [2989, 0]
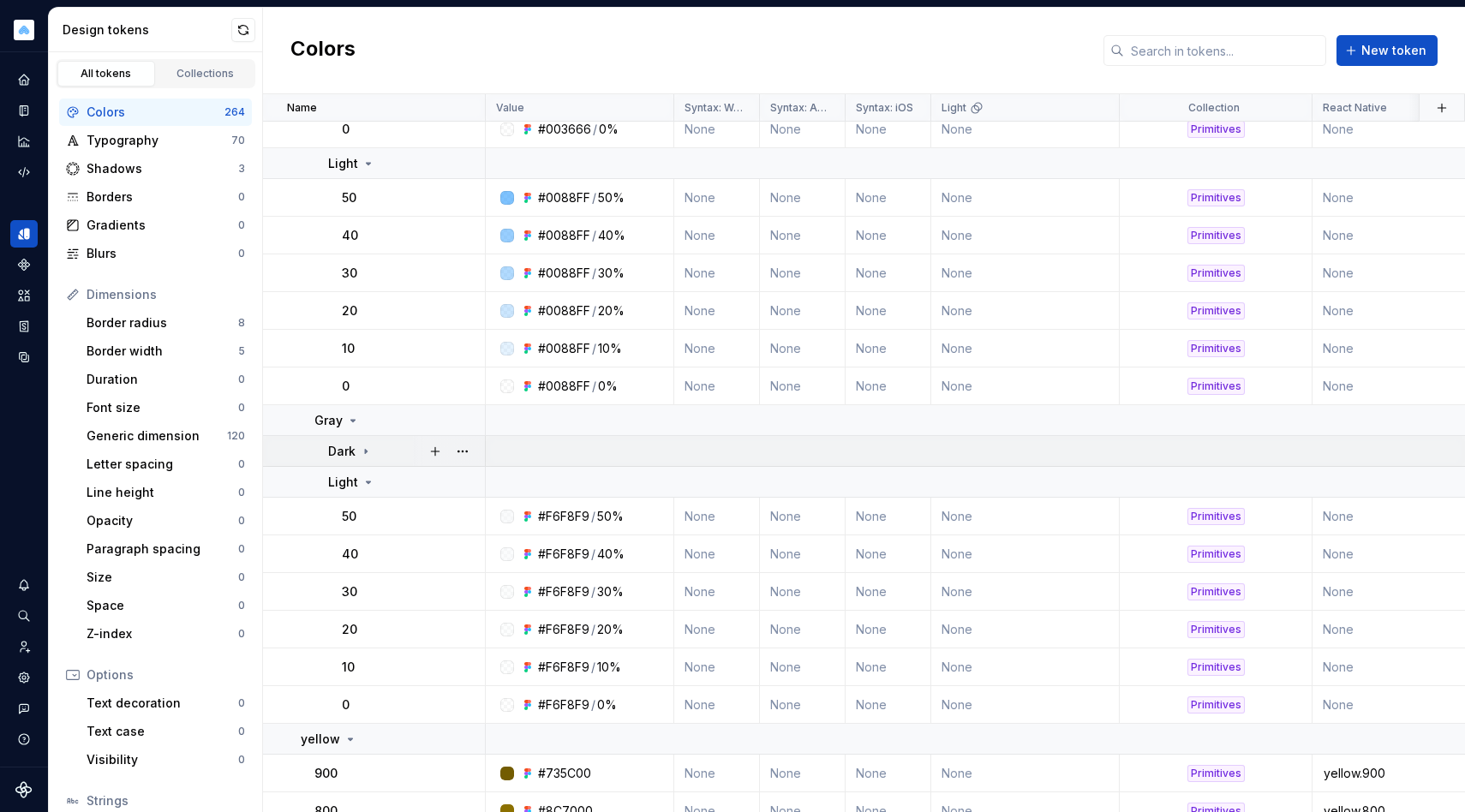
click at [385, 442] on td "Dark" at bounding box center [374, 451] width 223 height 31
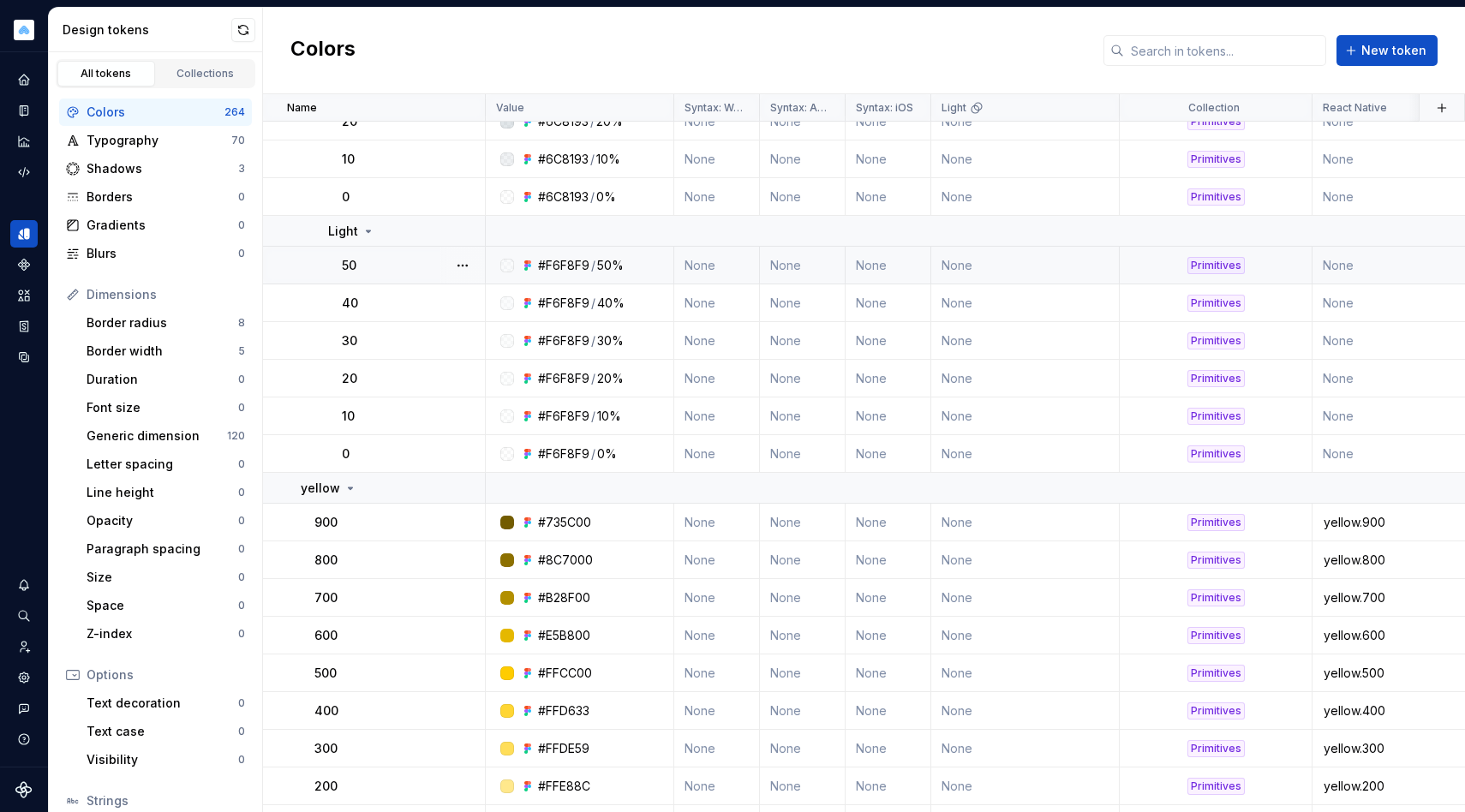
scroll to position [3466, 0]
click at [389, 232] on div "Light" at bounding box center [407, 232] width 156 height 18
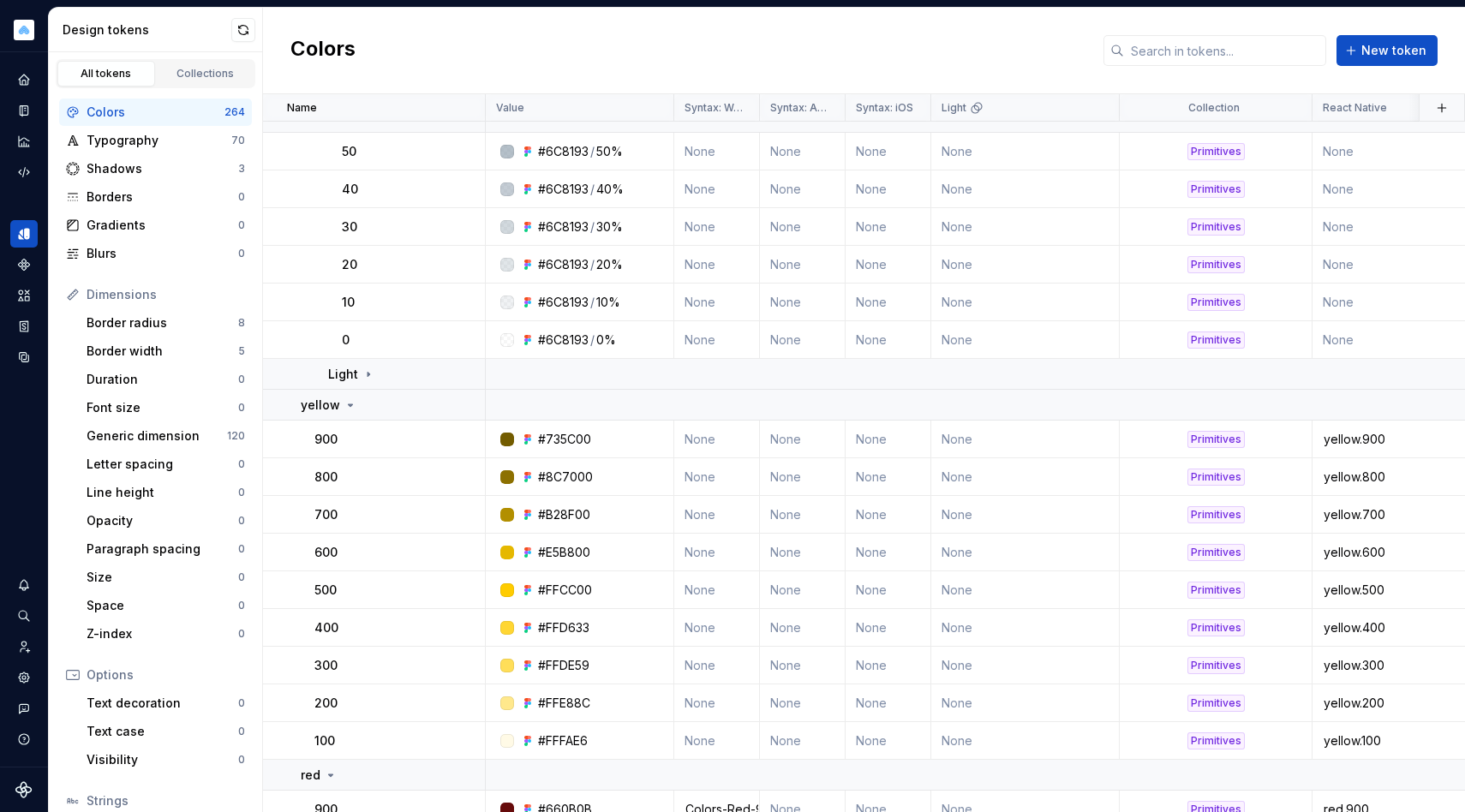
scroll to position [3045, 0]
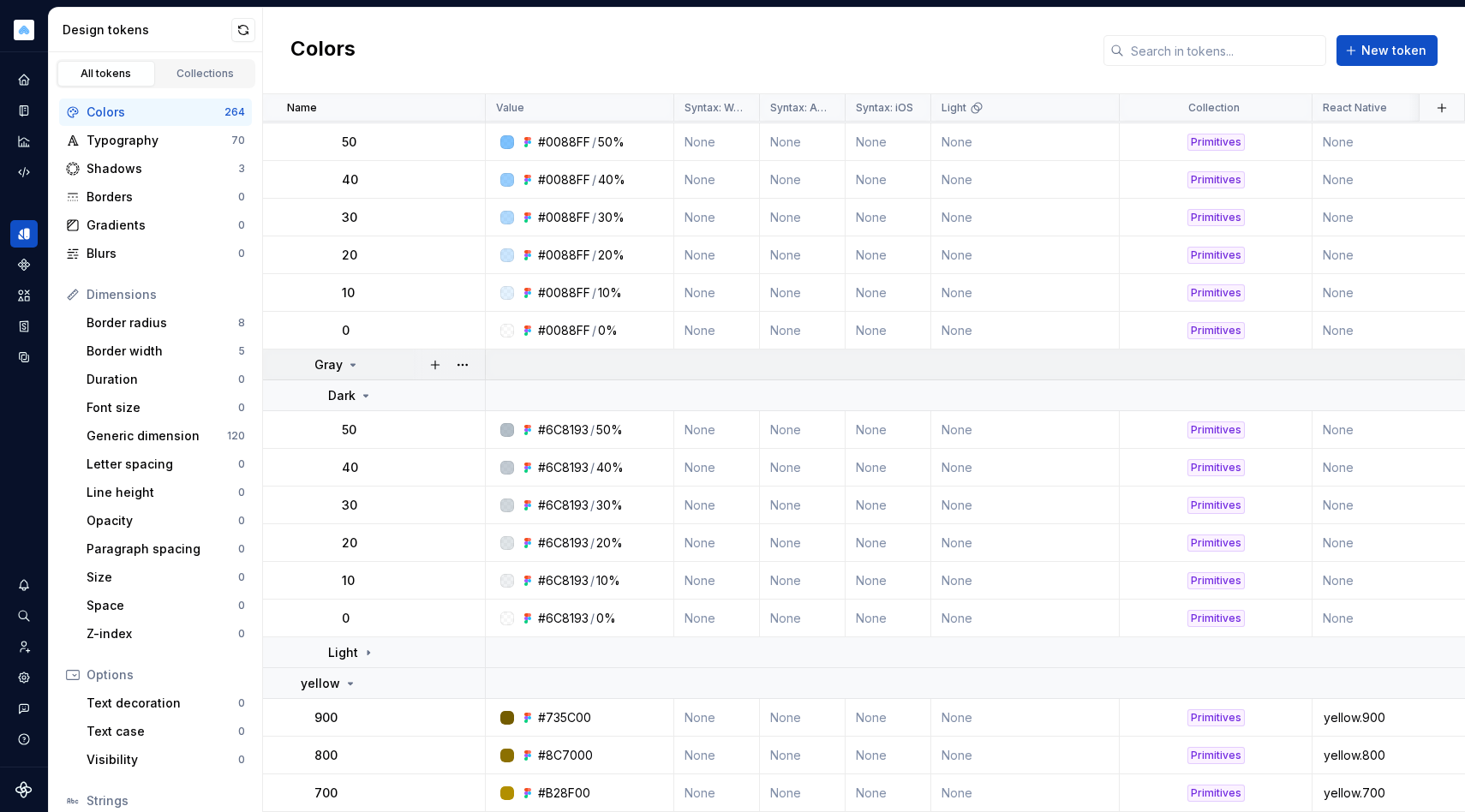
click at [365, 366] on div "Gray" at bounding box center [400, 365] width 170 height 18
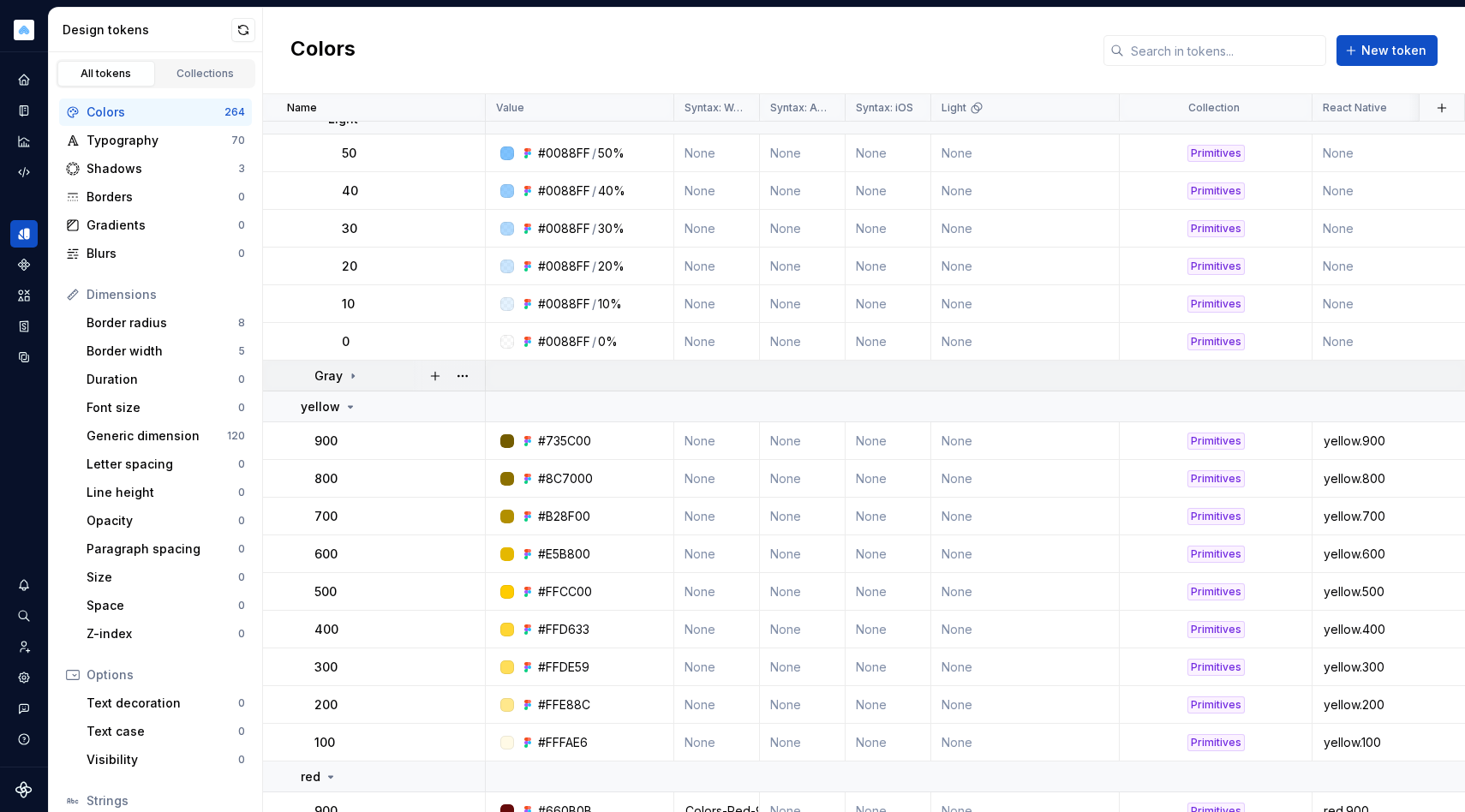
scroll to position [2884, 0]
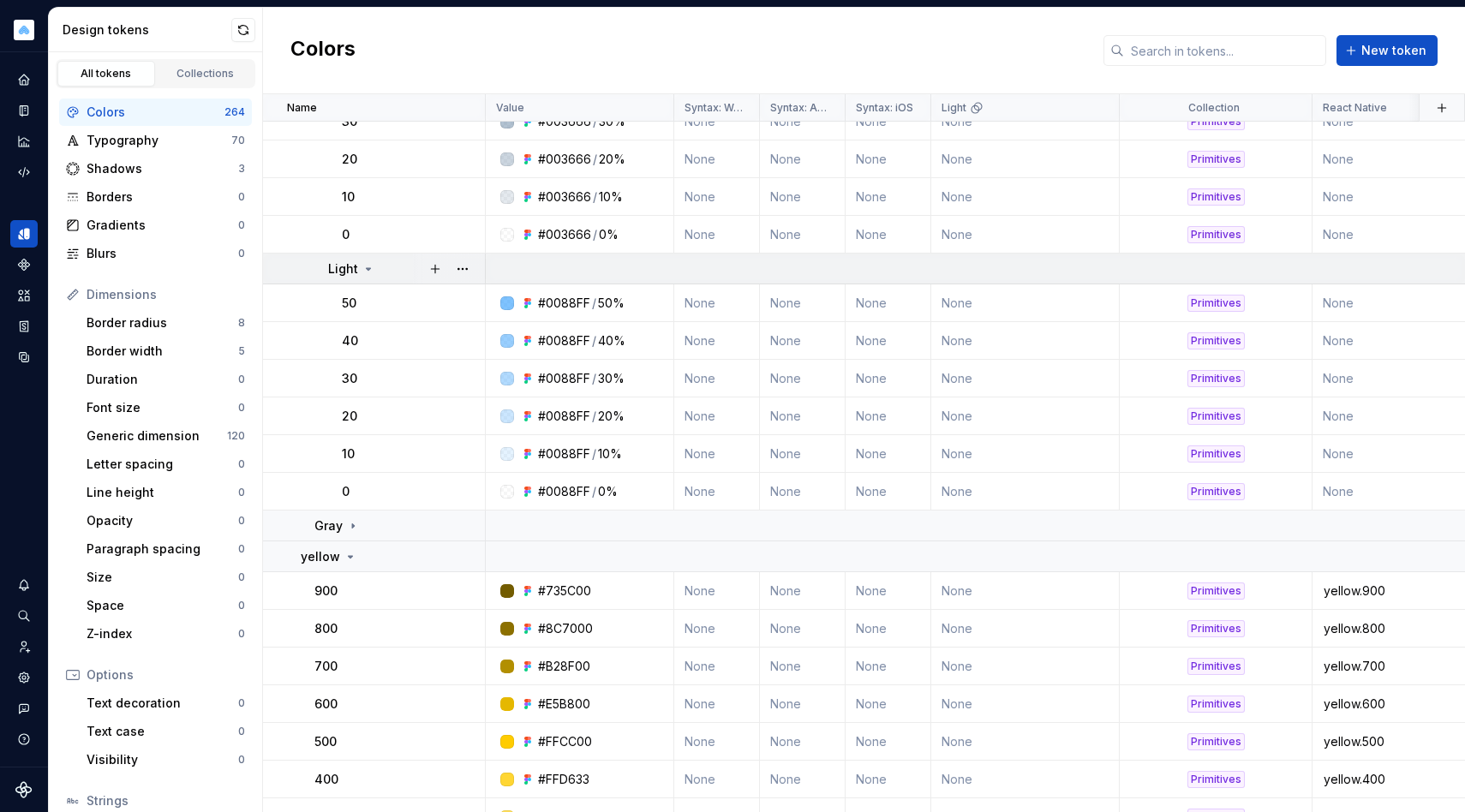
click at [363, 275] on icon at bounding box center [368, 269] width 14 height 14
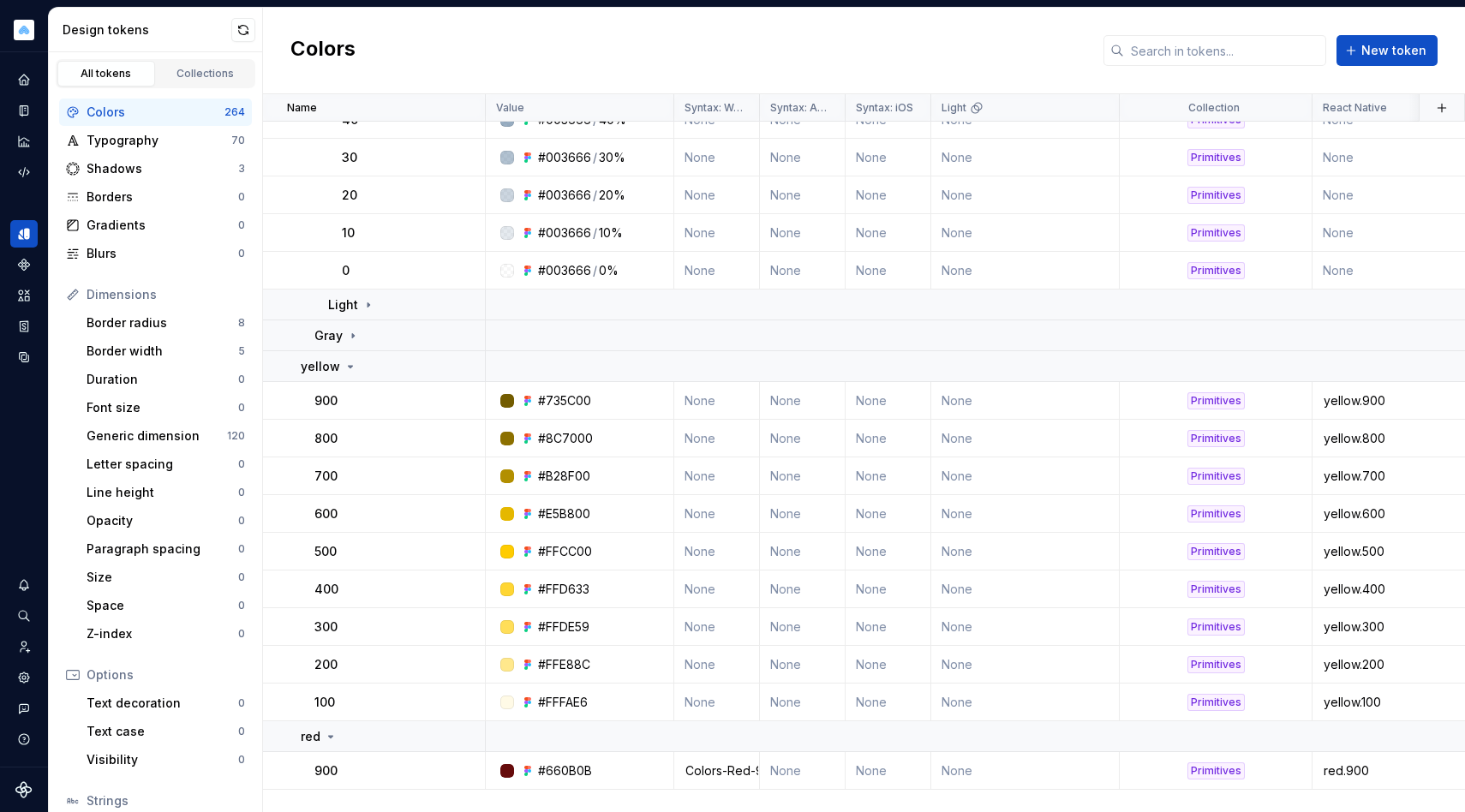
scroll to position [2396, 0]
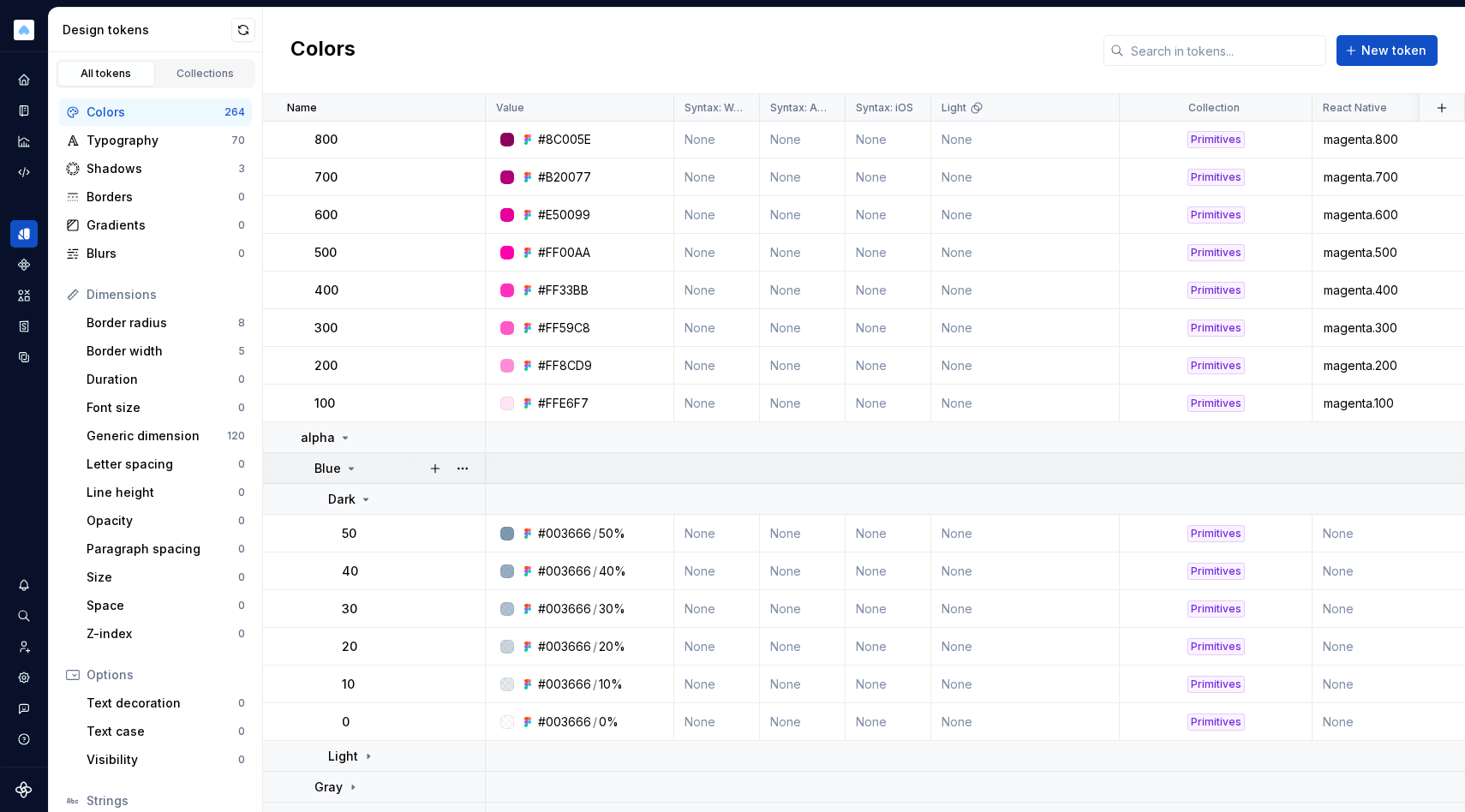
click at [357, 465] on div "Blue" at bounding box center [400, 469] width 170 height 18
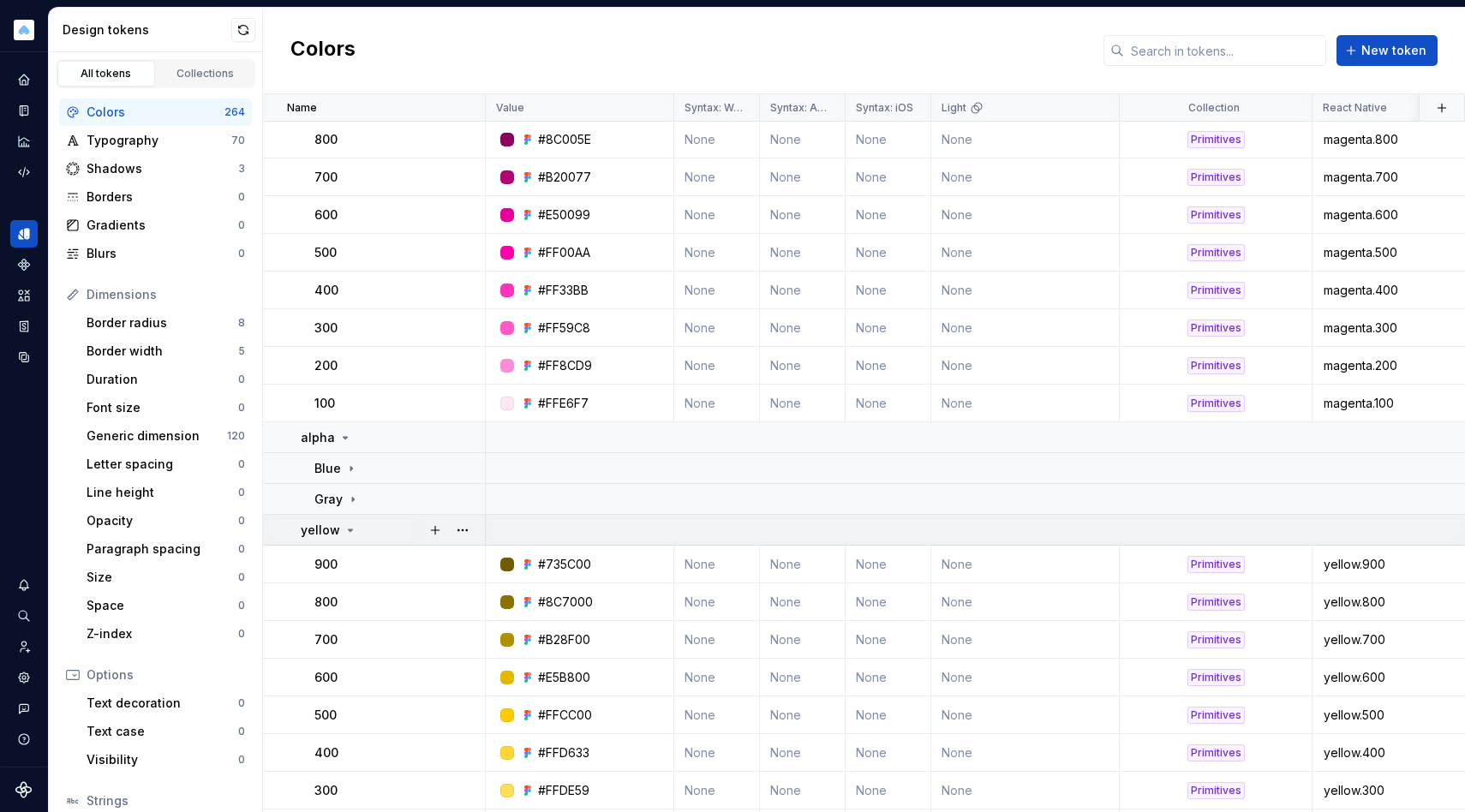
click at [362, 518] on td "yellow" at bounding box center [374, 531] width 223 height 31
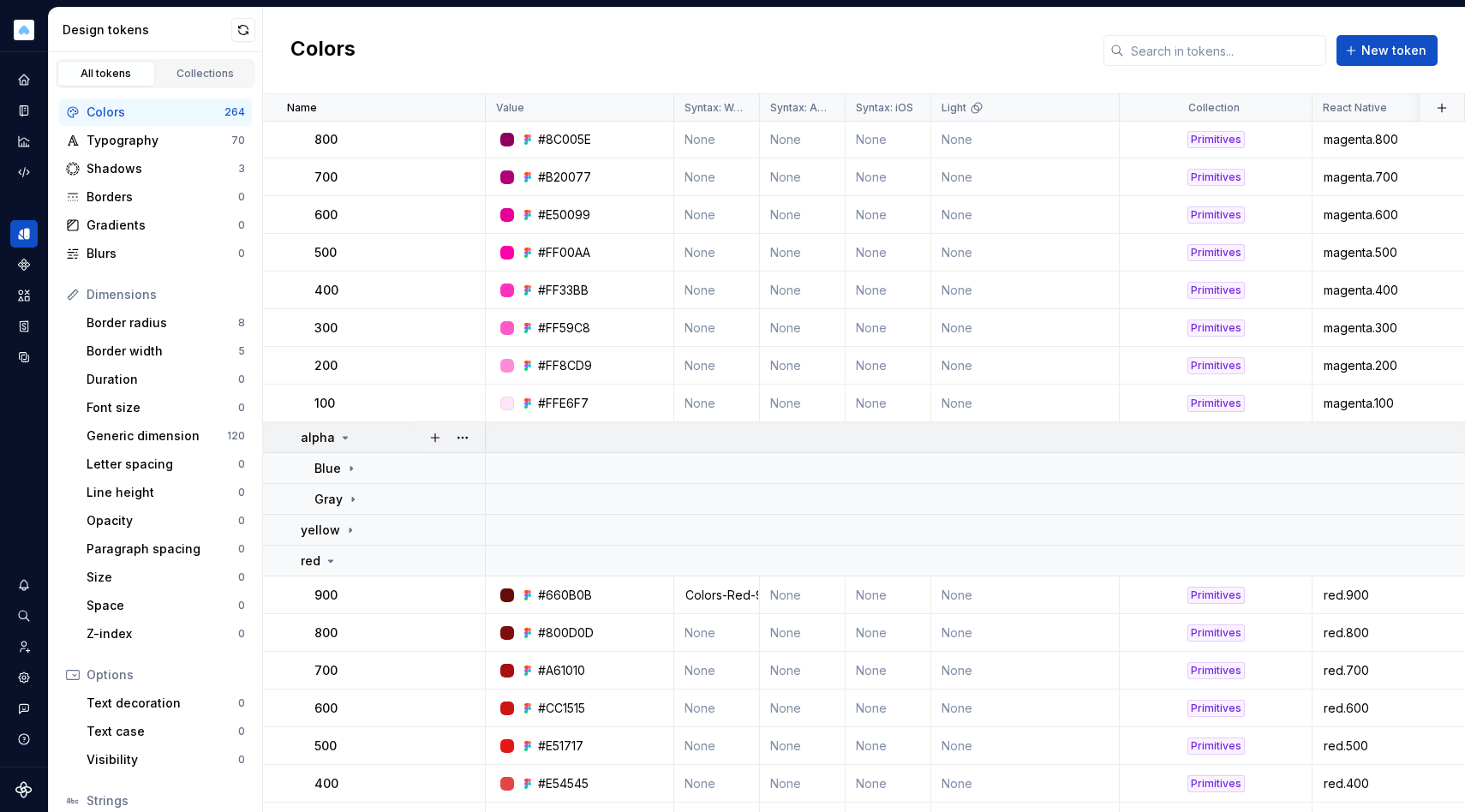
click at [363, 431] on div "alpha" at bounding box center [393, 438] width 184 height 18
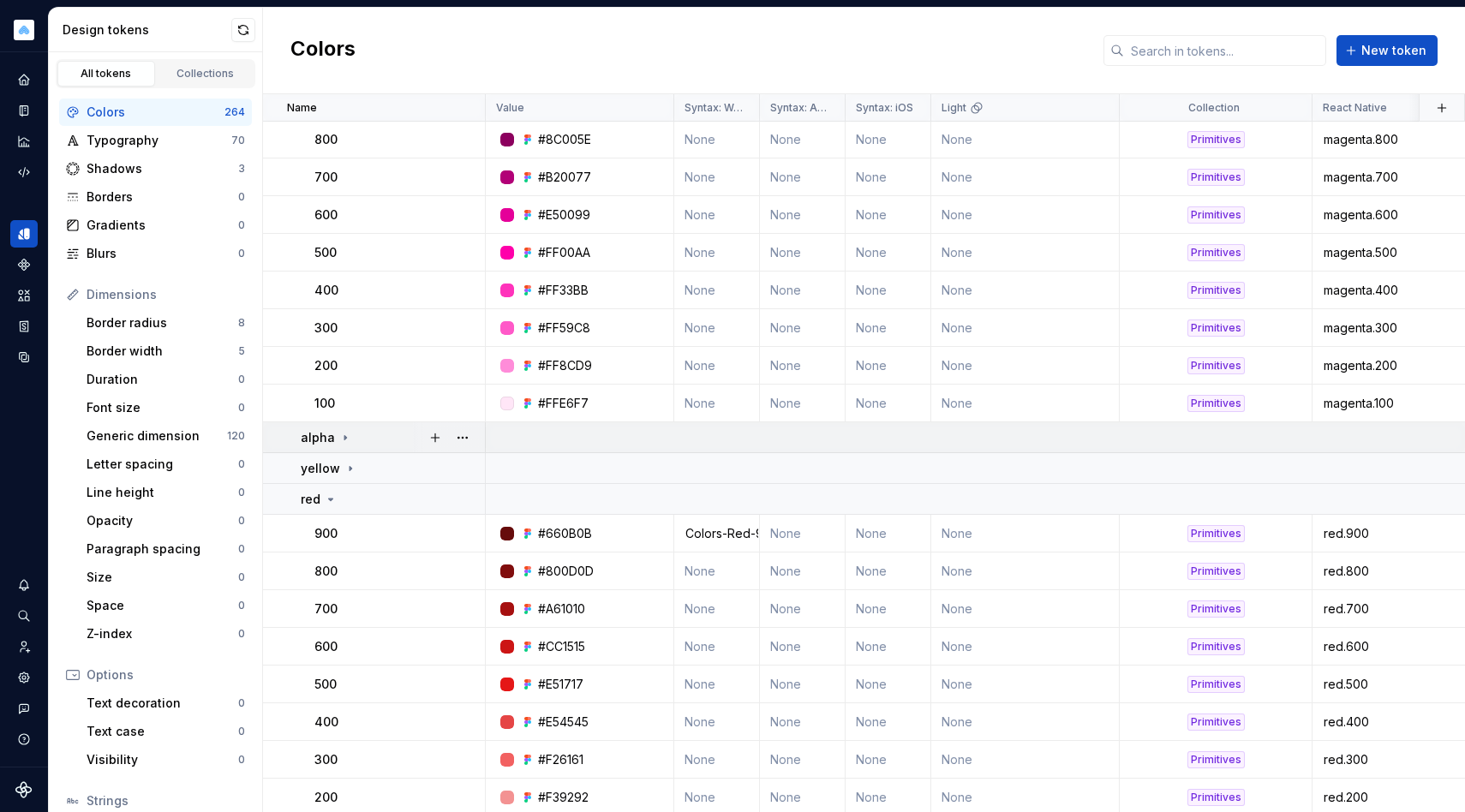
click at [363, 431] on div "alpha" at bounding box center [393, 438] width 184 height 18
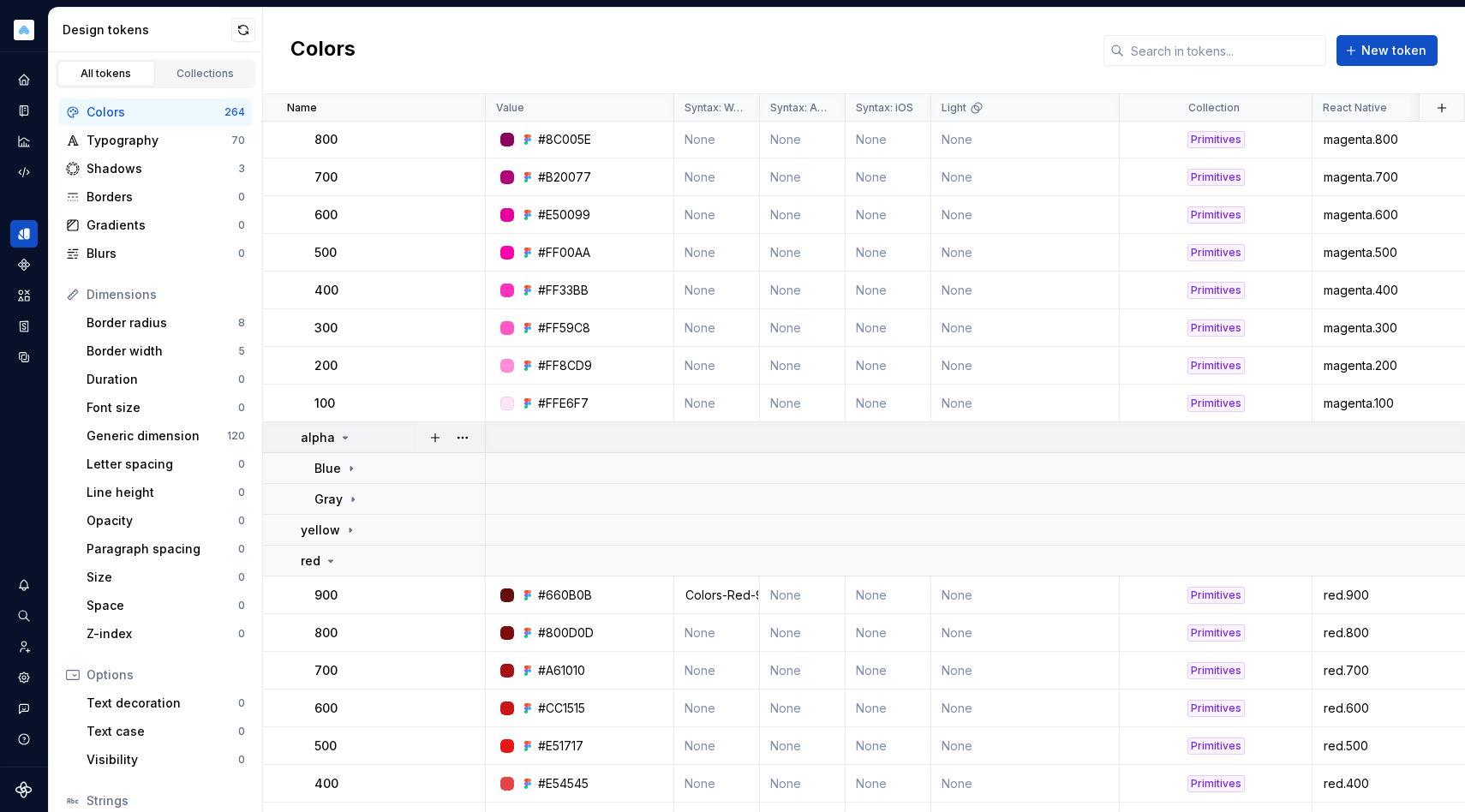
click at [363, 431] on div "alpha" at bounding box center [393, 438] width 184 height 18
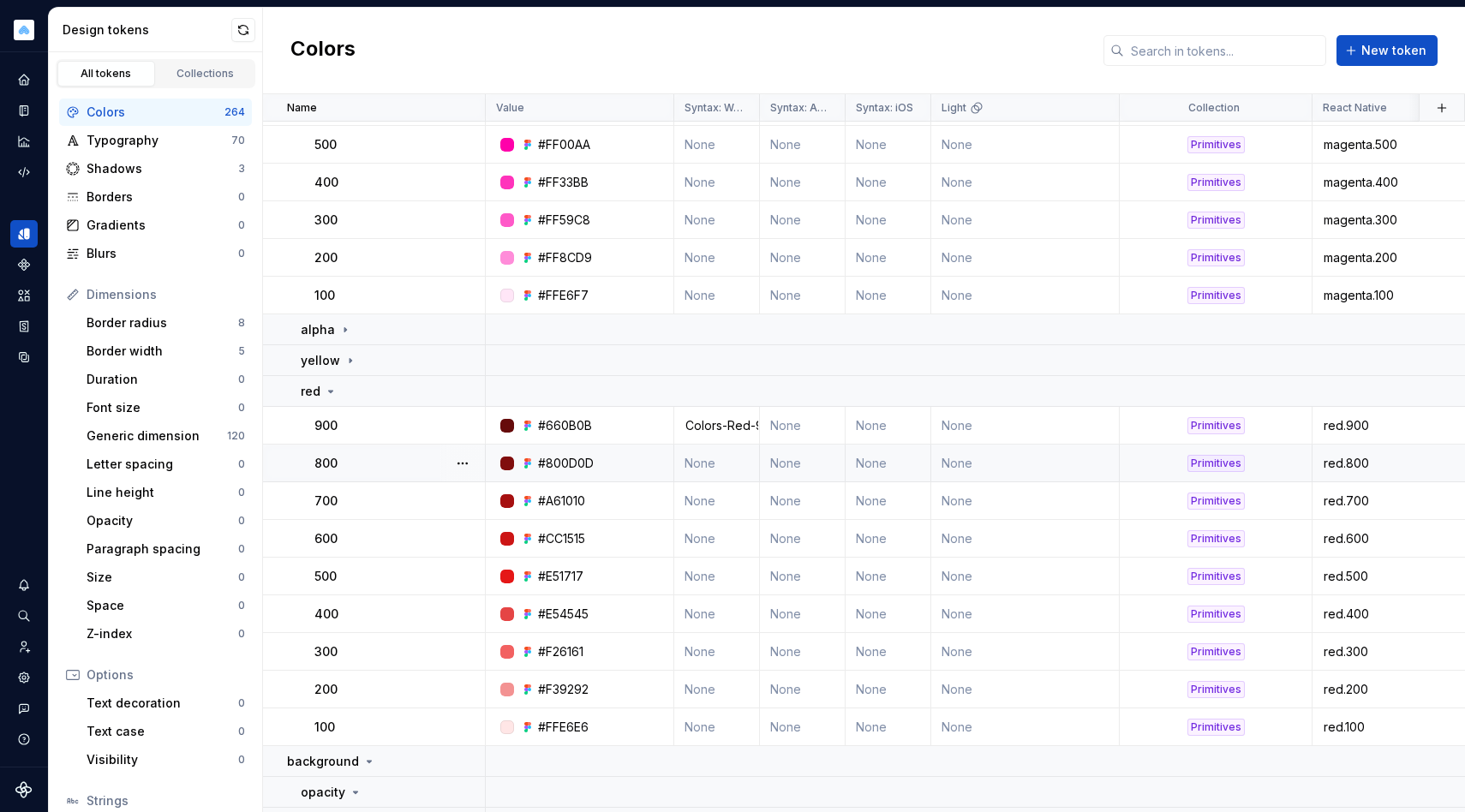
scroll to position [2526, 0]
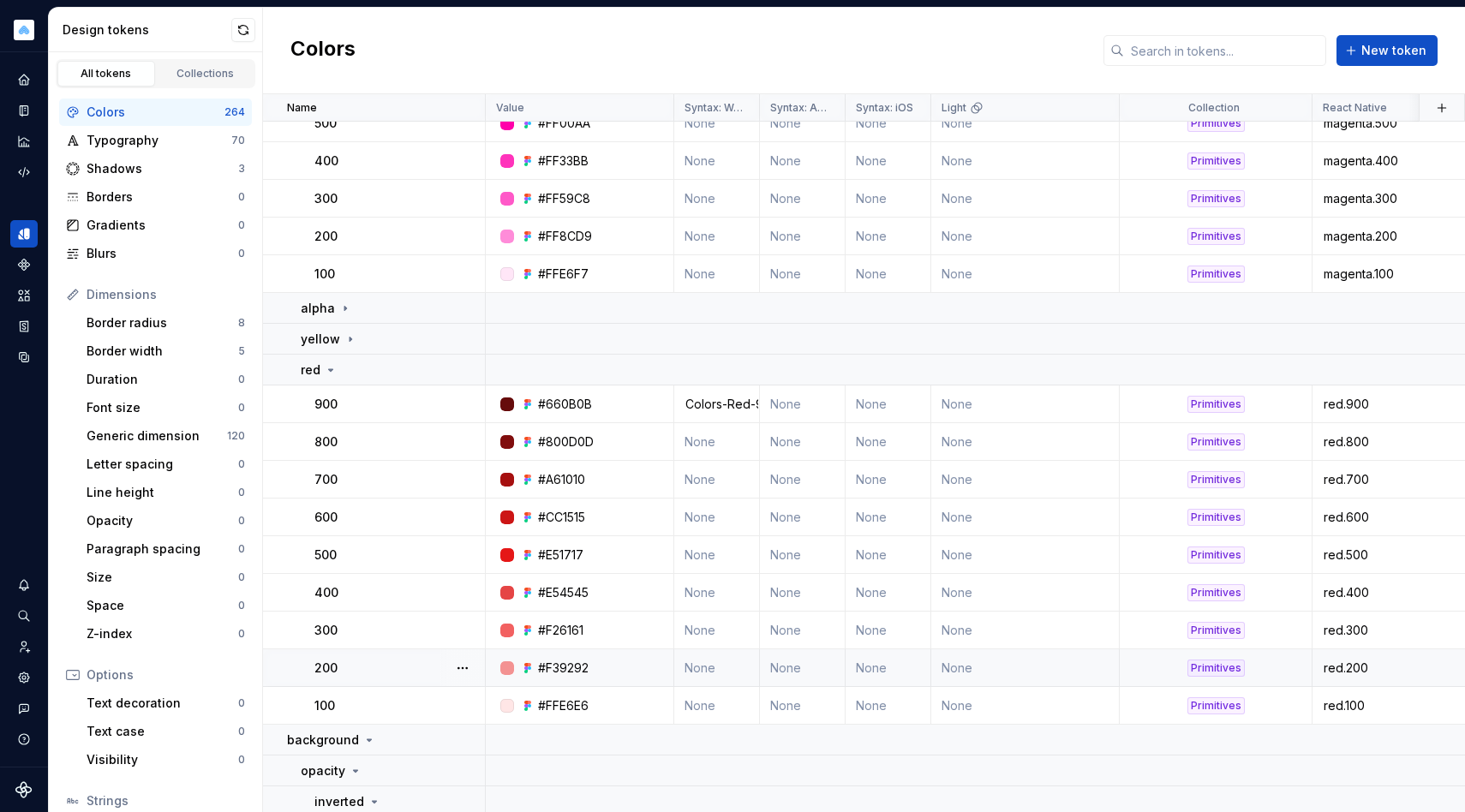
click at [572, 651] on td "#F39292" at bounding box center [580, 668] width 189 height 38
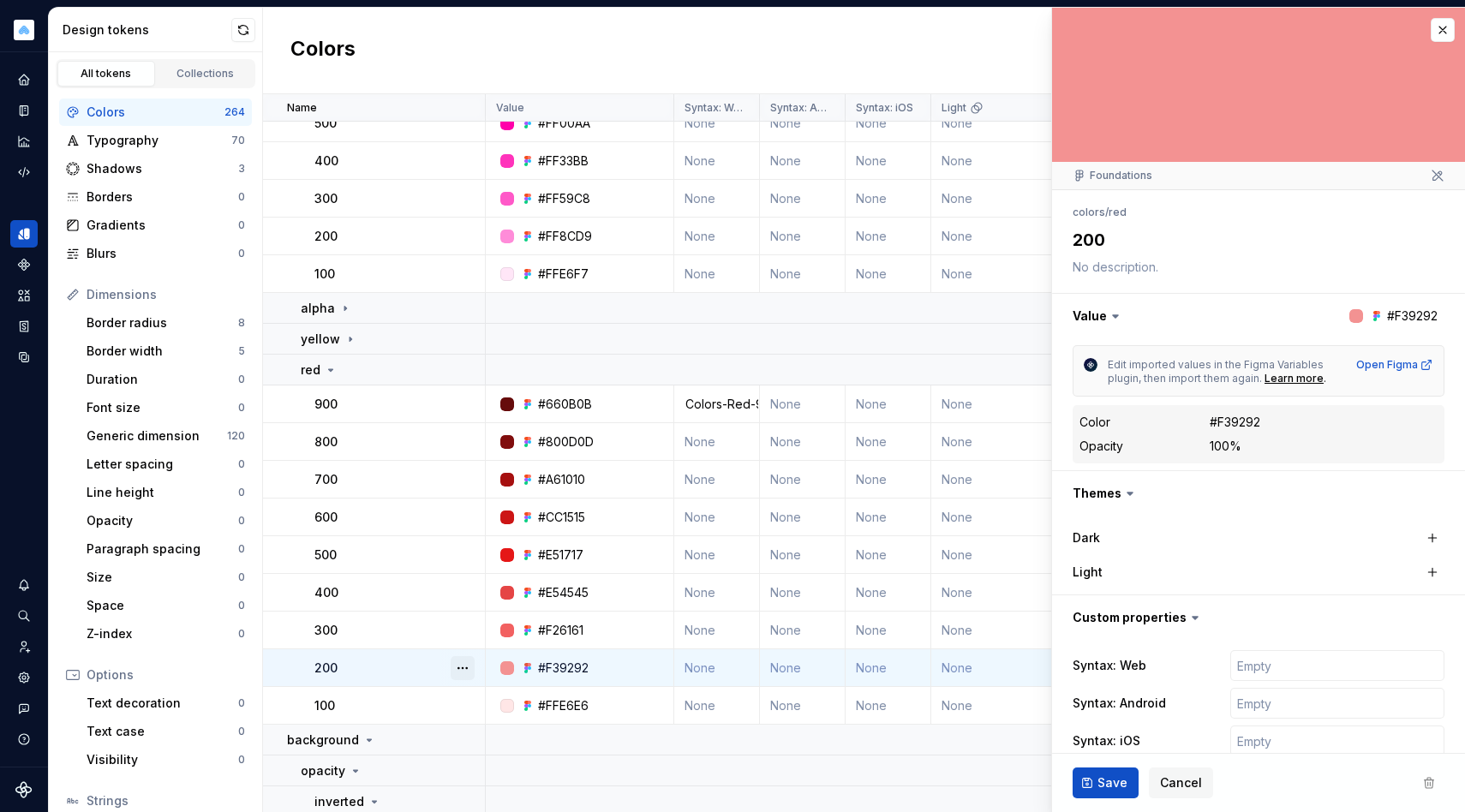
click at [456, 658] on button "button" at bounding box center [462, 668] width 24 height 24
click at [1423, 17] on div at bounding box center [1259, 85] width 413 height 154
click at [1431, 20] on button "button" at bounding box center [1443, 29] width 24 height 24
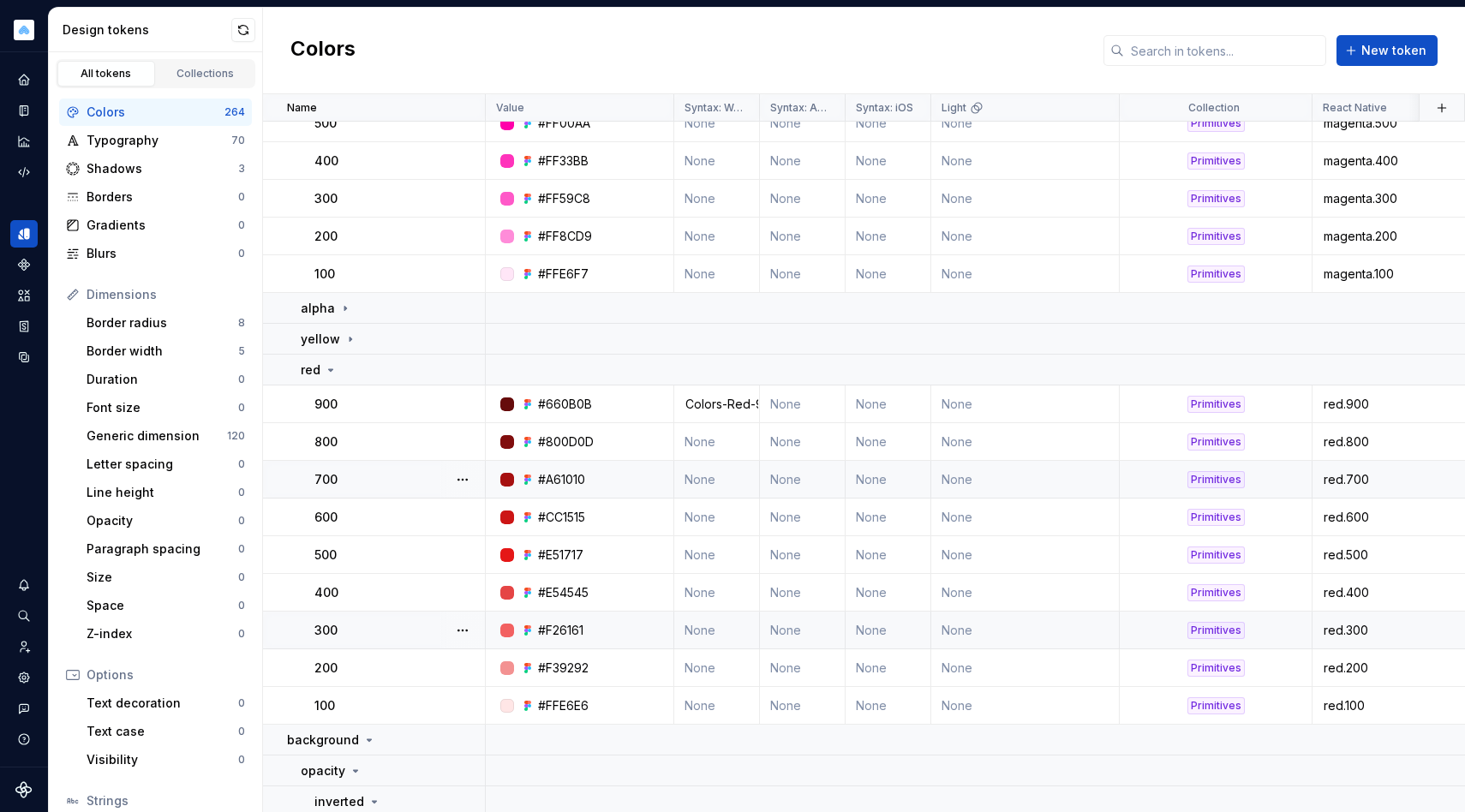
click at [609, 625] on div "#F26161" at bounding box center [585, 631] width 176 height 18
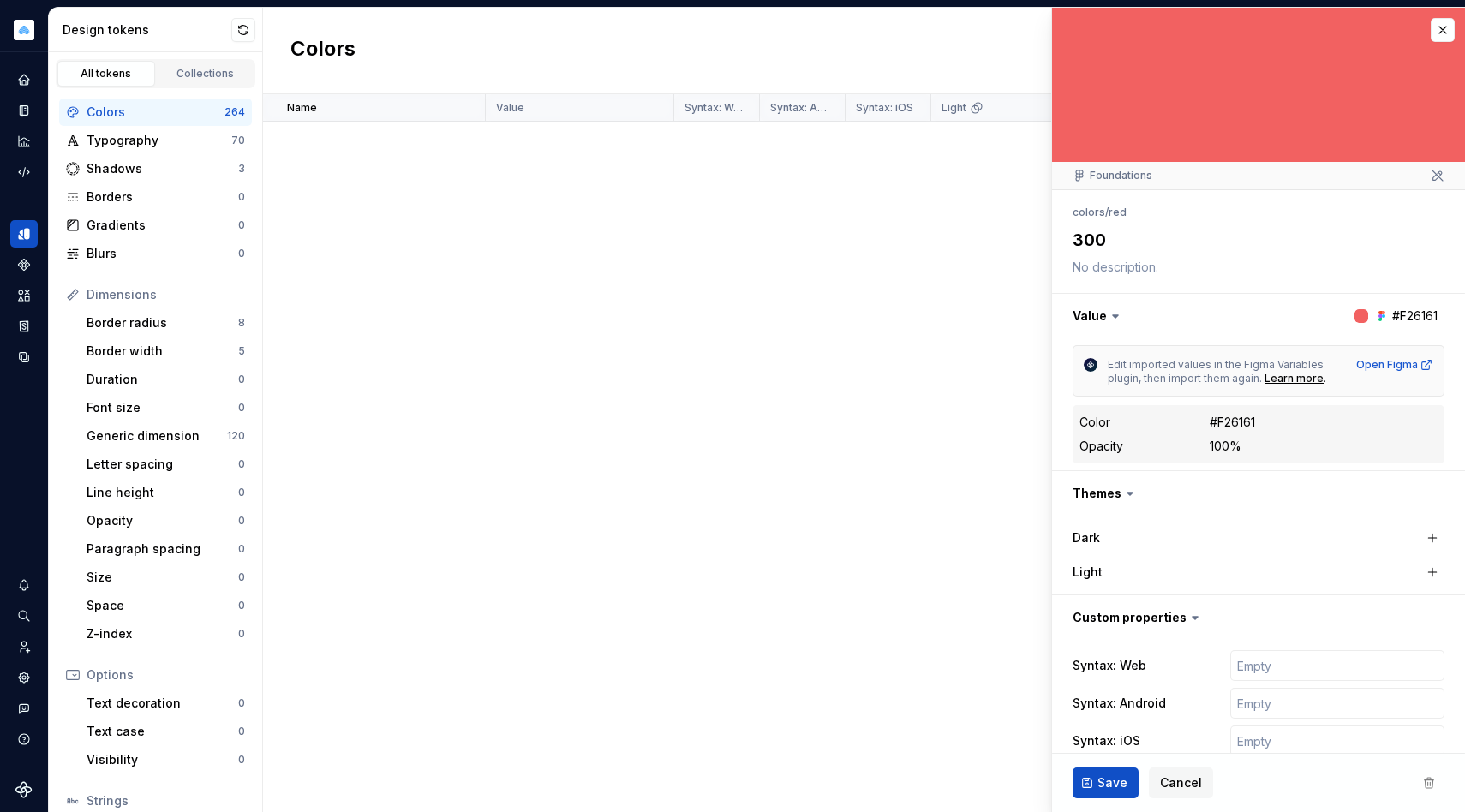
scroll to position [3060, 0]
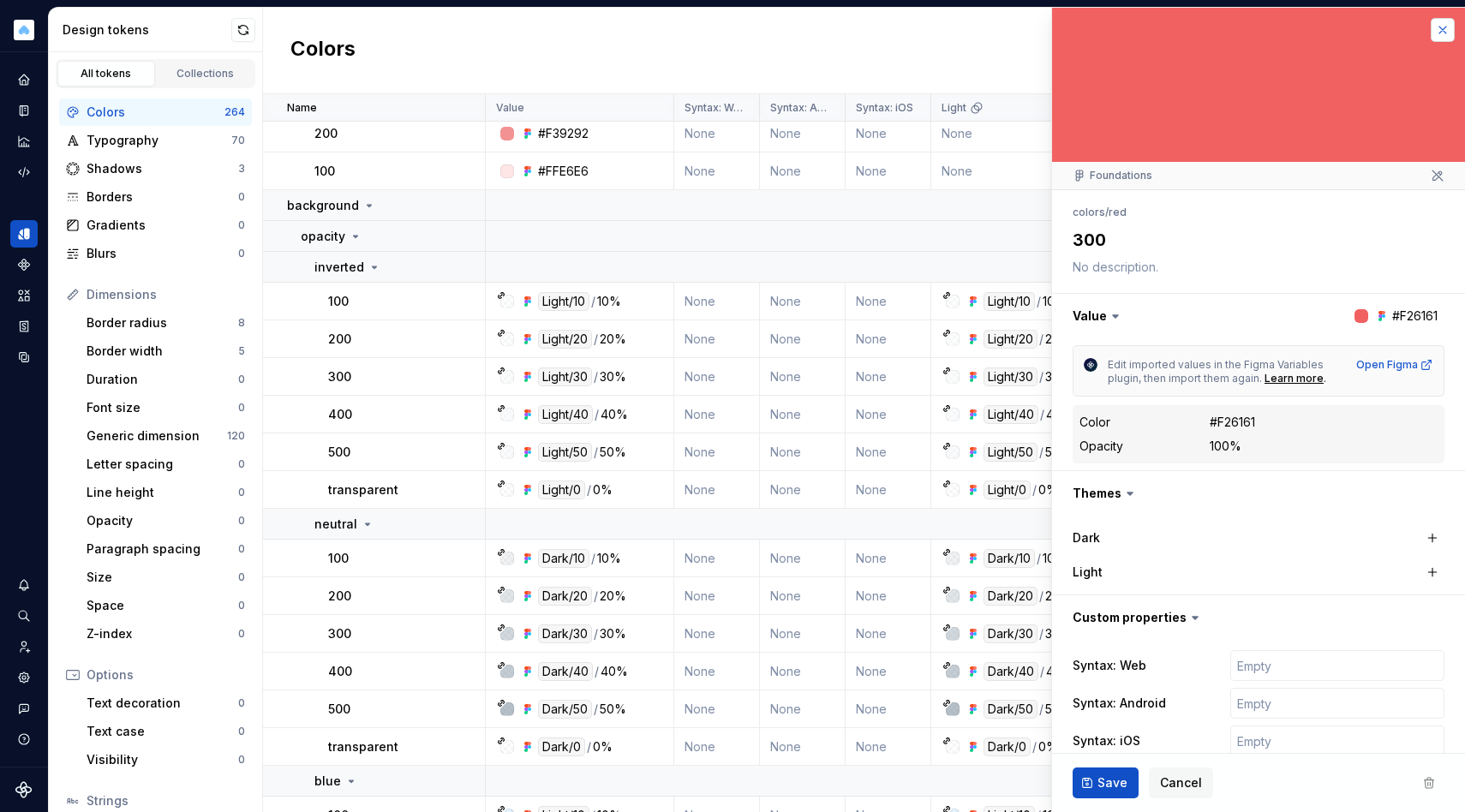
click at [1437, 24] on button "button" at bounding box center [1443, 29] width 24 height 24
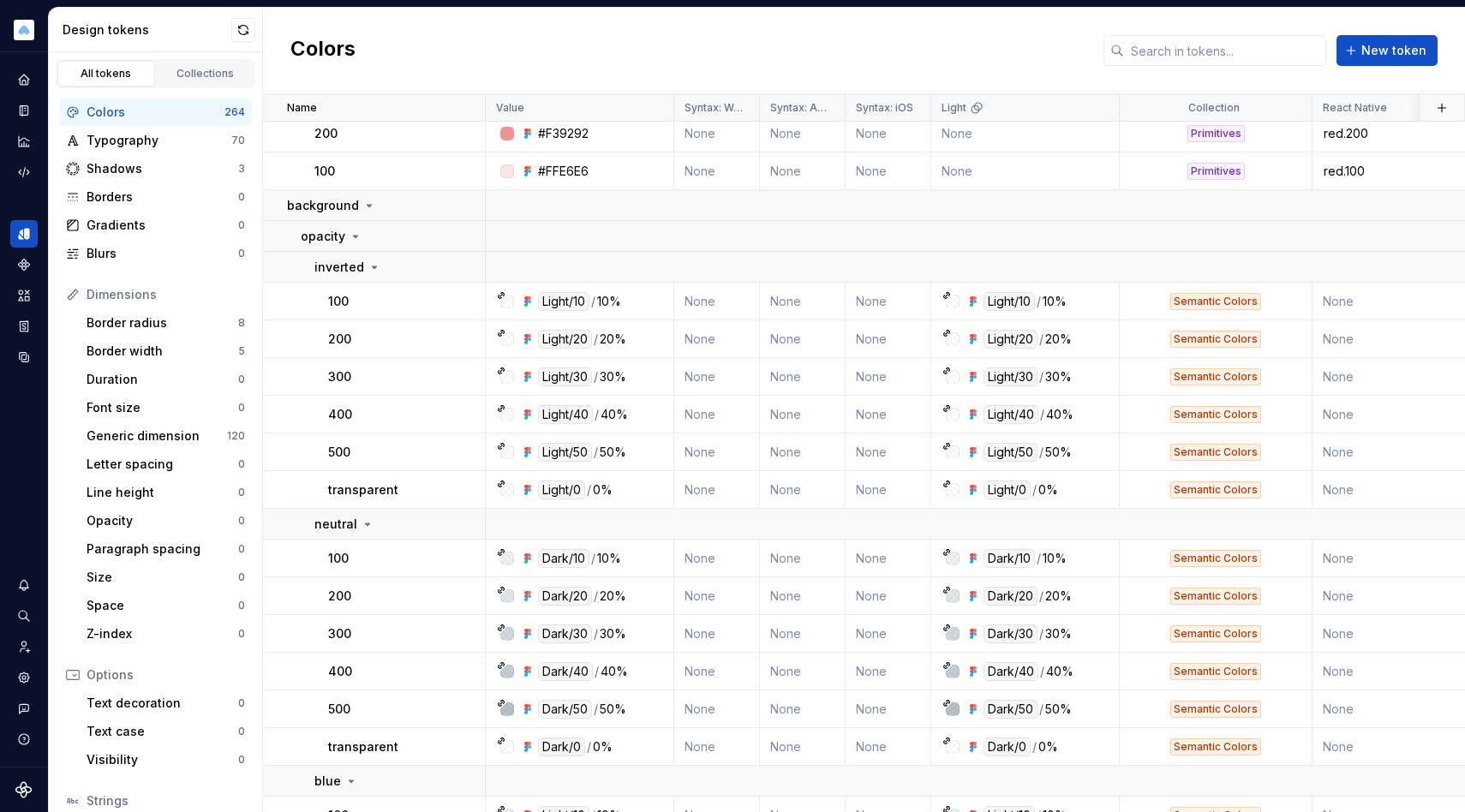
scroll to position [2318, 0]
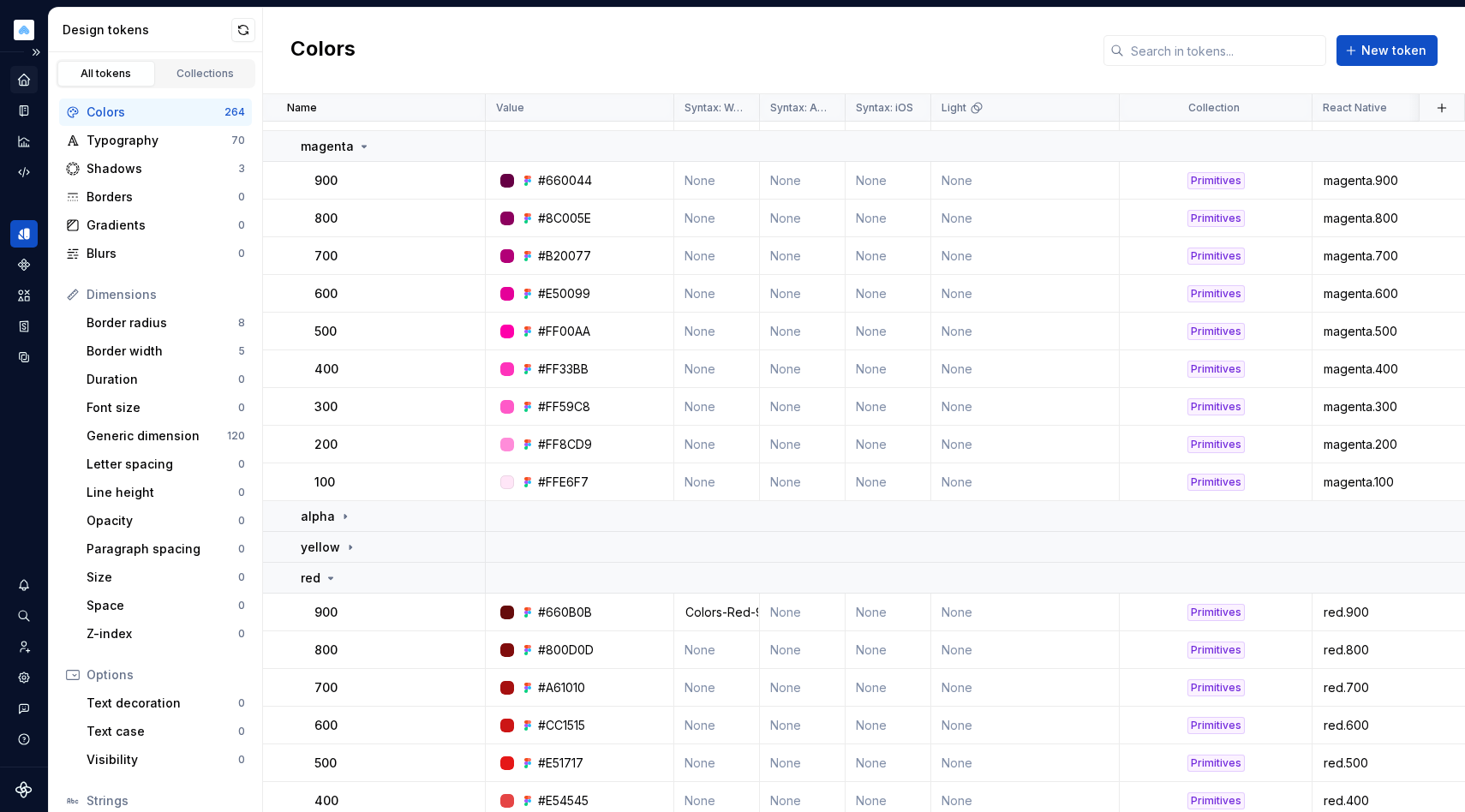
click at [22, 81] on icon "Home" at bounding box center [22, 78] width 11 height 11
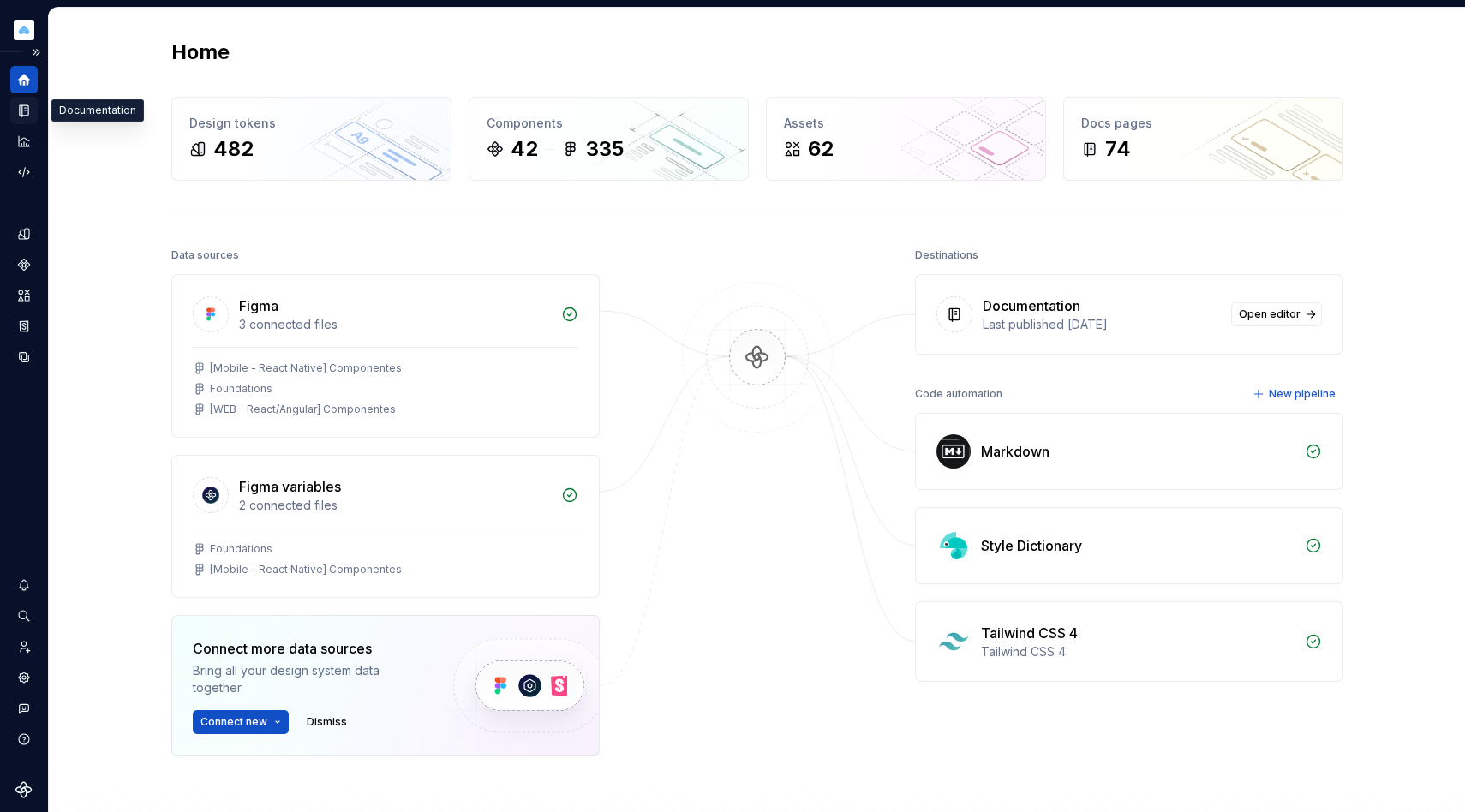
click at [20, 103] on icon "Documentation" at bounding box center [24, 110] width 16 height 16
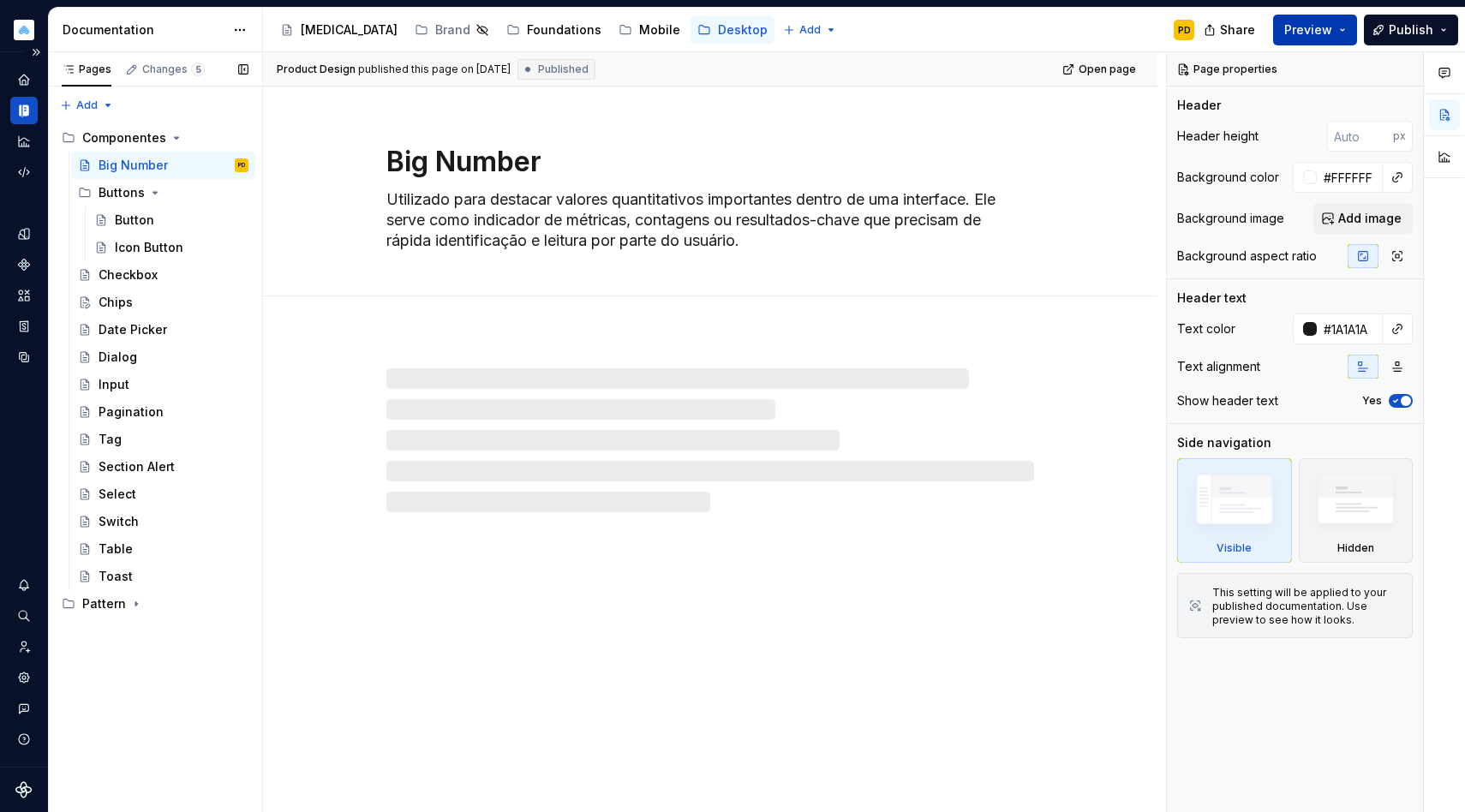
click at [1328, 27] on span "Preview" at bounding box center [1308, 30] width 48 height 18
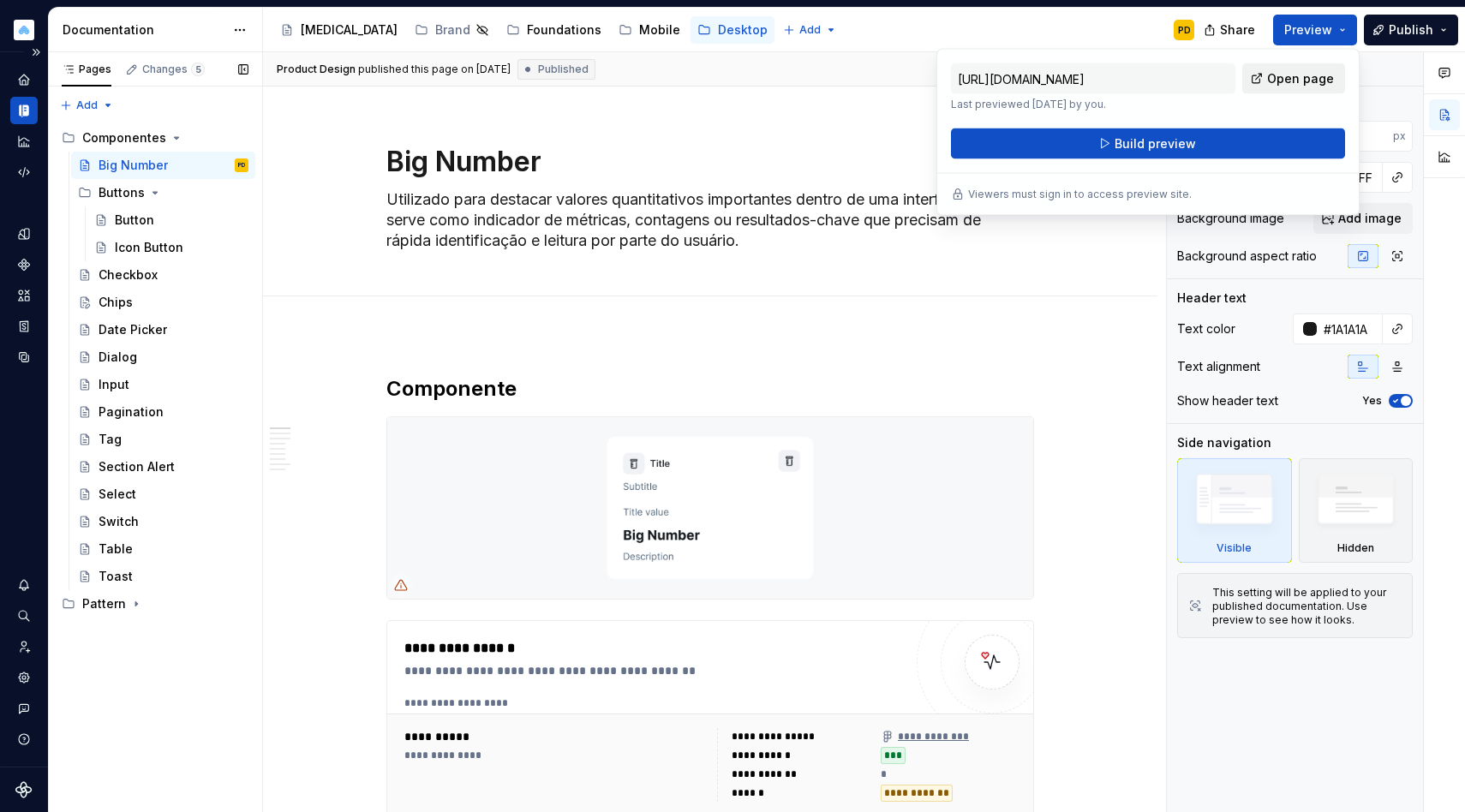
click at [1272, 86] on span "Open page" at bounding box center [1301, 79] width 66 height 18
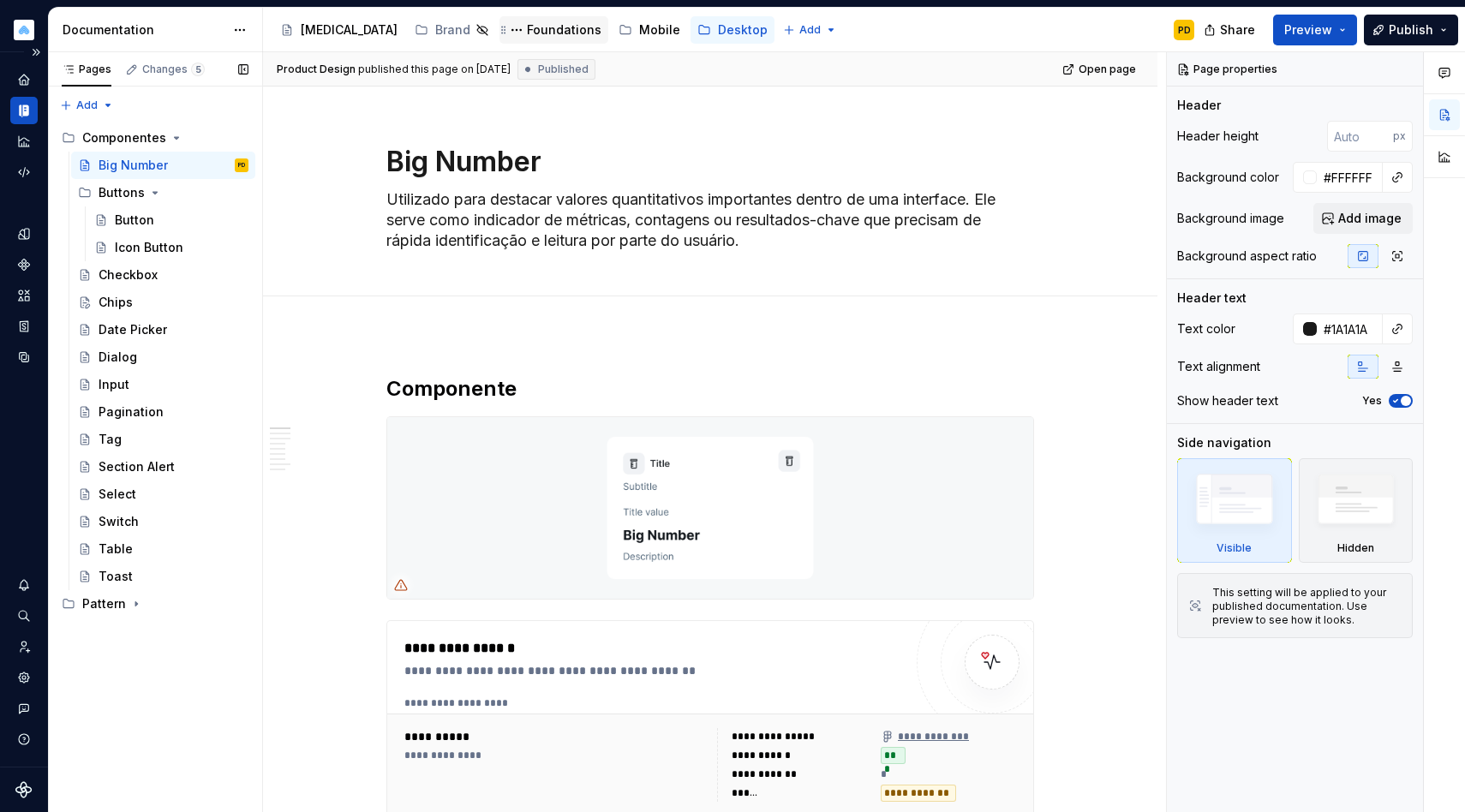
click at [499, 17] on div "Foundations" at bounding box center [553, 30] width 108 height 27
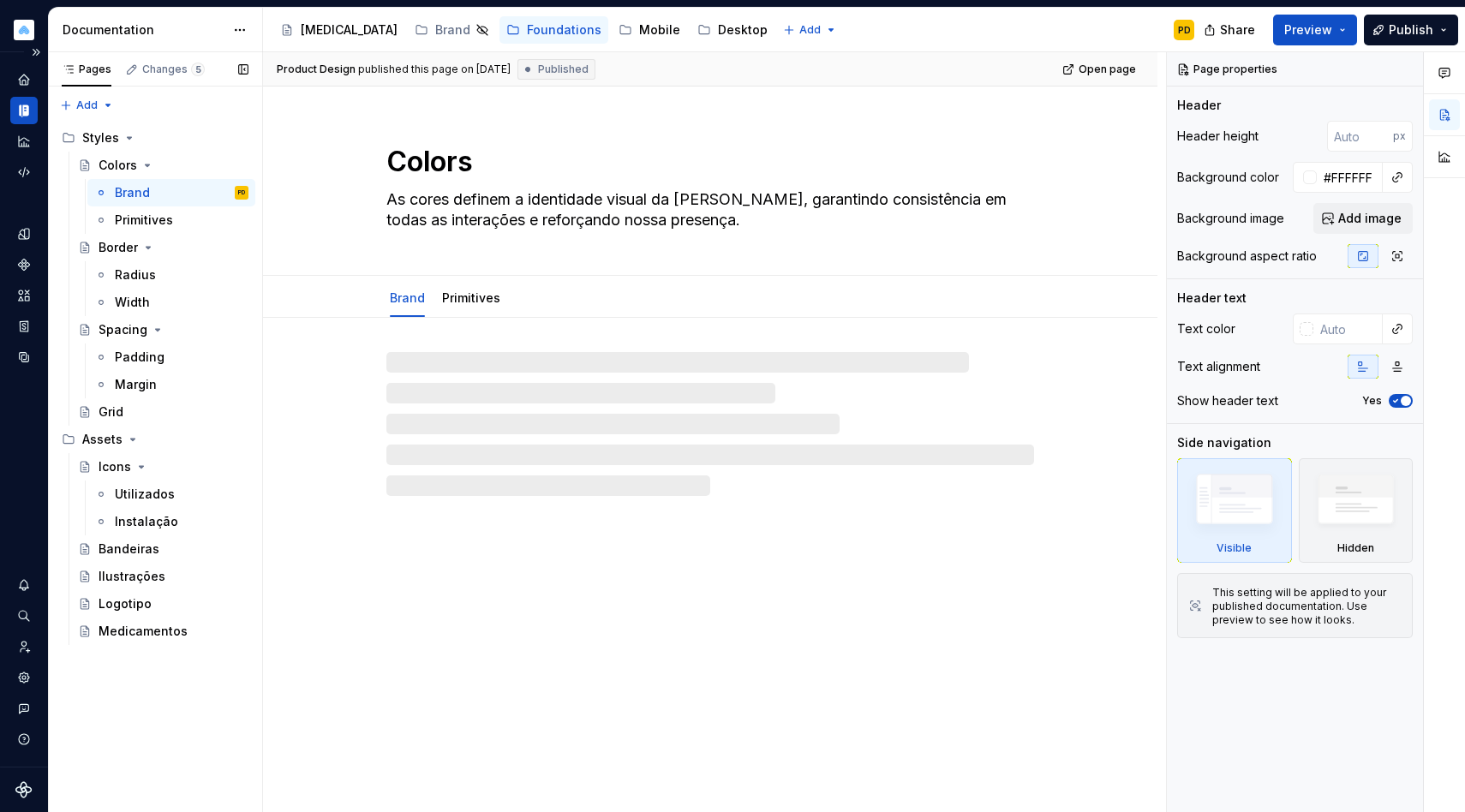
click at [510, 53] on div "Product Design published this page on [DATE] Published Open page" at bounding box center [710, 68] width 894 height 34
click at [165, 218] on div "Primitives" at bounding box center [144, 221] width 59 height 18
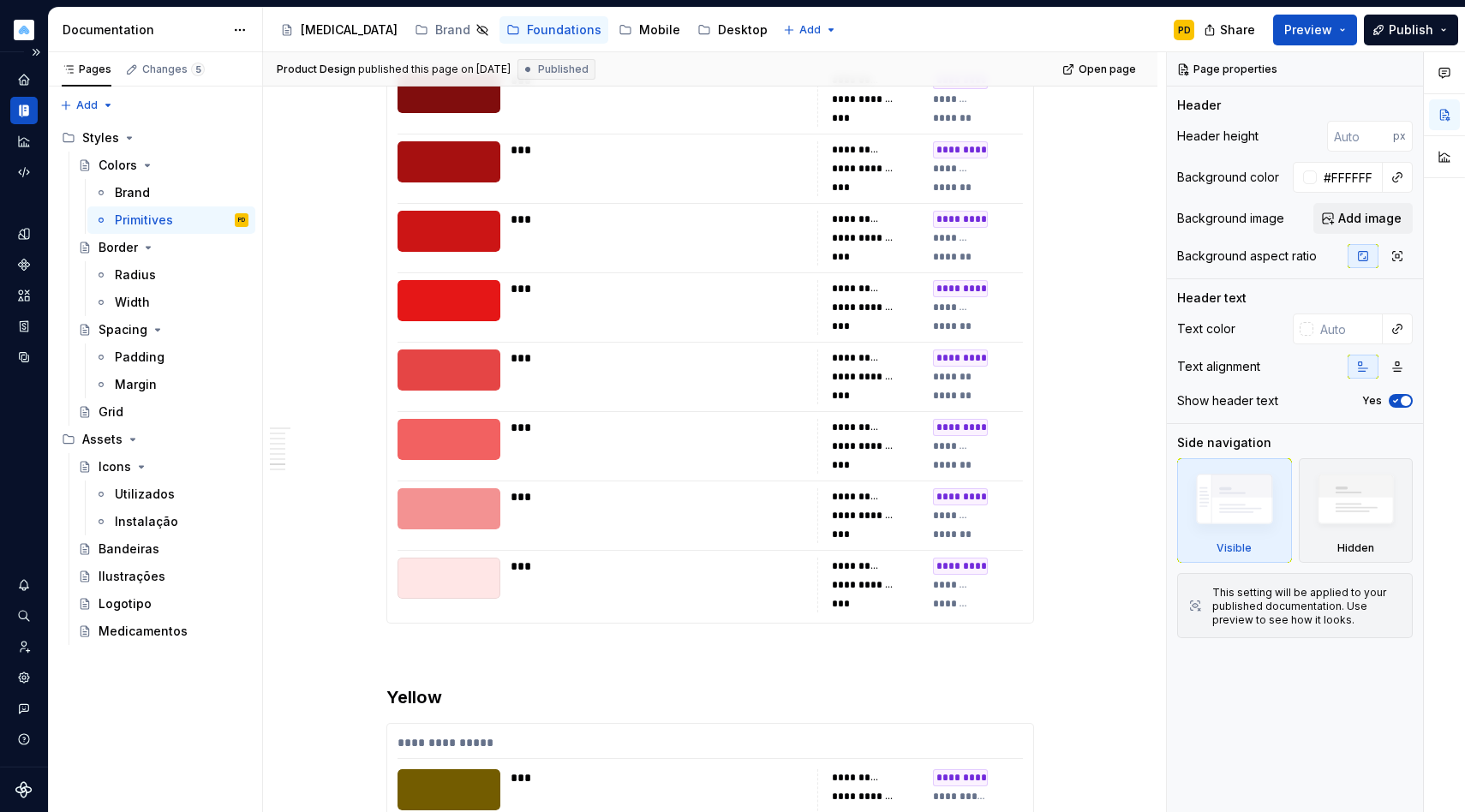
scroll to position [4568, 0]
click at [873, 472] on div "**********" at bounding box center [710, 288] width 646 height 665
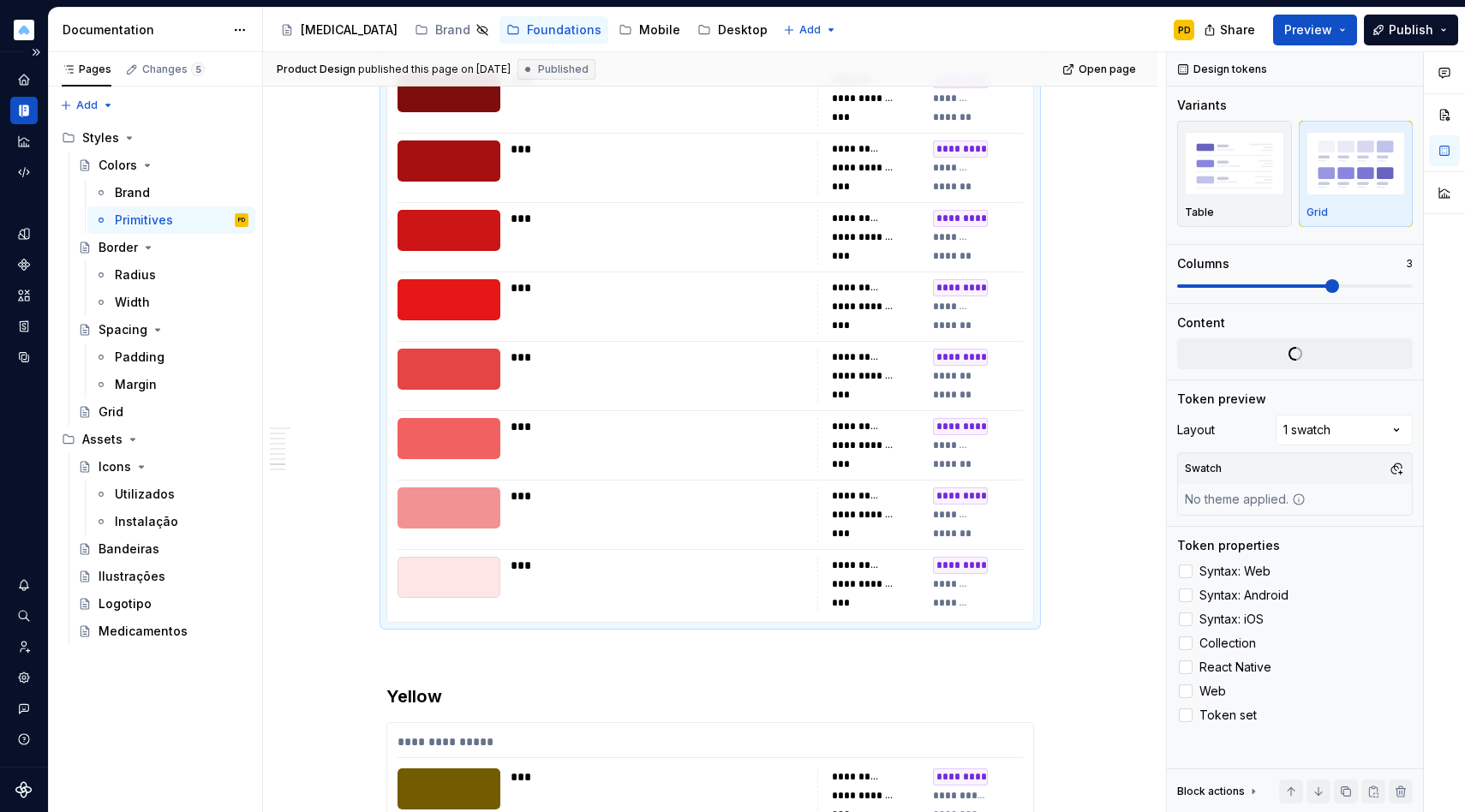
click at [862, 498] on div "**********" at bounding box center [856, 496] width 50 height 14
click at [809, 506] on div "**********" at bounding box center [711, 515] width 625 height 55
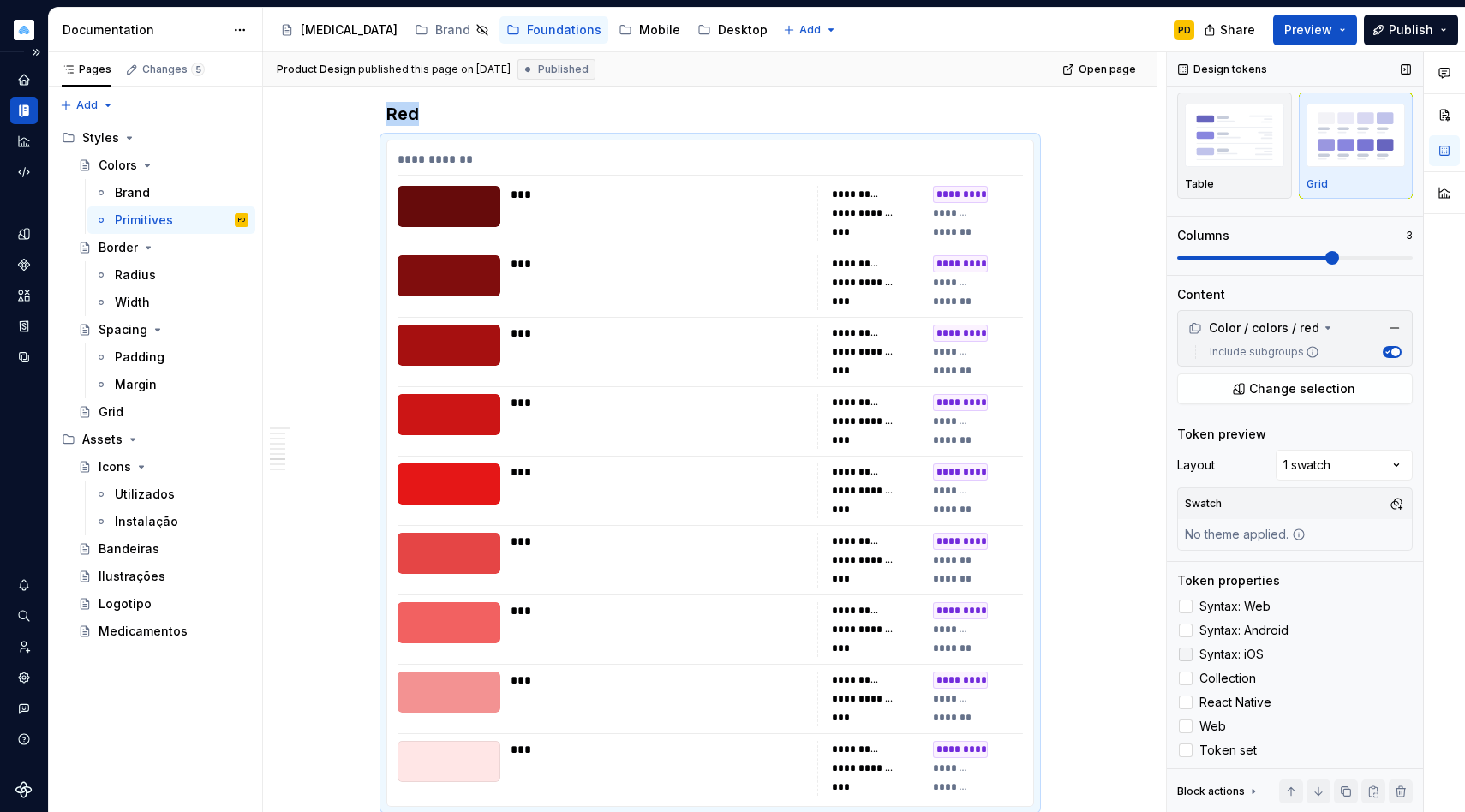
scroll to position [31, 0]
click at [1318, 456] on div "Comments Open comments No comments yet Select ‘Comment’ from the block context …" at bounding box center [1315, 432] width 298 height 761
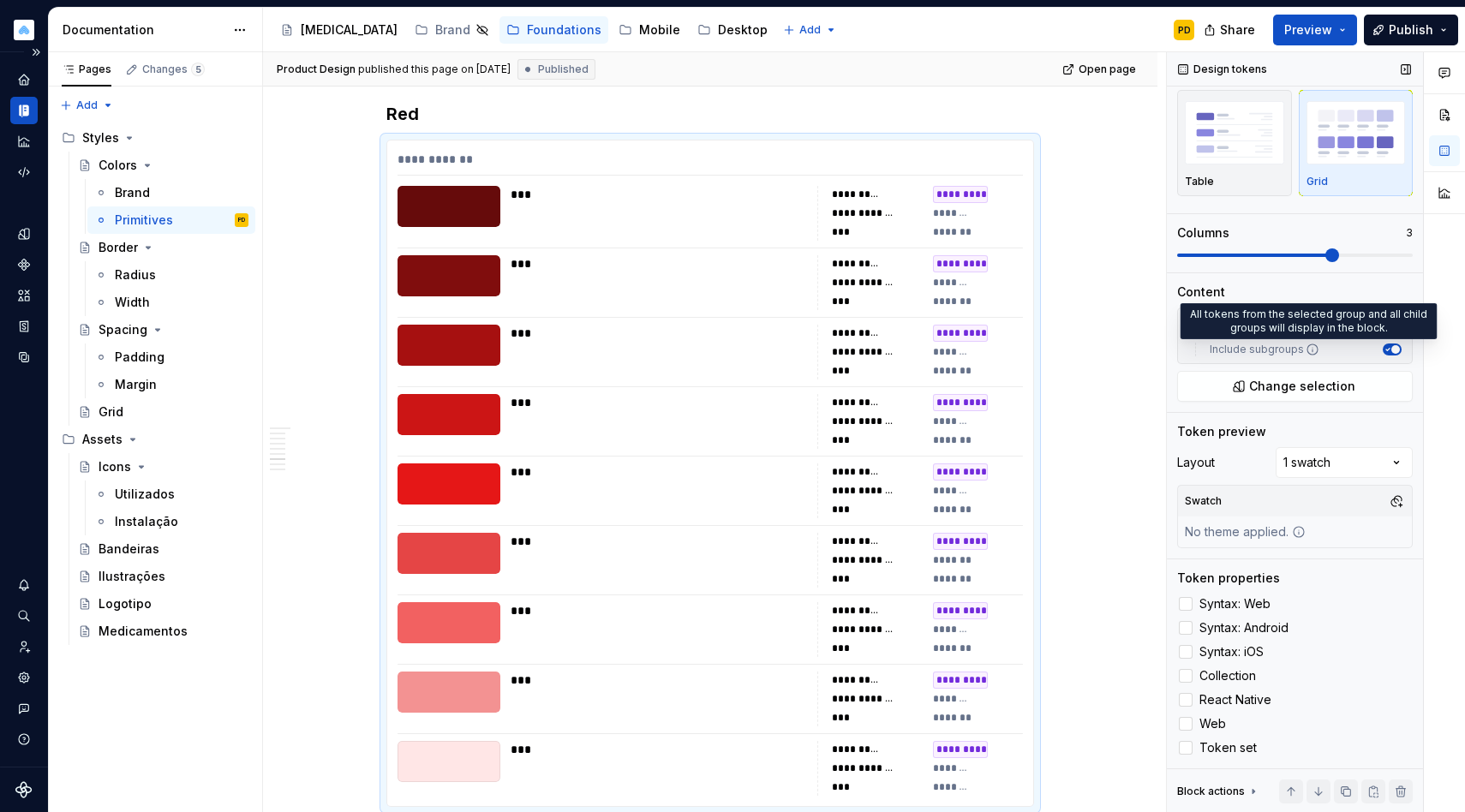
click at [1308, 347] on icon at bounding box center [1313, 350] width 14 height 14
click at [1383, 347] on button "Include subgroups" at bounding box center [1392, 350] width 19 height 12
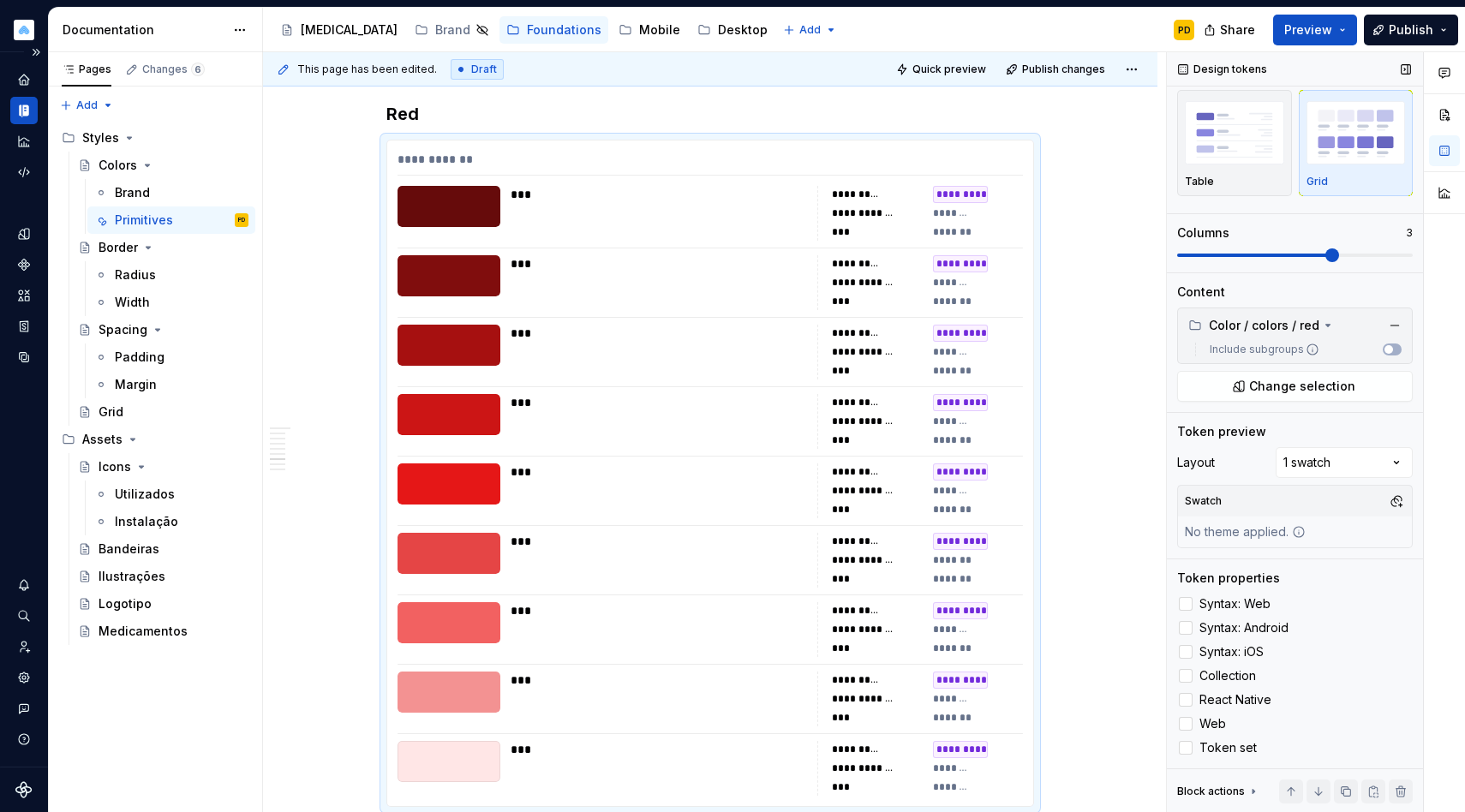
click at [1308, 347] on icon at bounding box center [1313, 350] width 14 height 14
click at [1383, 347] on button "Include subgroups" at bounding box center [1392, 350] width 19 height 12
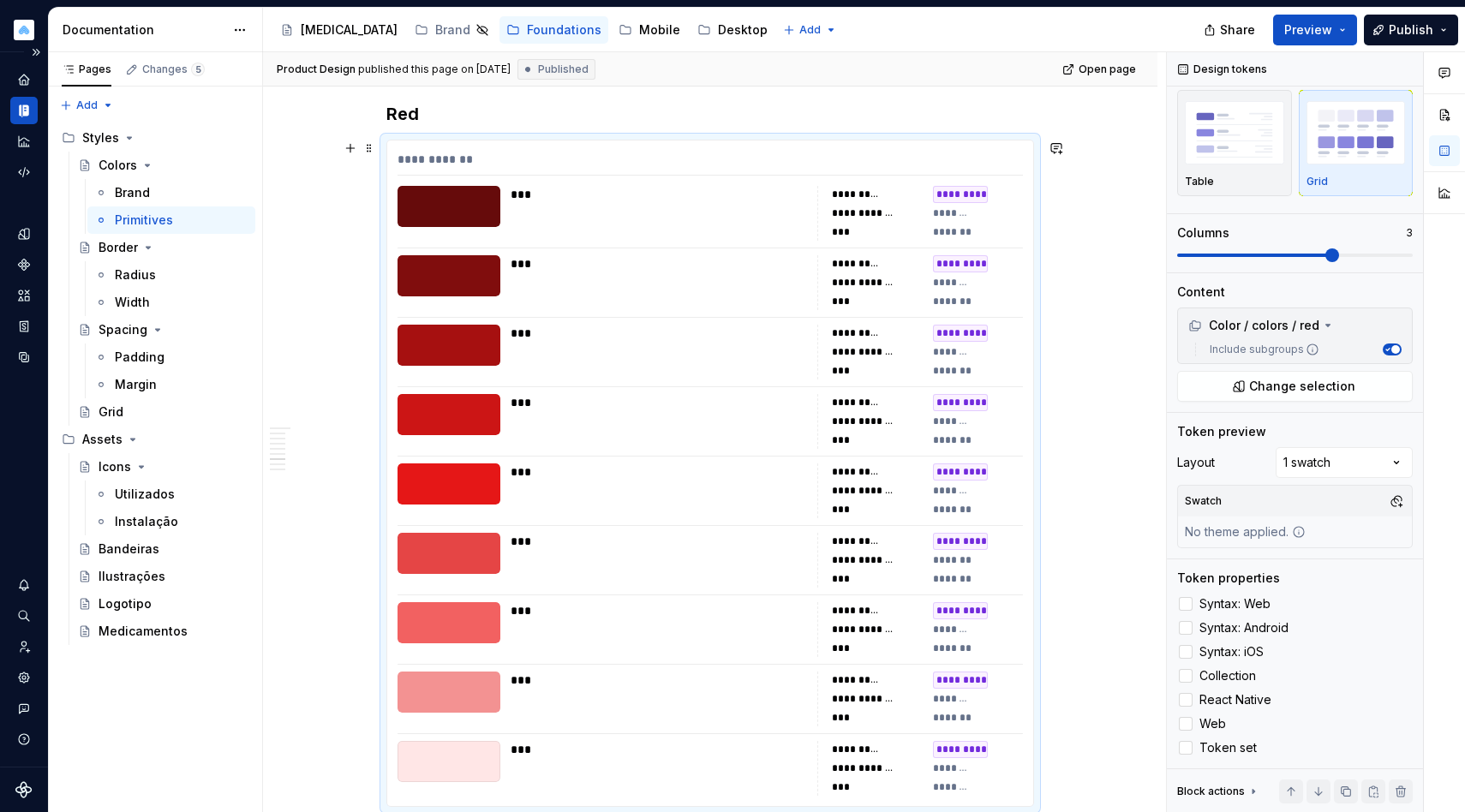
type textarea "*"
